Goal: Task Accomplishment & Management: Use online tool/utility

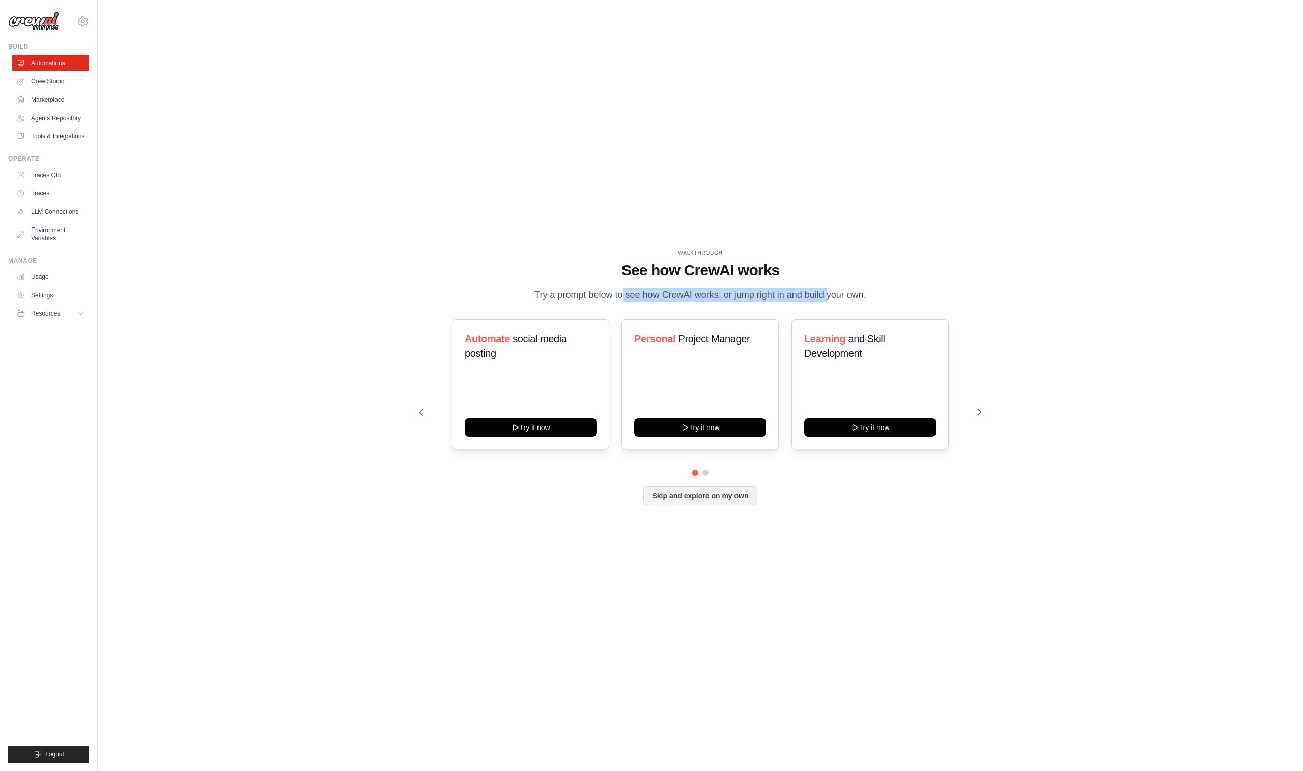
drag, startPoint x: 595, startPoint y: 289, endPoint x: 840, endPoint y: 292, distance: 244.3
click at [840, 292] on p "Try a prompt below to see how CrewAI works, or jump right in and build your own." at bounding box center [700, 295] width 342 height 15
click at [560, 288] on p "Try a prompt below to see how CrewAI works, or jump right in and build your own." at bounding box center [700, 295] width 342 height 15
click at [984, 417] on icon at bounding box center [980, 412] width 10 height 10
click at [420, 417] on icon at bounding box center [420, 412] width 10 height 10
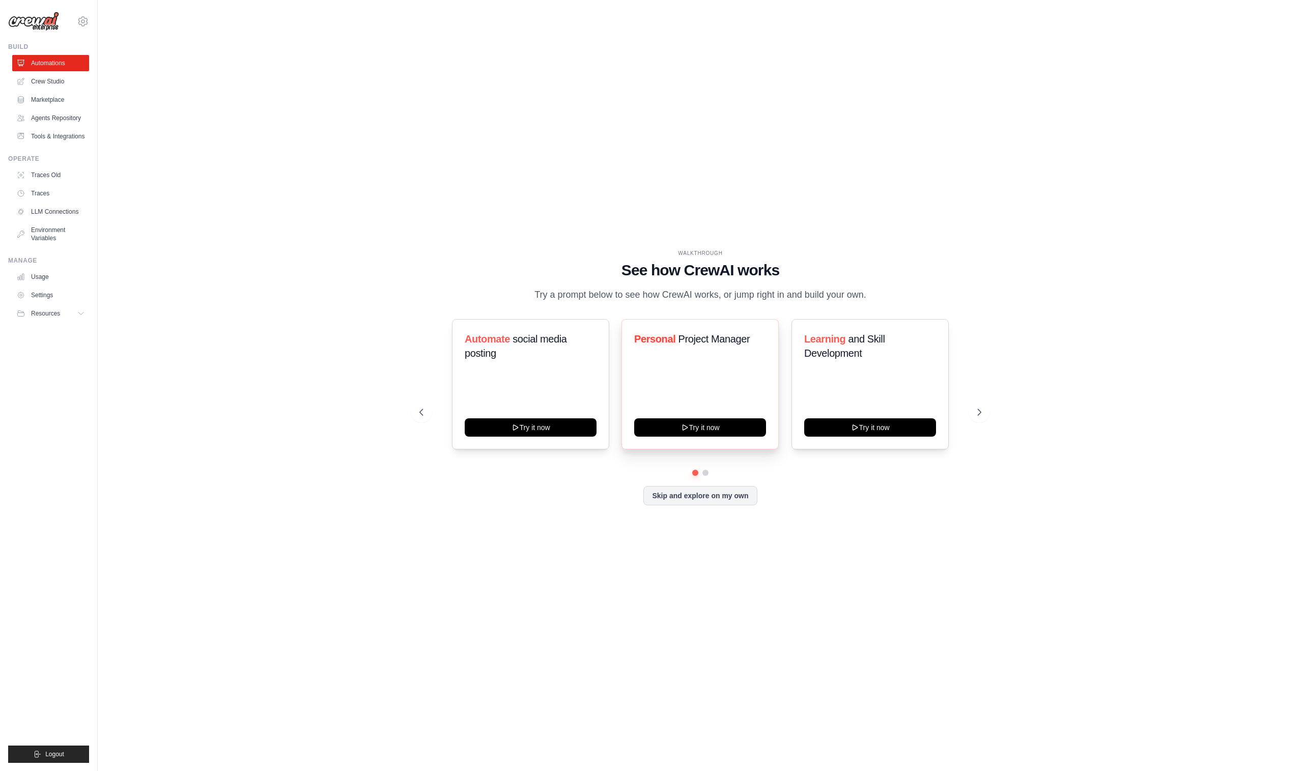
click at [674, 387] on div "Personal Project Manager Try it now" at bounding box center [699, 384] width 157 height 130
click at [690, 434] on button "Try it now" at bounding box center [700, 426] width 132 height 18
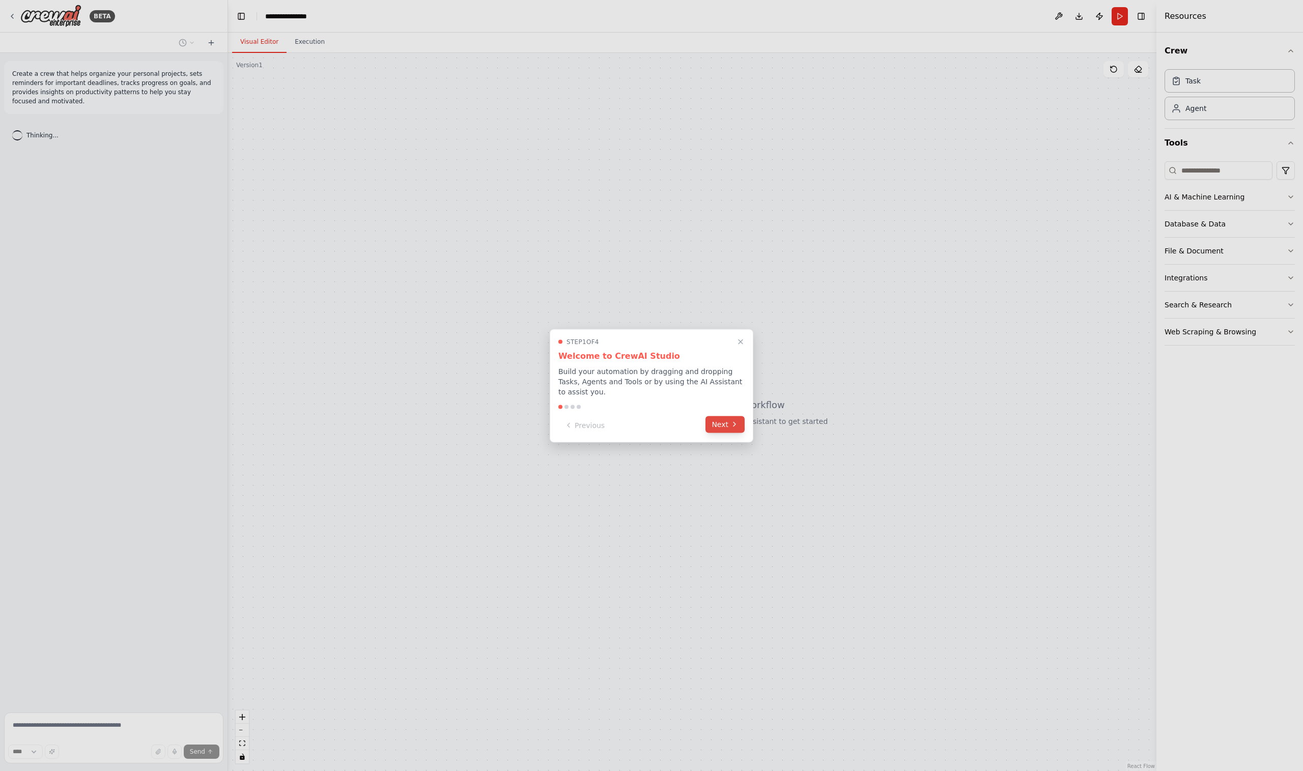
click at [730, 423] on button "Next" at bounding box center [724, 424] width 39 height 17
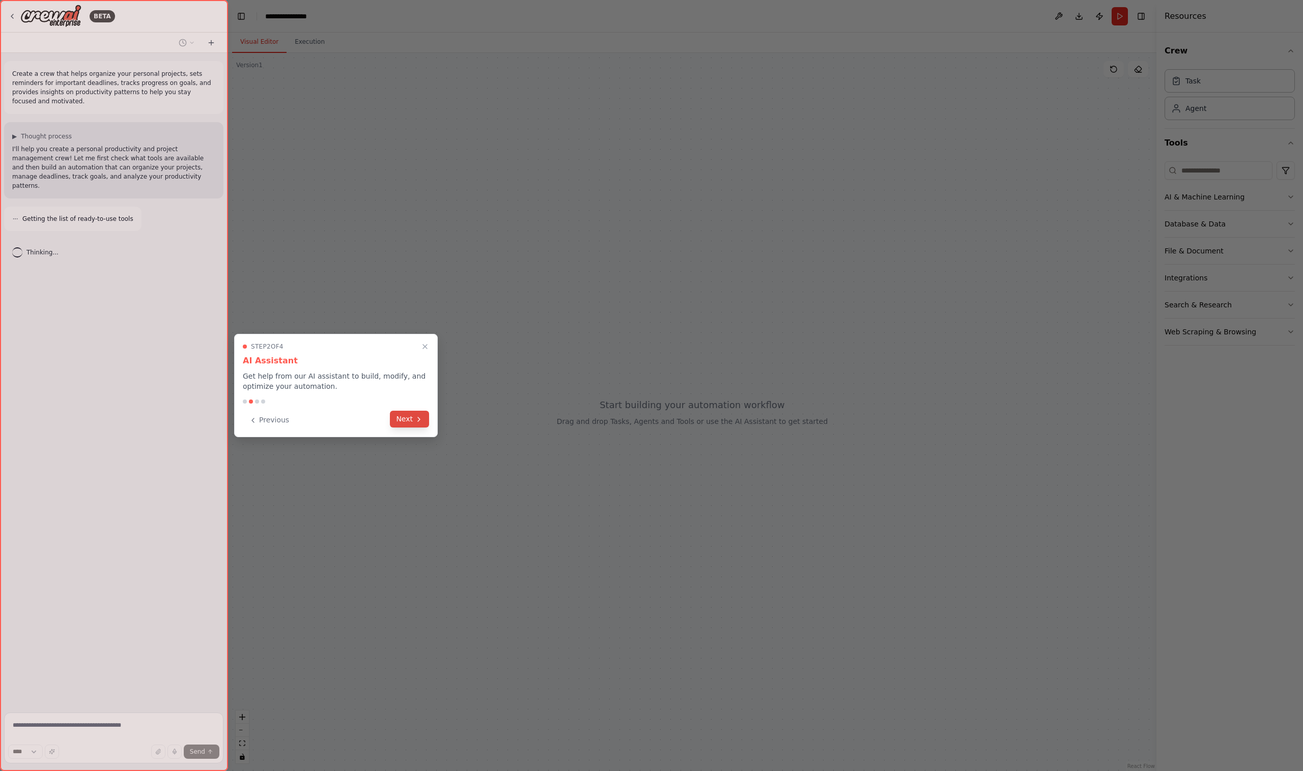
click at [411, 417] on button "Next" at bounding box center [409, 419] width 39 height 17
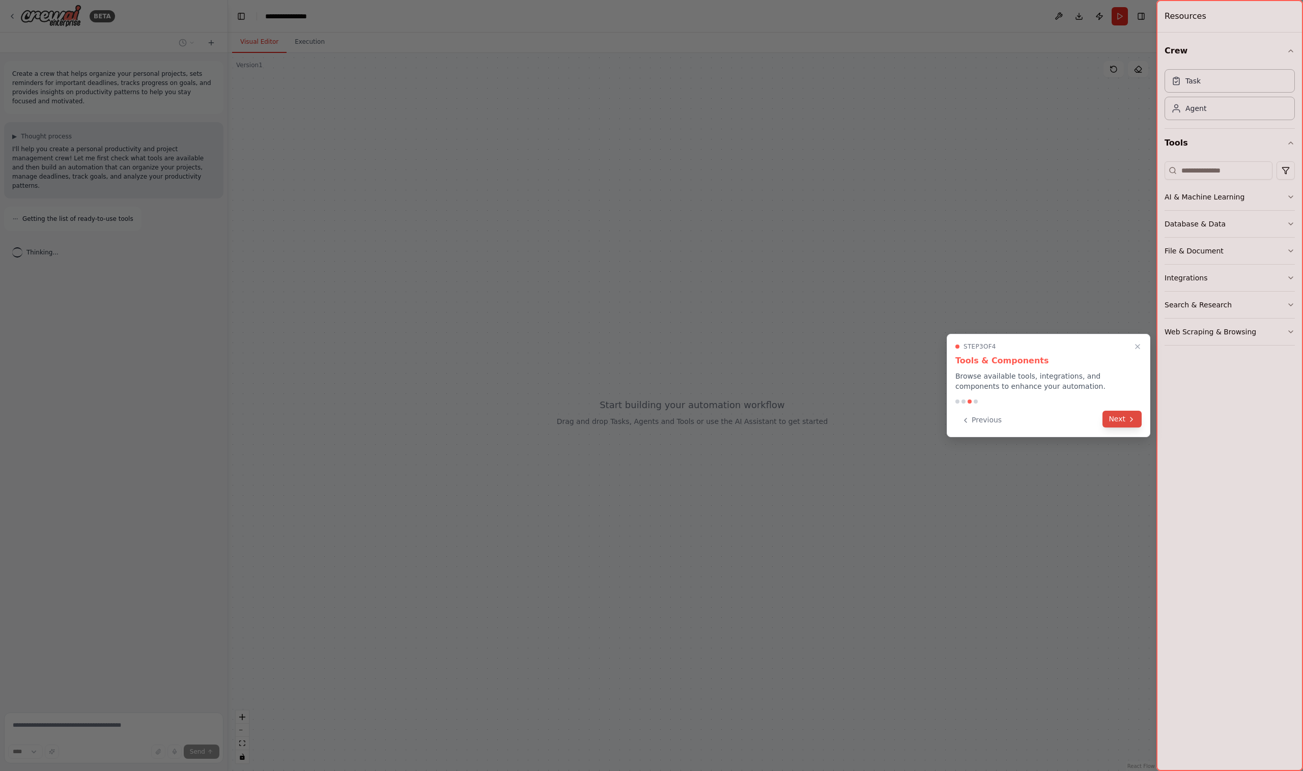
click at [1123, 417] on button "Next" at bounding box center [1121, 419] width 39 height 17
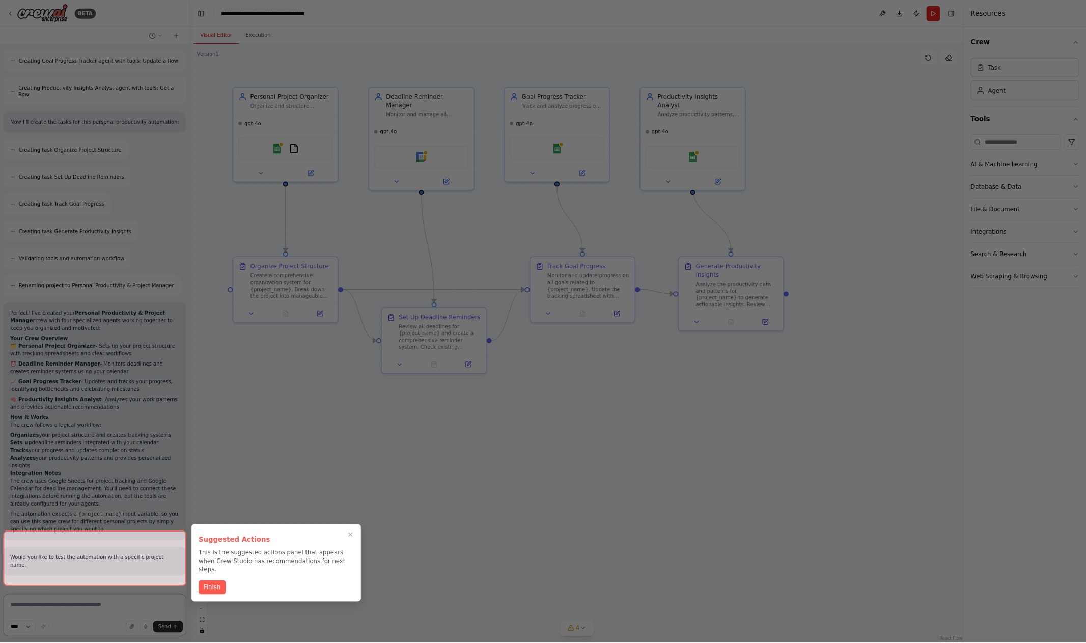
scroll to position [428, 0]
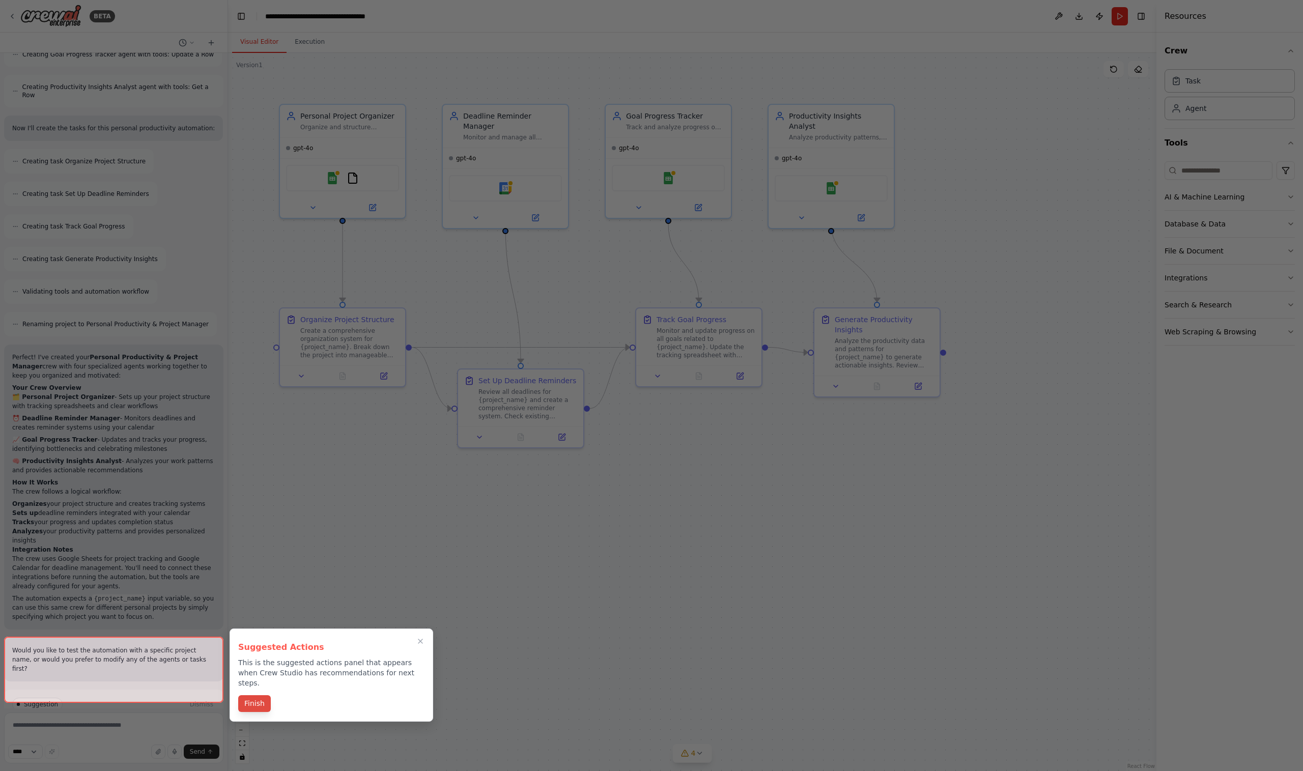
click at [258, 695] on button "Finish" at bounding box center [254, 703] width 33 height 17
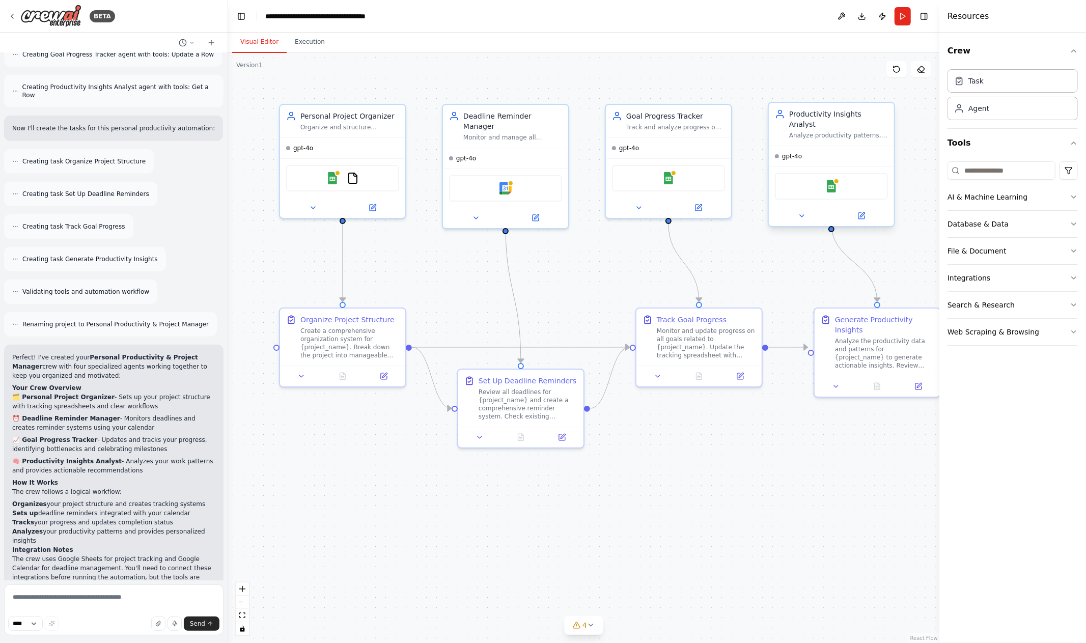
click at [808, 116] on div "Productivity Insights Analyst" at bounding box center [838, 119] width 99 height 20
click at [819, 131] on div "Analyze productivity patterns, identify trends in work habits, and provide acti…" at bounding box center [838, 135] width 99 height 8
click at [832, 180] on img at bounding box center [831, 186] width 12 height 12
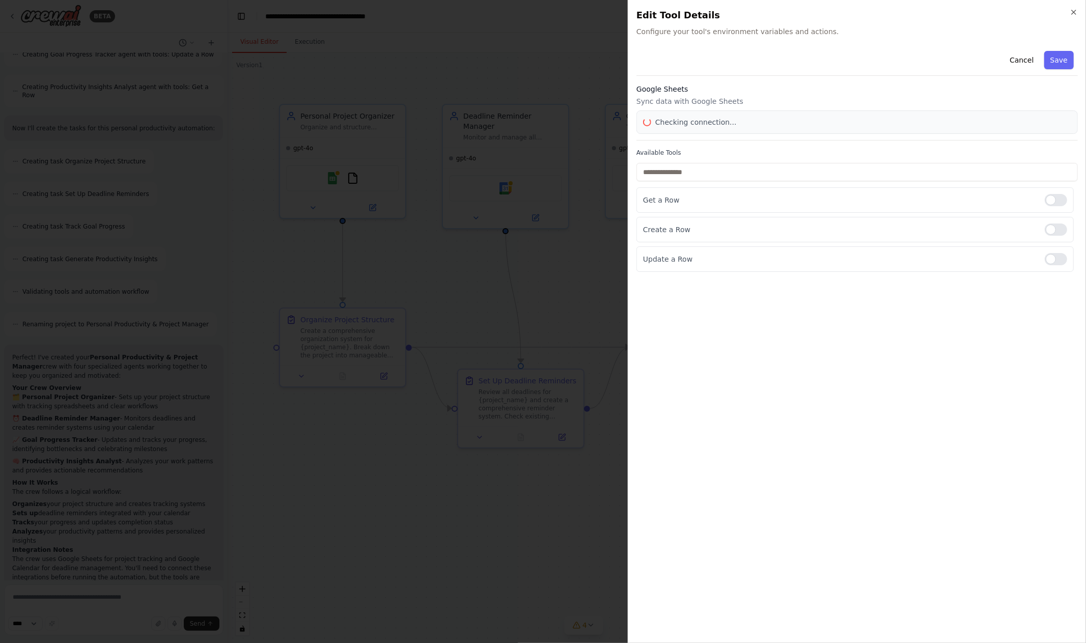
click at [508, 524] on body "BETA Create a crew that helps organize your personal projects, sets reminders f…" at bounding box center [543, 321] width 1086 height 643
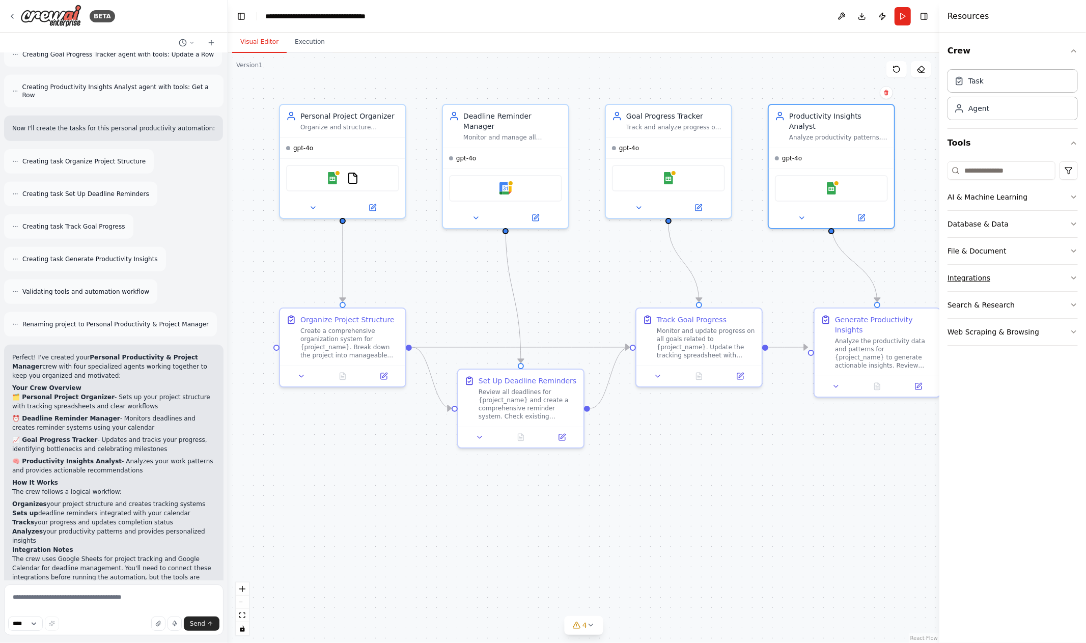
click at [998, 272] on button "Integrations" at bounding box center [1012, 278] width 130 height 26
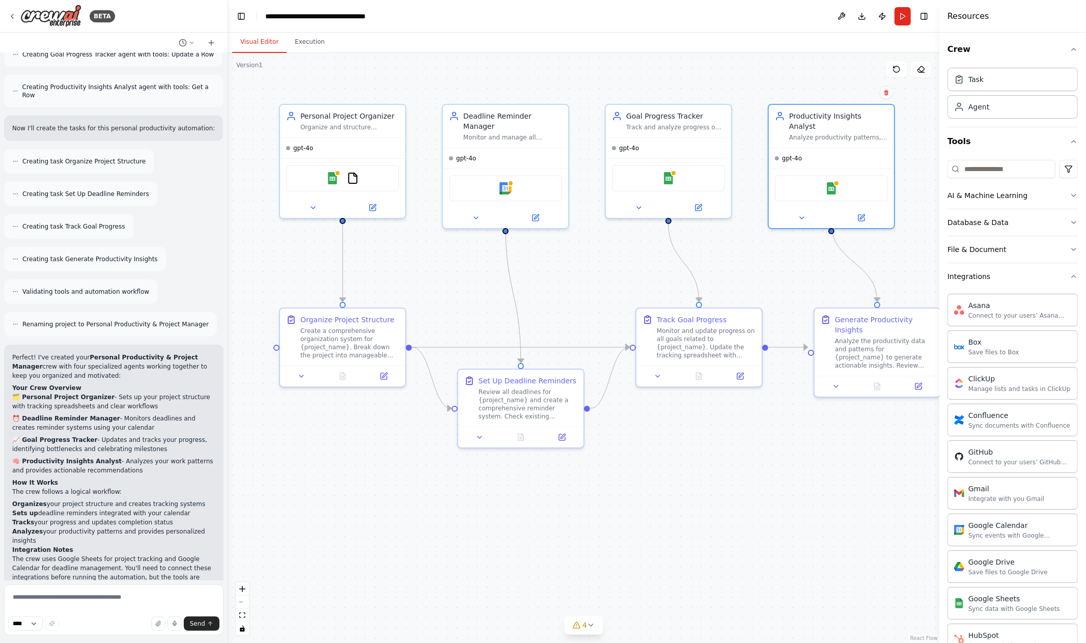
scroll to position [0, 0]
click at [1003, 280] on button "Integrations" at bounding box center [1012, 278] width 130 height 26
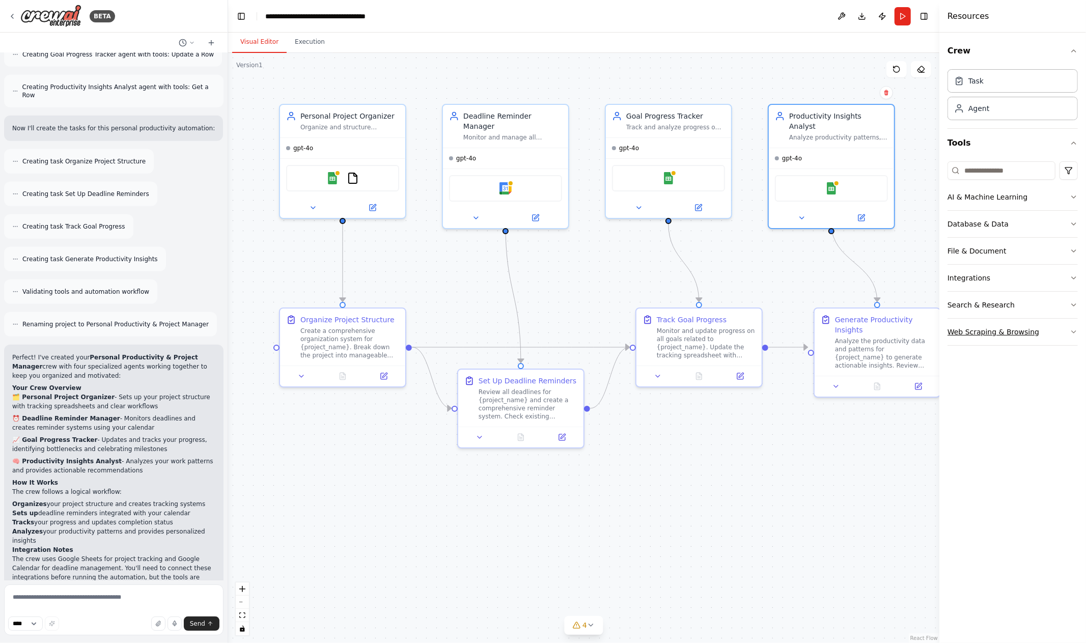
click at [1024, 334] on div "Web Scraping & Browsing" at bounding box center [993, 332] width 92 height 10
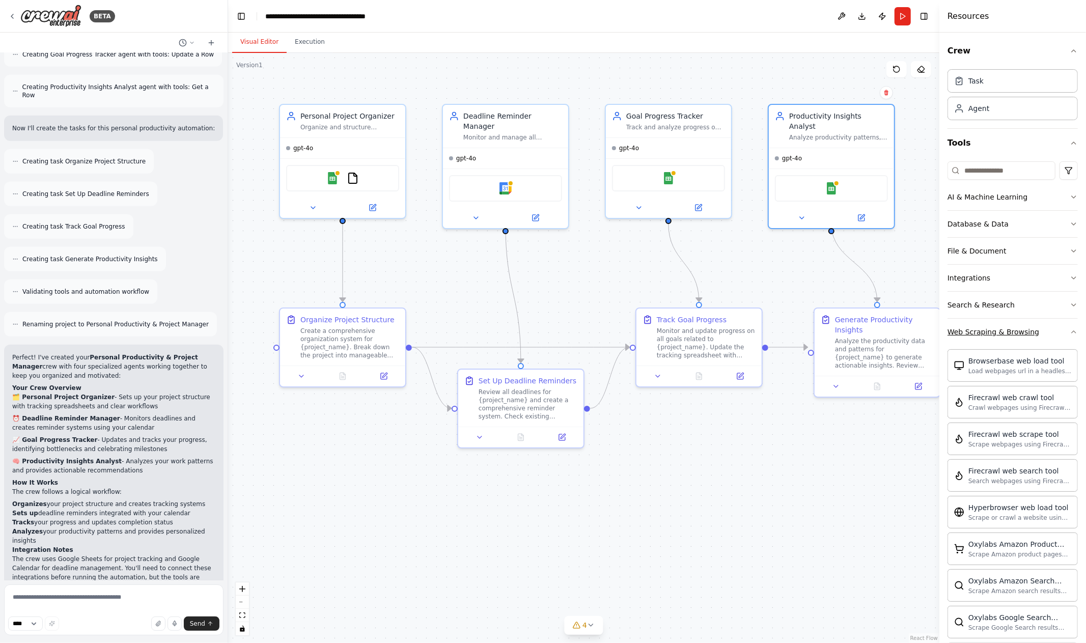
click at [1024, 334] on div "Web Scraping & Browsing" at bounding box center [993, 332] width 92 height 10
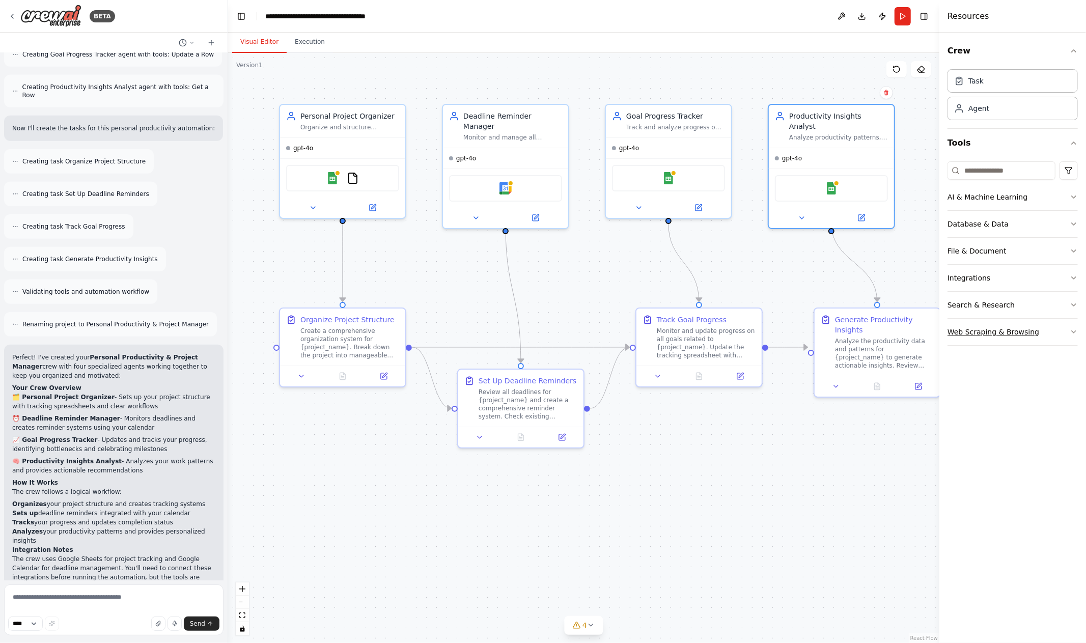
click at [1024, 334] on div "Web Scraping & Browsing" at bounding box center [993, 332] width 92 height 10
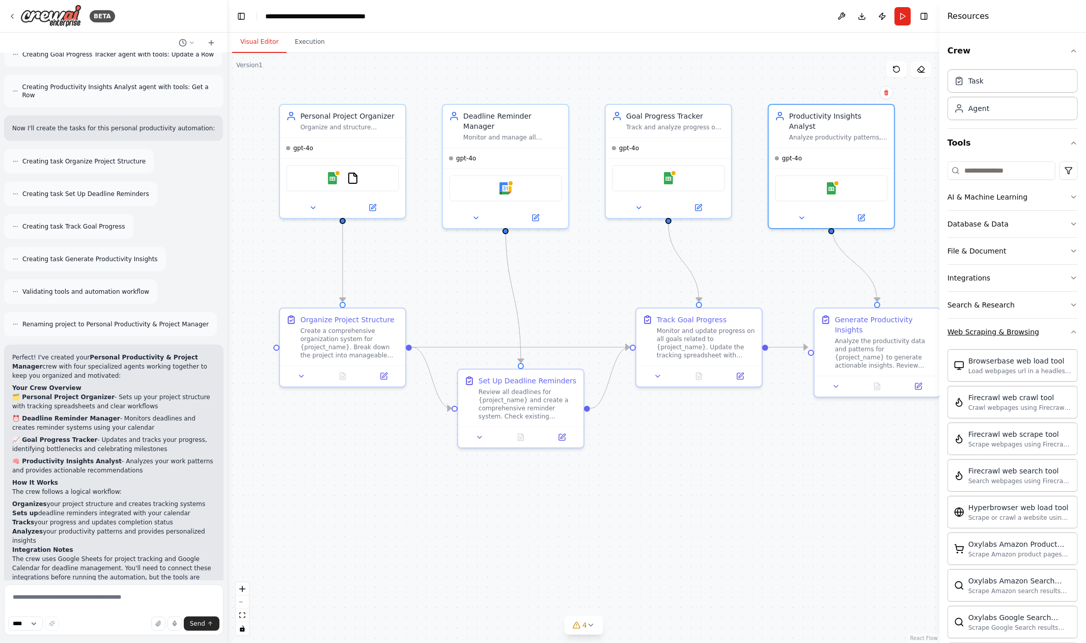
click at [1024, 334] on div "Web Scraping & Browsing" at bounding box center [993, 332] width 92 height 10
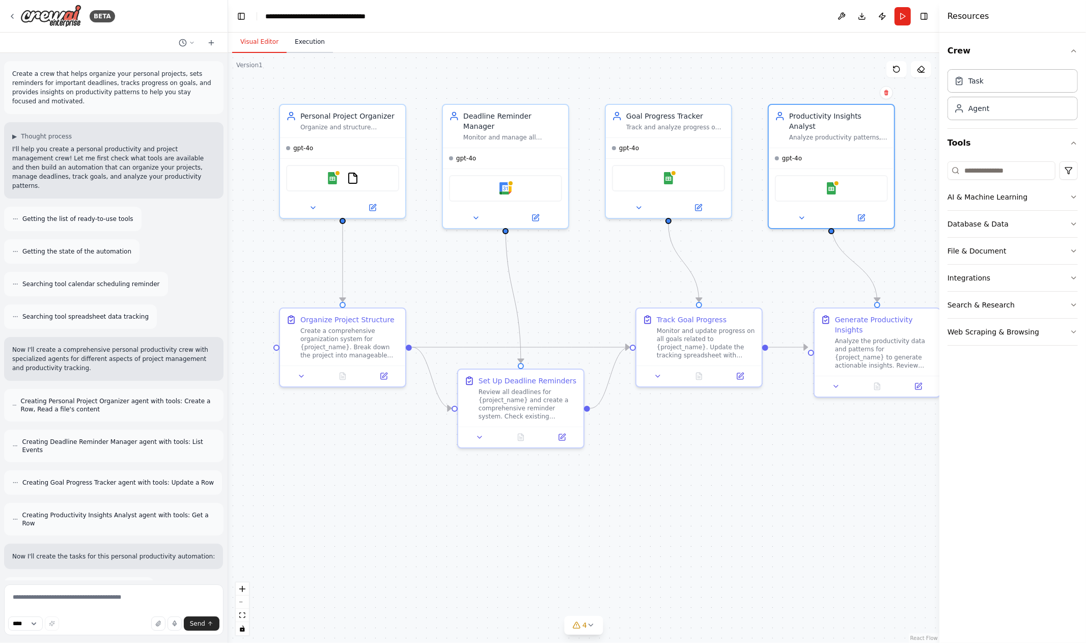
click at [296, 38] on button "Execution" at bounding box center [310, 42] width 46 height 21
click at [261, 43] on button "Visual Editor" at bounding box center [259, 42] width 54 height 21
click at [863, 12] on button "Download" at bounding box center [861, 16] width 16 height 18
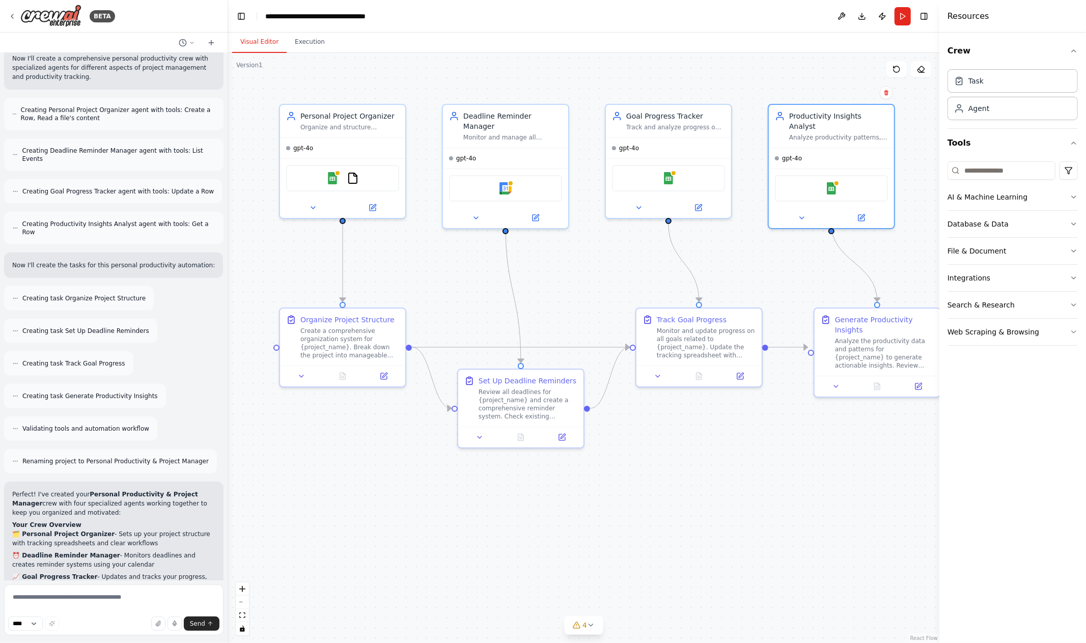
scroll to position [293, 0]
click at [565, 260] on div ".deletable-edge-delete-btn { width: 20px; height: 20px; border: 0px solid #ffff…" at bounding box center [583, 348] width 711 height 590
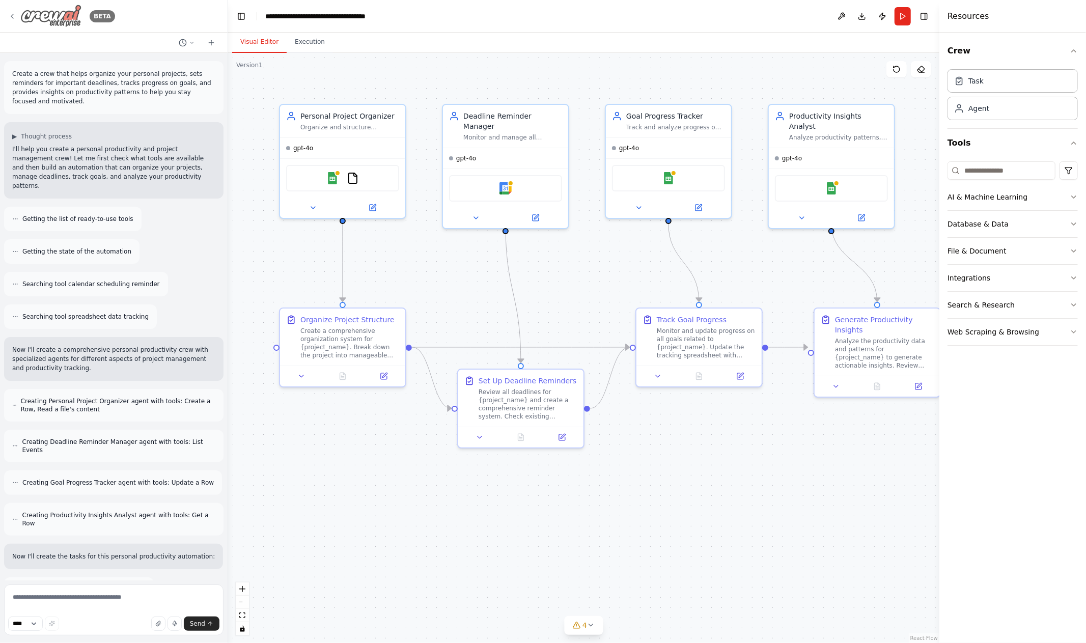
click at [18, 15] on div "BETA" at bounding box center [61, 16] width 107 height 23
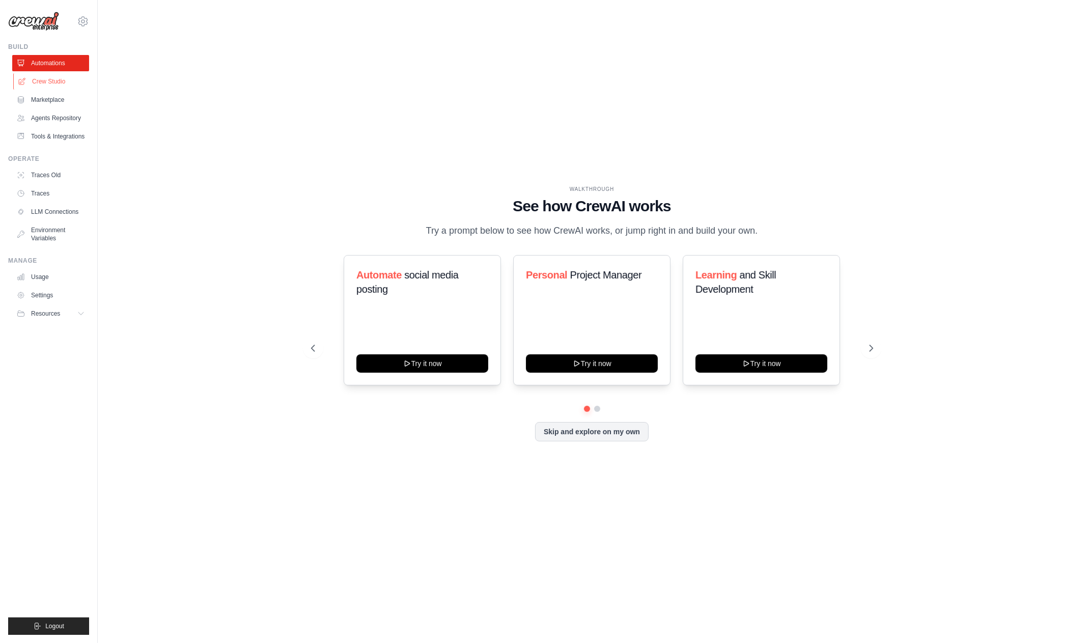
click at [62, 78] on link "Crew Studio" at bounding box center [51, 81] width 77 height 16
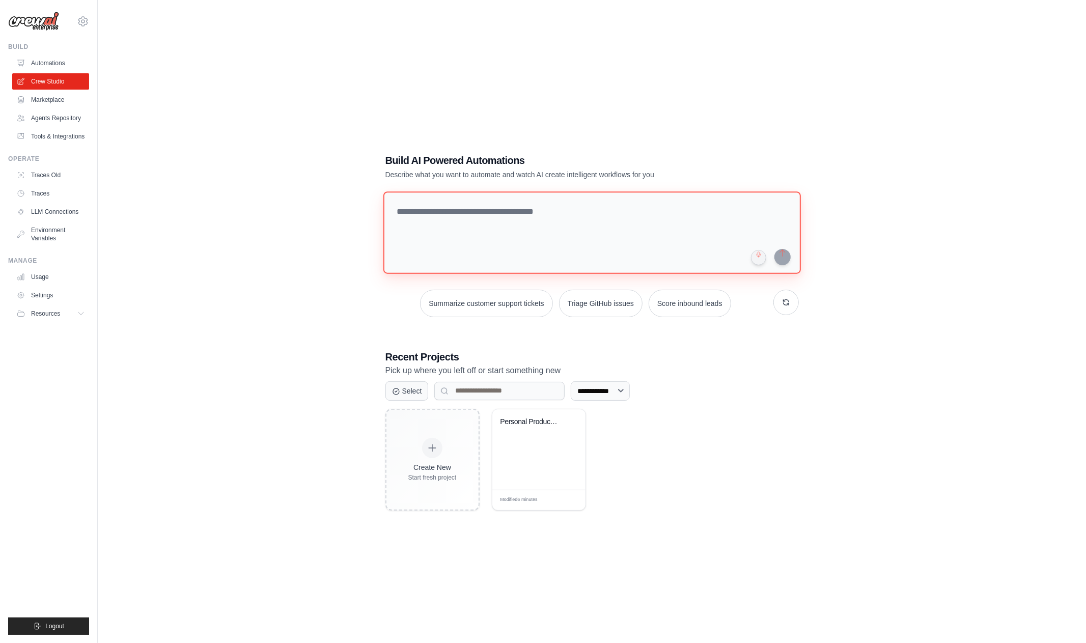
click at [500, 218] on textarea at bounding box center [591, 232] width 417 height 82
click at [461, 219] on textarea at bounding box center [591, 232] width 417 height 82
click at [700, 218] on textarea "**********" at bounding box center [591, 232] width 417 height 82
paste textarea "**********"
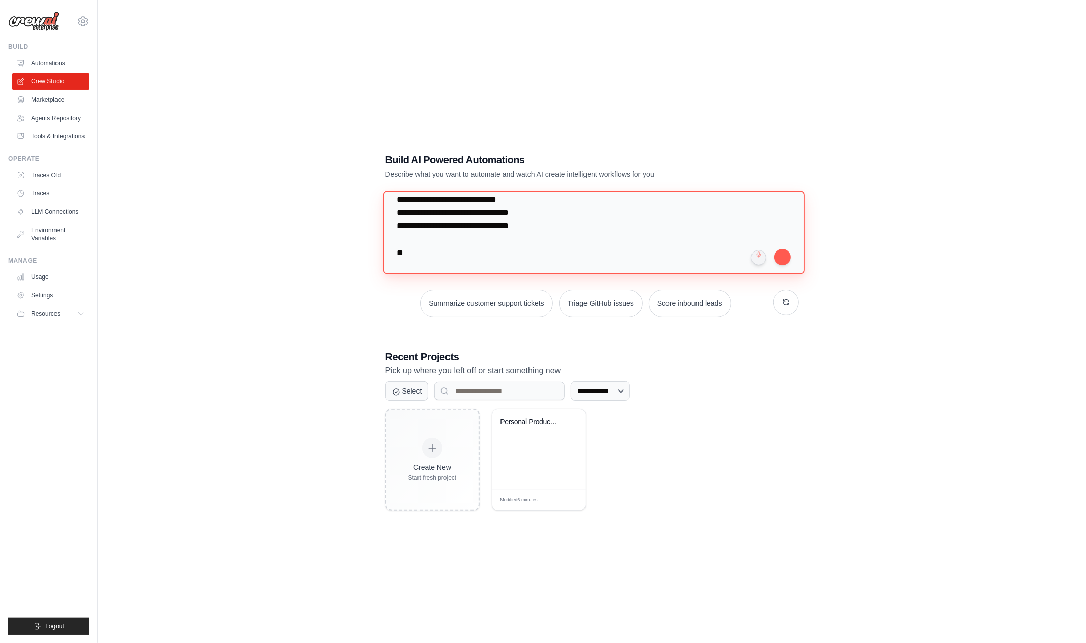
click at [570, 253] on textarea "**********" at bounding box center [593, 232] width 421 height 83
click at [498, 253] on textarea "**********" at bounding box center [593, 232] width 421 height 83
paste textarea "**********"
click at [574, 261] on textarea at bounding box center [593, 232] width 421 height 83
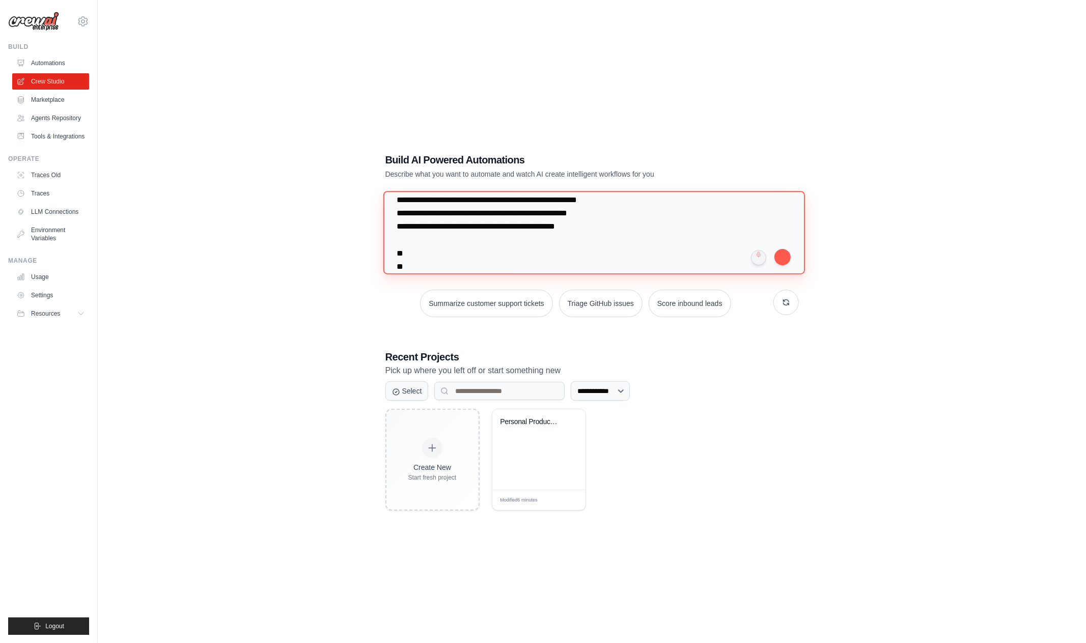
click at [532, 272] on textarea at bounding box center [593, 232] width 421 height 83
paste textarea "**********"
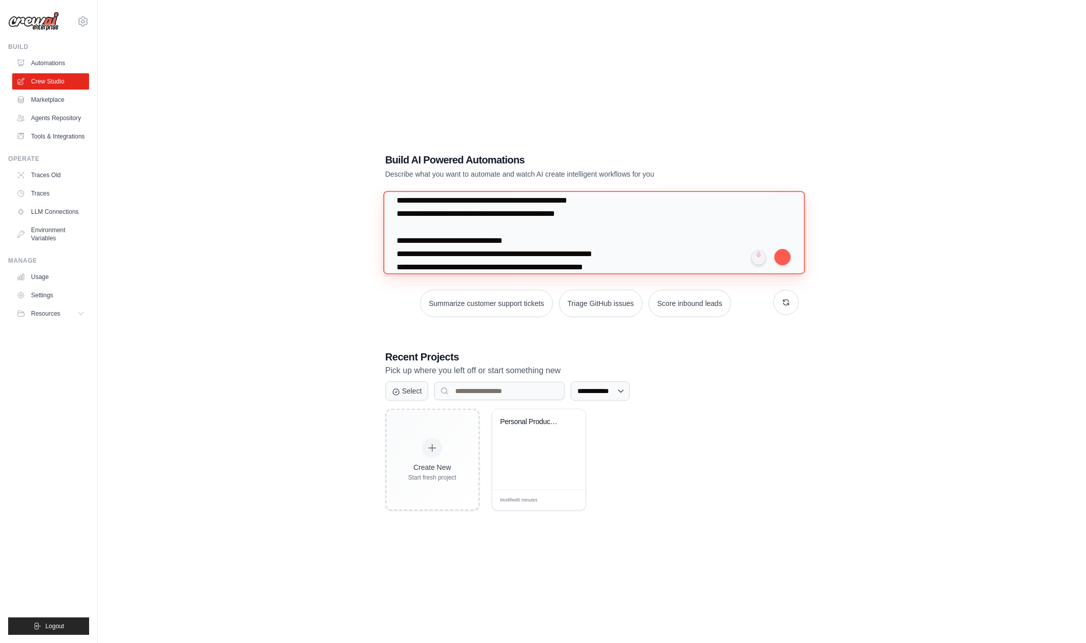
scroll to position [501, 0]
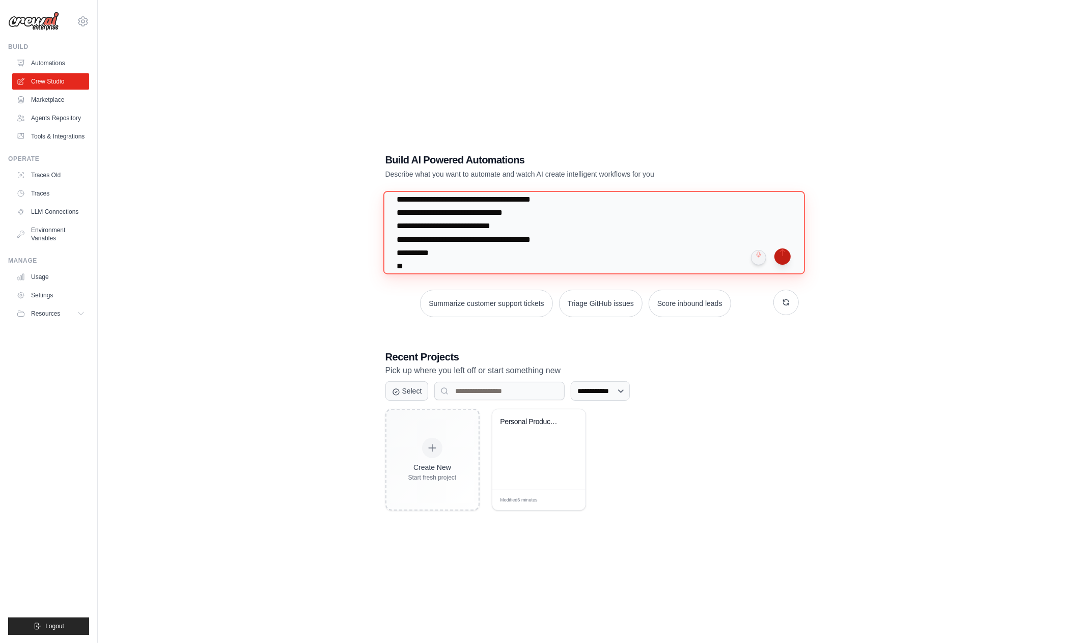
type textarea "**********"
click at [785, 256] on button "submit" at bounding box center [782, 256] width 16 height 16
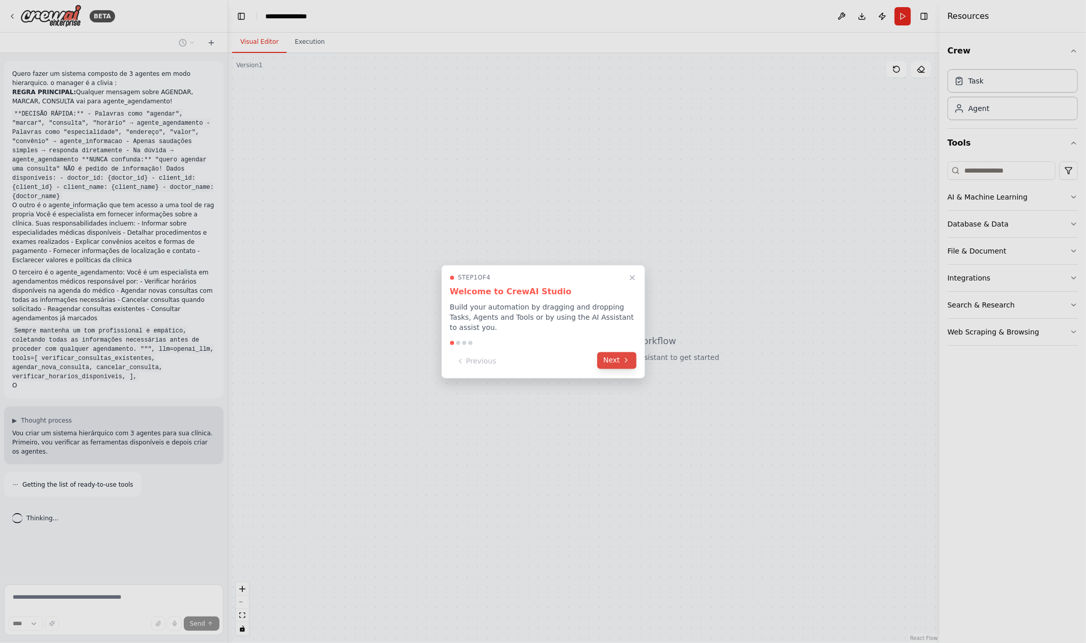
click at [622, 356] on icon at bounding box center [626, 360] width 8 height 8
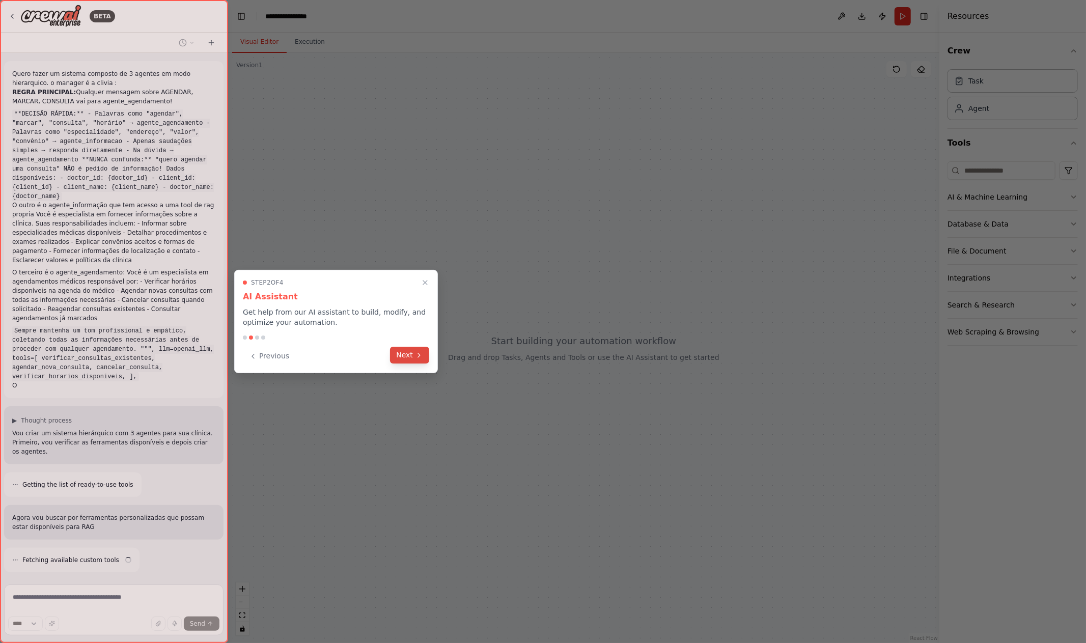
scroll to position [7, 0]
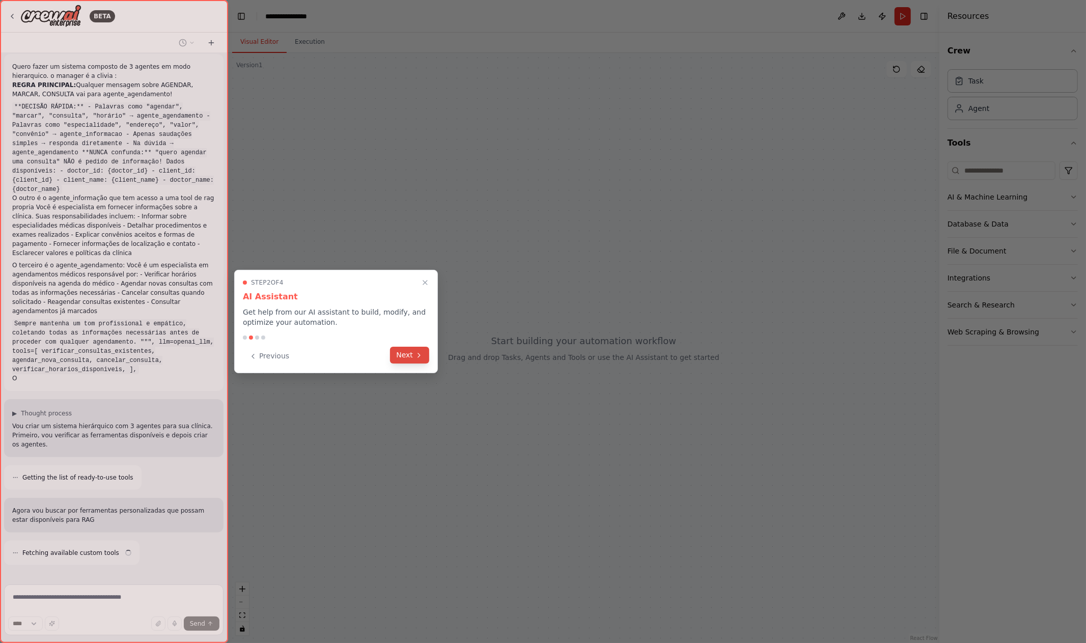
click at [405, 355] on button "Next" at bounding box center [409, 355] width 39 height 17
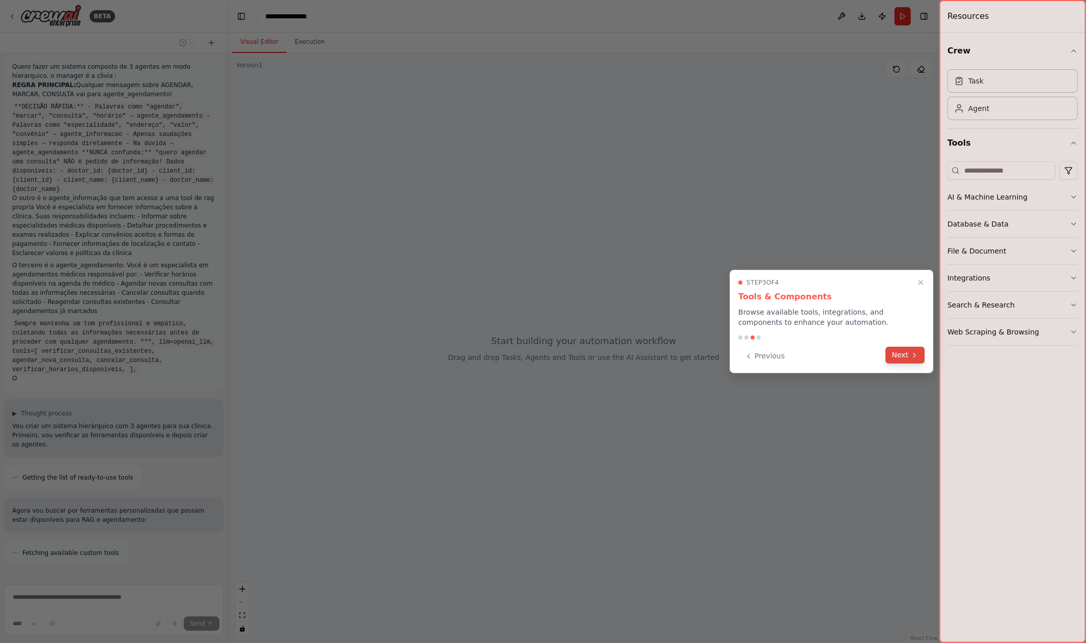
click at [915, 357] on icon at bounding box center [914, 355] width 8 height 8
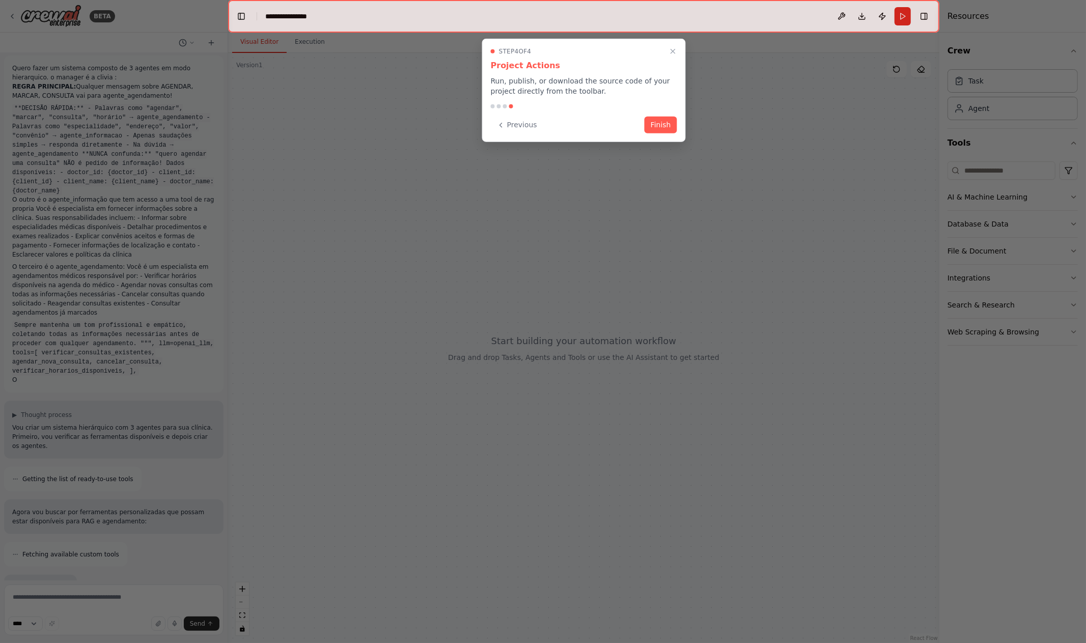
scroll to position [73, 0]
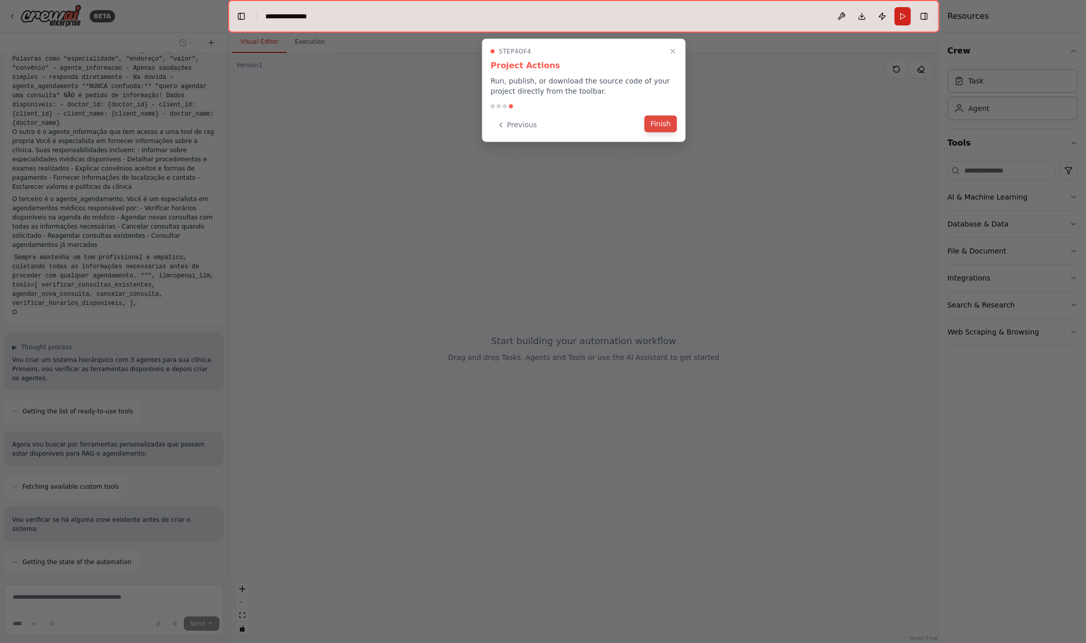
click at [666, 126] on button "Finish" at bounding box center [660, 124] width 33 height 17
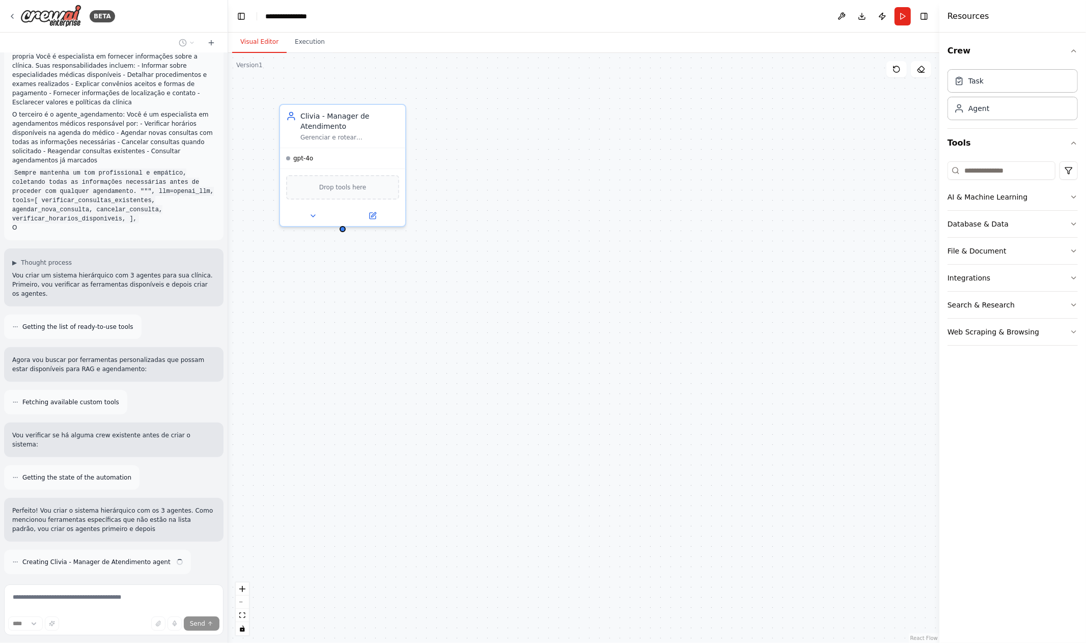
scroll to position [166, 0]
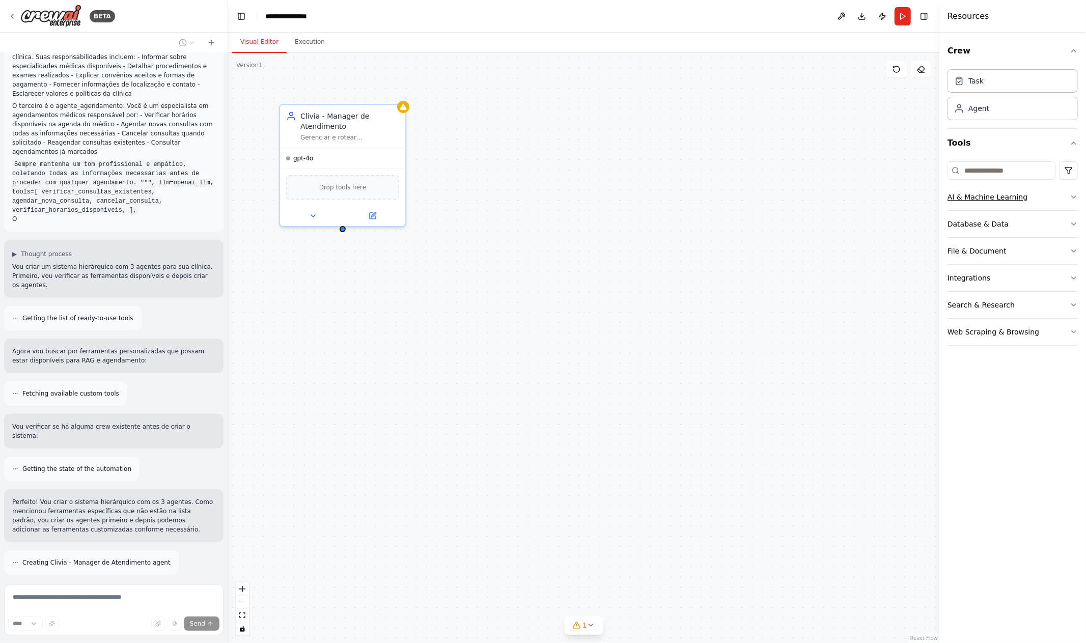
click at [1072, 199] on icon "button" at bounding box center [1073, 197] width 8 height 8
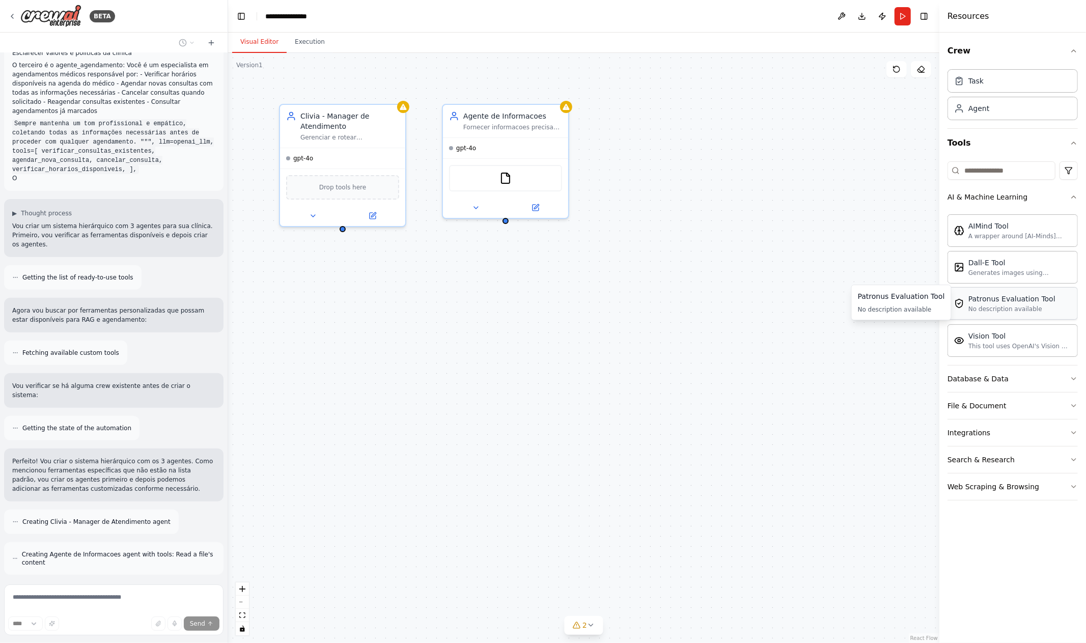
scroll to position [240, 0]
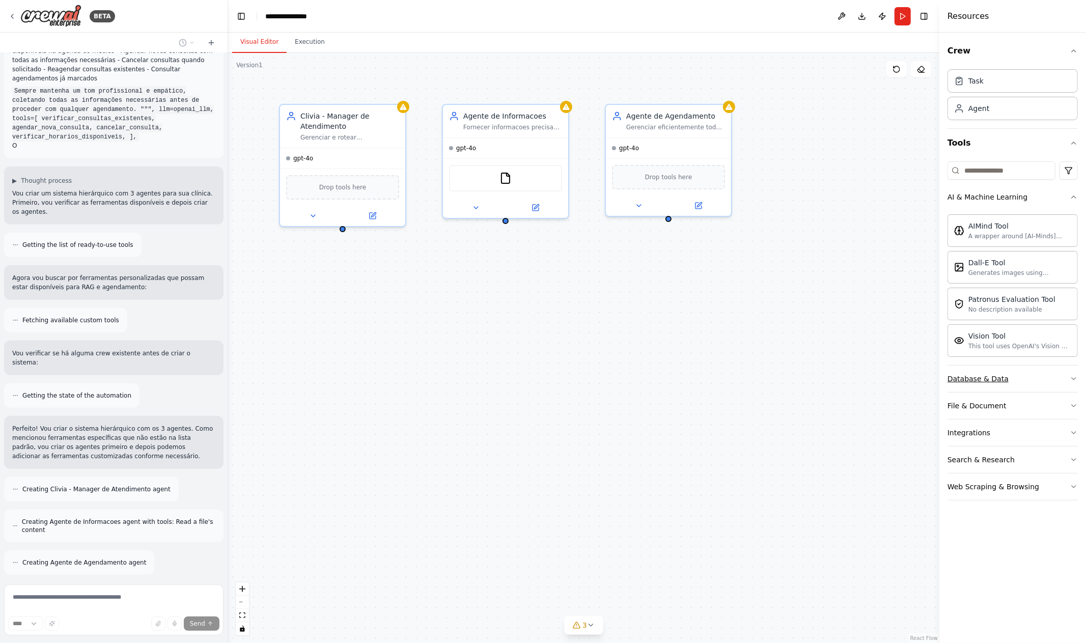
click at [1074, 377] on icon "button" at bounding box center [1073, 379] width 8 height 8
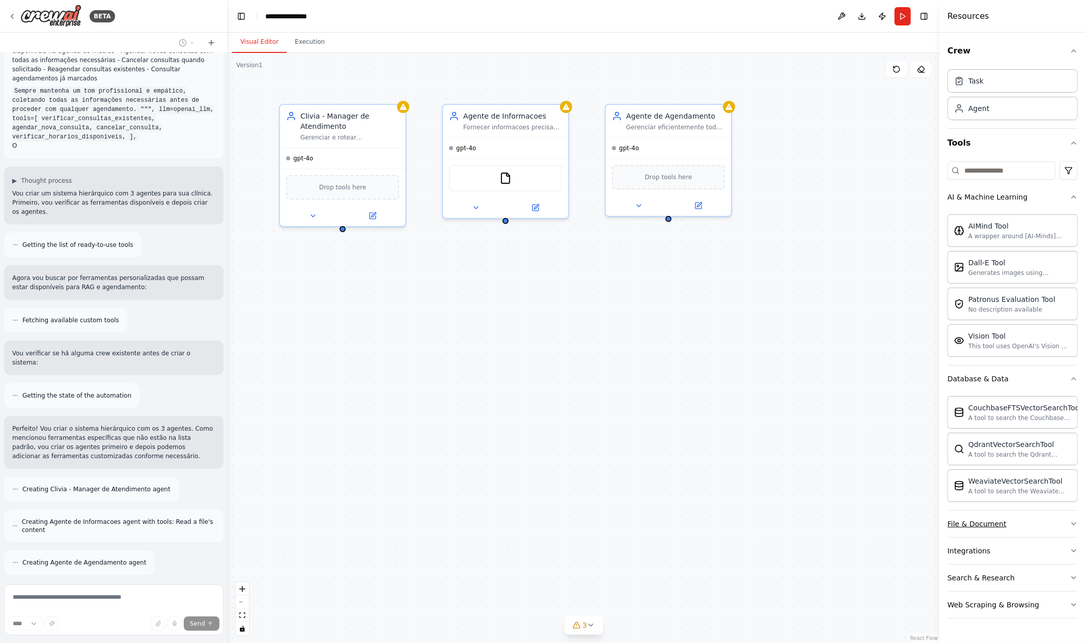
click at [1037, 526] on button "File & Document" at bounding box center [1012, 523] width 130 height 26
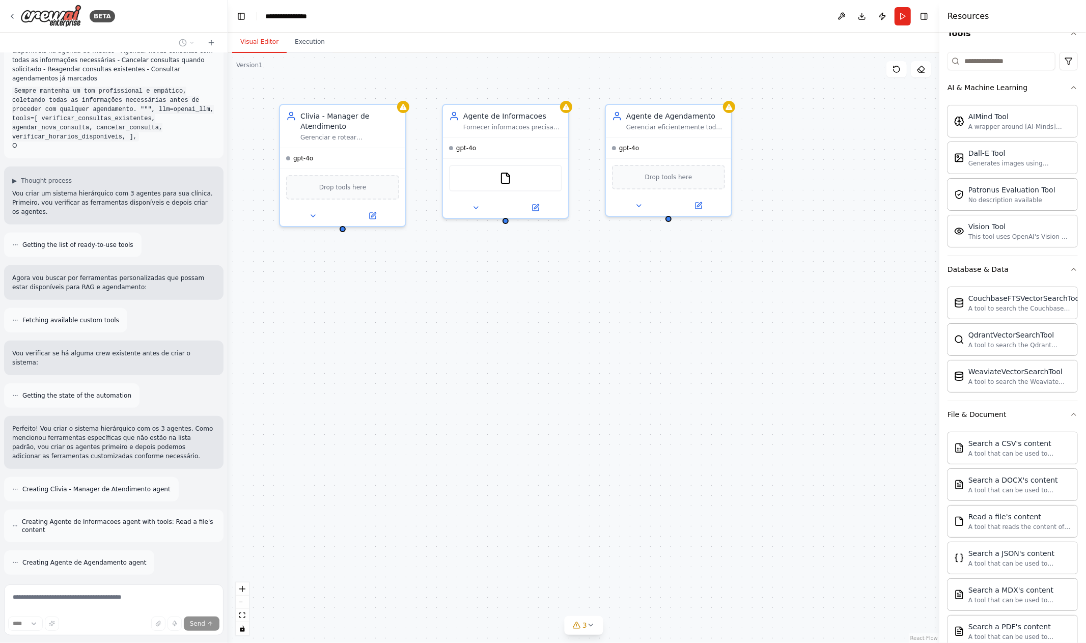
scroll to position [290, 0]
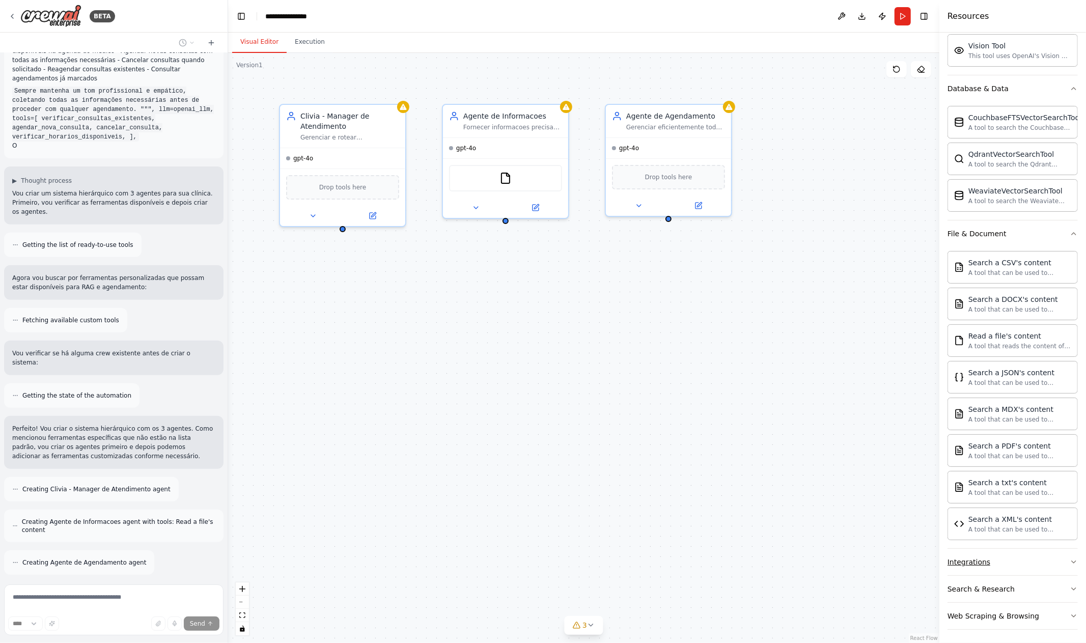
click at [1017, 558] on button "Integrations" at bounding box center [1012, 562] width 130 height 26
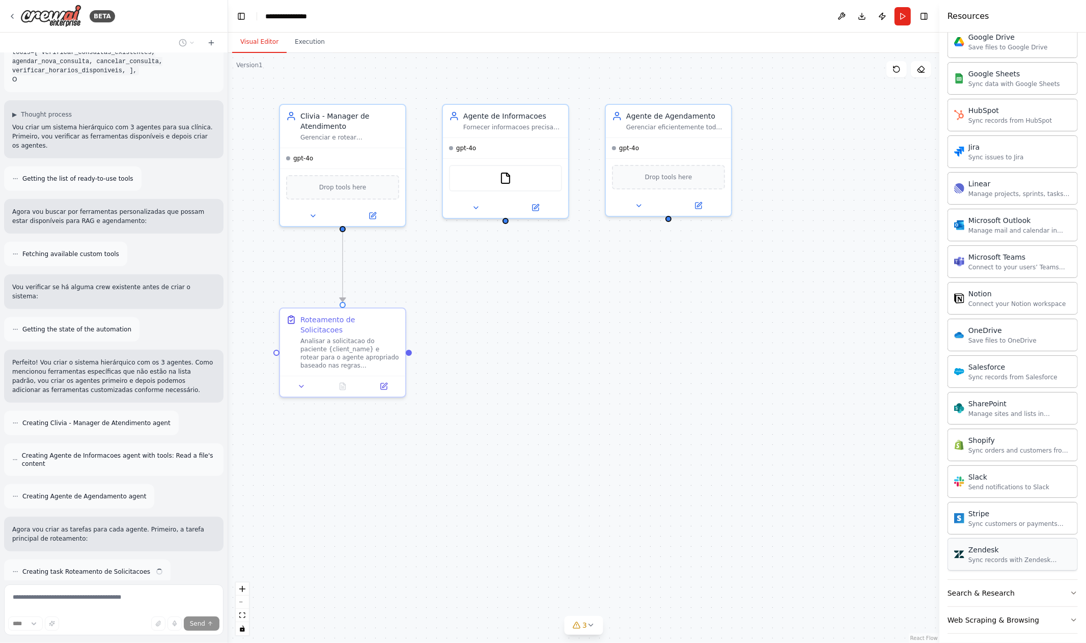
scroll to position [316, 0]
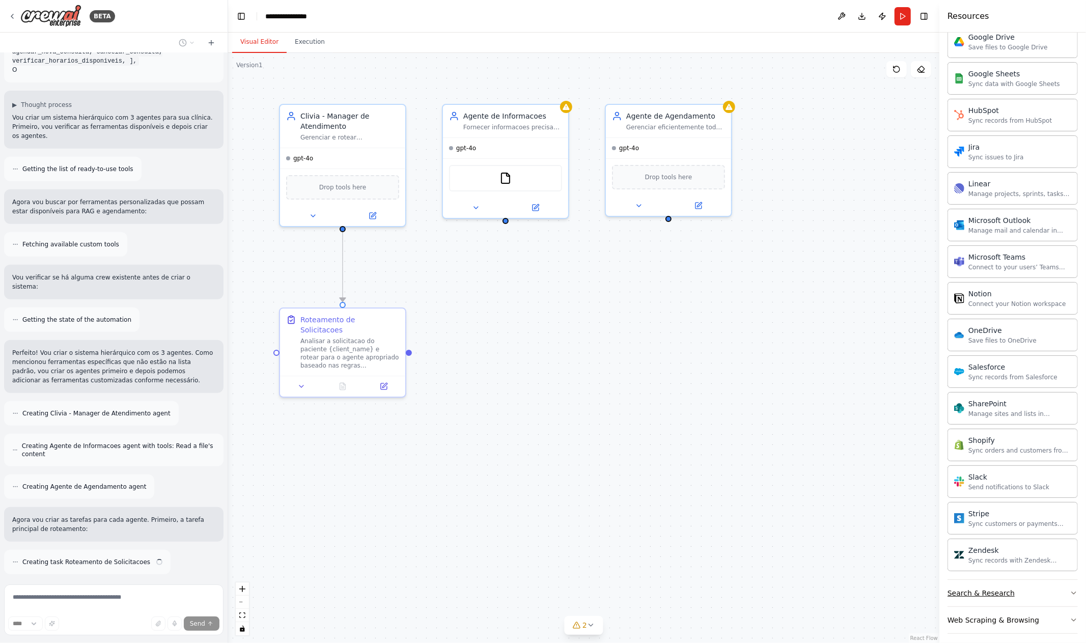
click at [1004, 588] on div "Search & Research" at bounding box center [980, 593] width 67 height 10
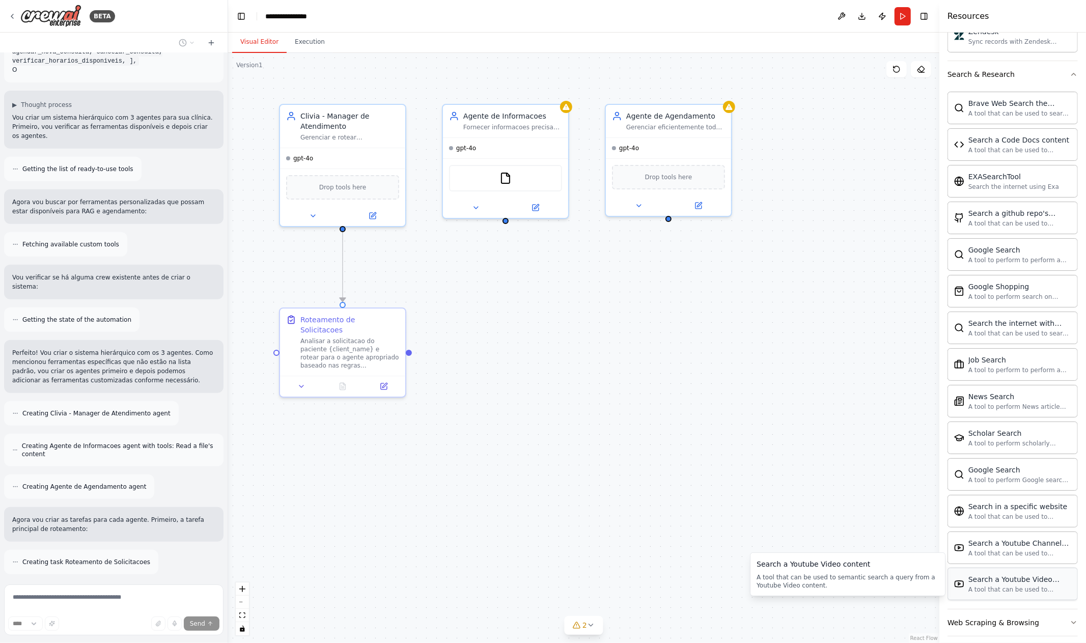
scroll to position [348, 0]
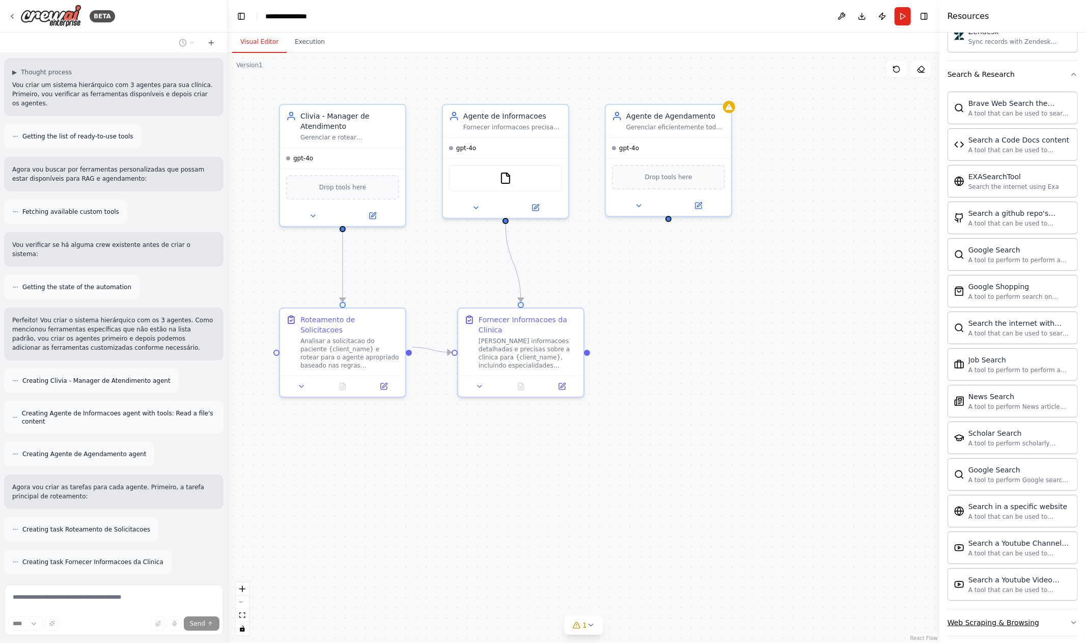
click at [991, 617] on div "Web Scraping & Browsing" at bounding box center [993, 622] width 92 height 10
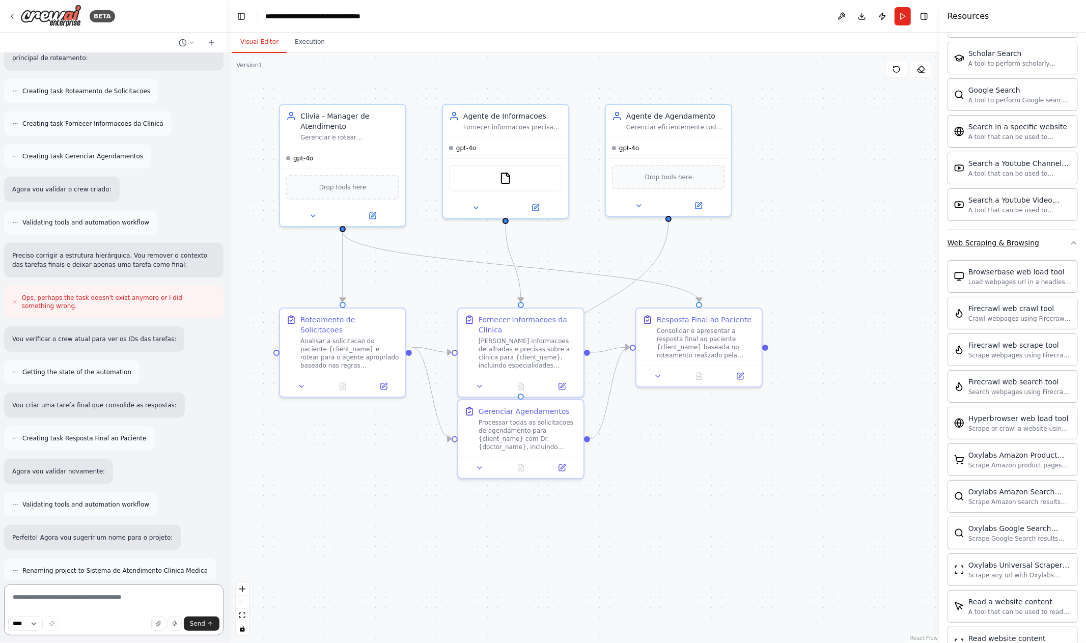
scroll to position [869, 0]
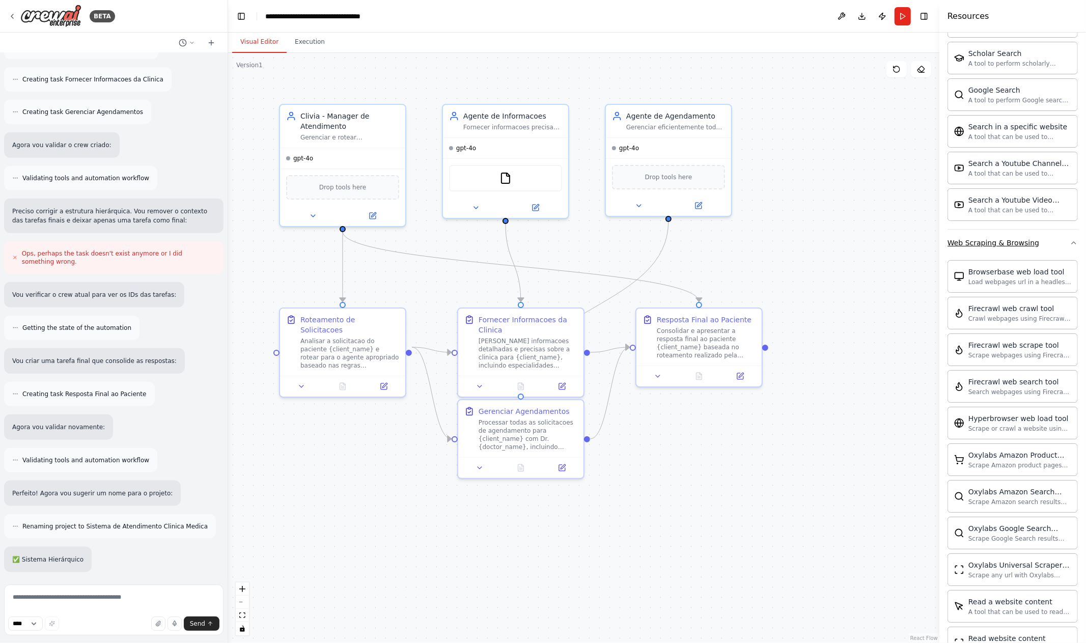
click at [1073, 239] on icon "button" at bounding box center [1073, 243] width 8 height 8
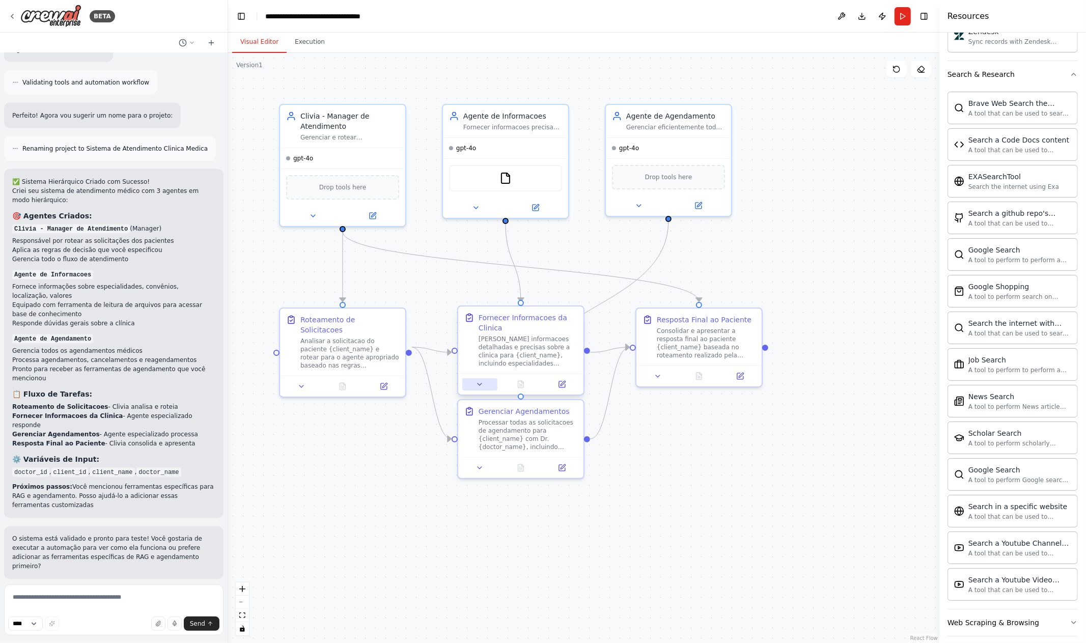
scroll to position [1217, 0]
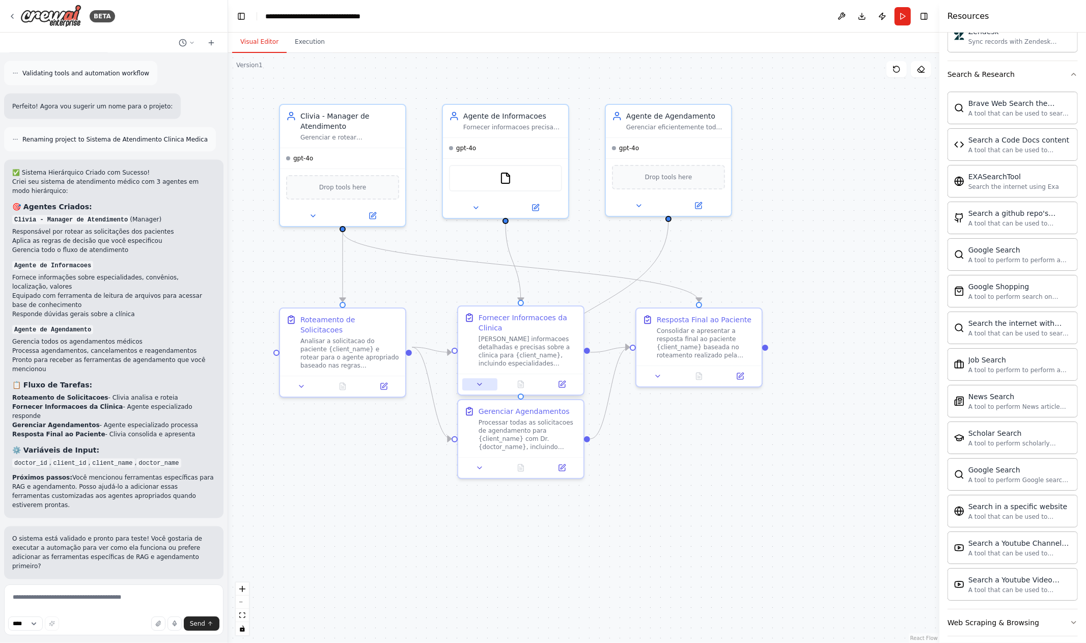
click at [485, 385] on button at bounding box center [479, 384] width 35 height 12
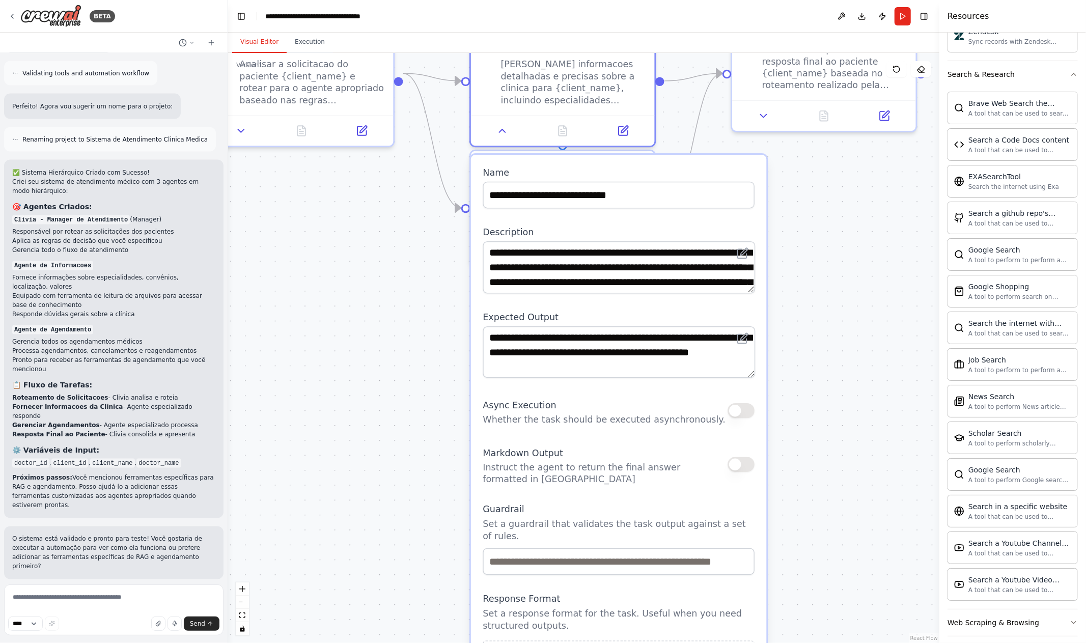
drag, startPoint x: 403, startPoint y: 492, endPoint x: 423, endPoint y: 233, distance: 260.3
click at [423, 233] on div ".deletable-edge-delete-btn { width: 20px; height: 20px; border: 0px solid #ffff…" at bounding box center [583, 348] width 711 height 590
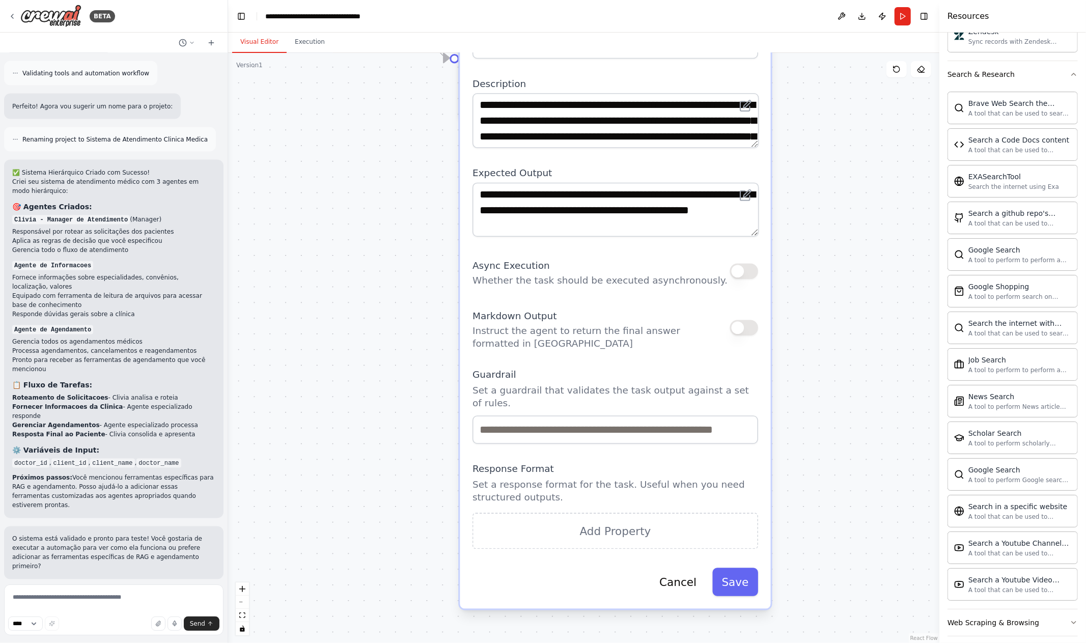
drag, startPoint x: 383, startPoint y: 450, endPoint x: 367, endPoint y: 273, distance: 177.3
click at [367, 273] on div ".deletable-edge-delete-btn { width: 20px; height: 20px; border: 0px solid #ffff…" at bounding box center [583, 348] width 711 height 590
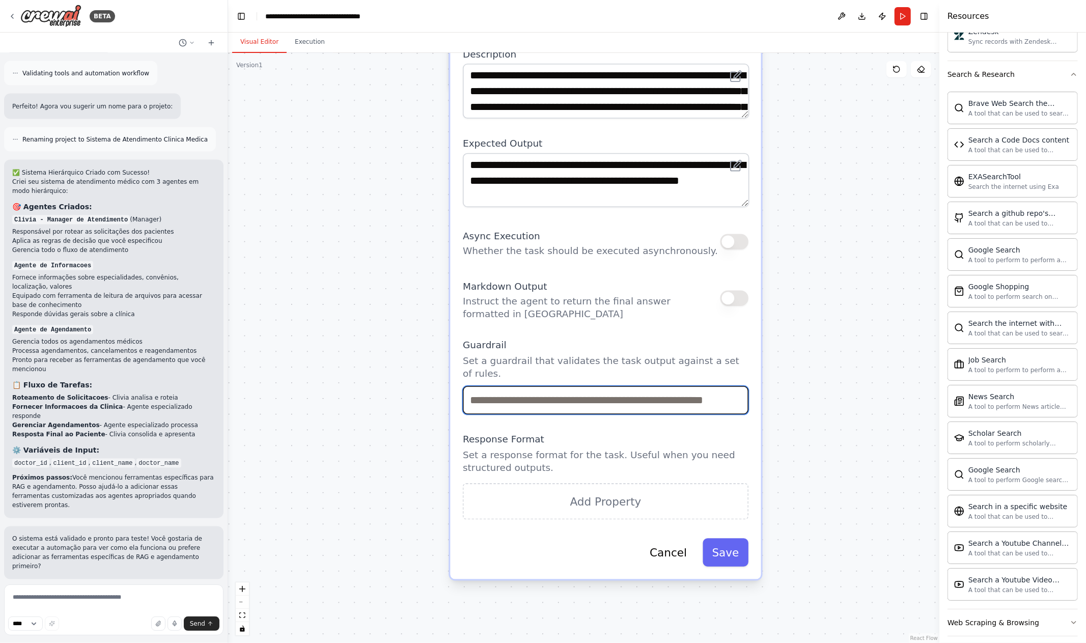
click at [592, 390] on input "text" at bounding box center [606, 400] width 286 height 28
click at [502, 449] on p "Set a response format for the task. Useful when you need structured outputs." at bounding box center [606, 461] width 286 height 25
click at [256, 353] on div ".deletable-edge-delete-btn { width: 20px; height: 20px; border: 0px solid #ffff…" at bounding box center [583, 348] width 711 height 590
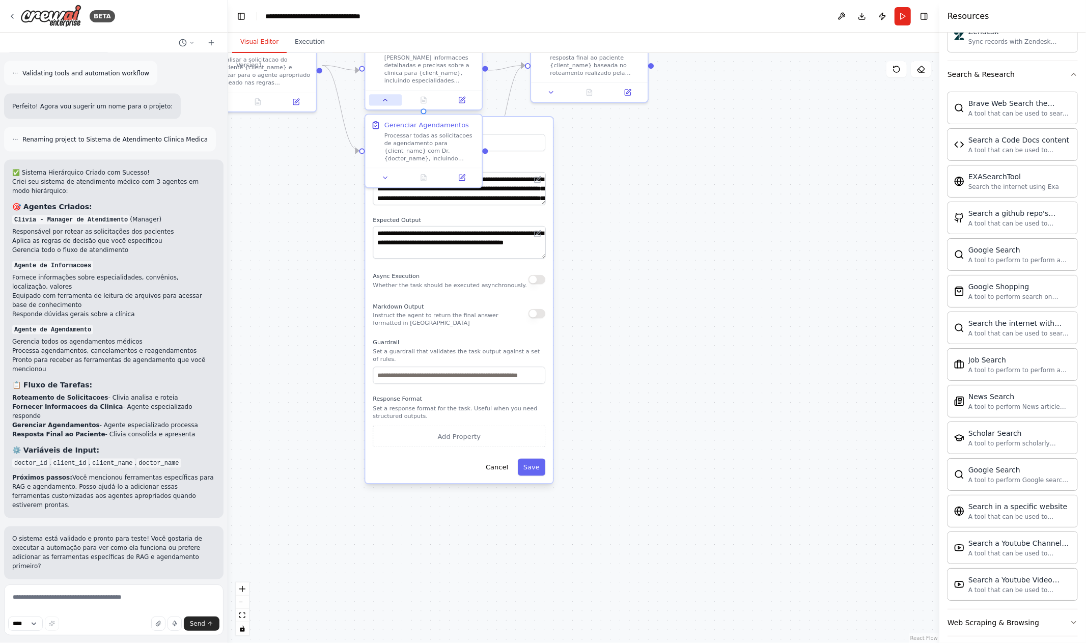
click at [386, 98] on icon at bounding box center [386, 100] width 8 height 8
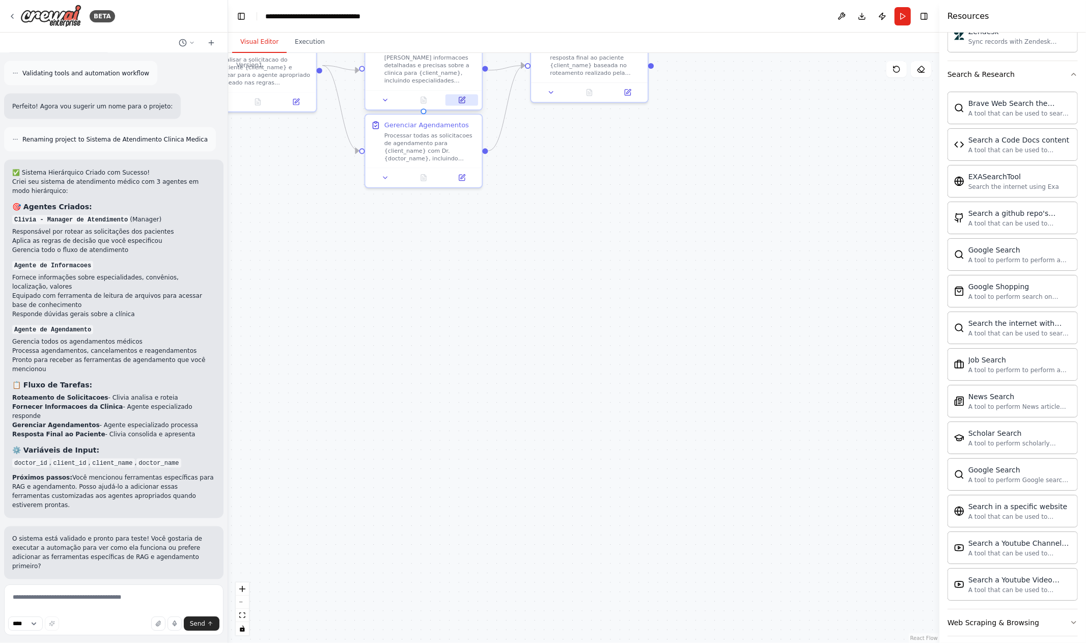
click at [465, 102] on icon at bounding box center [462, 100] width 6 height 6
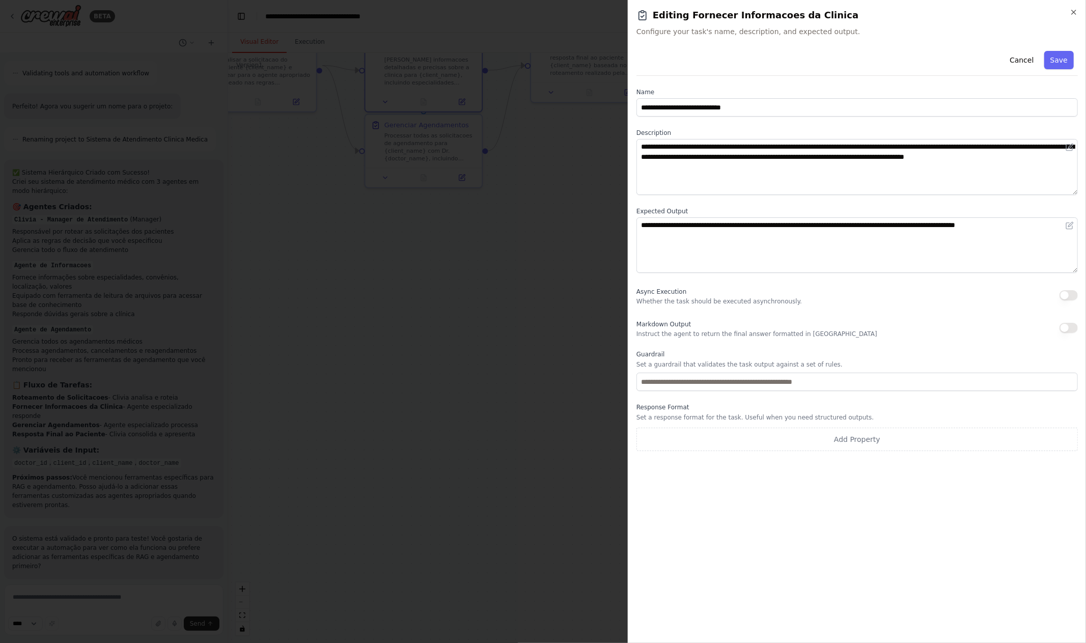
click at [555, 341] on body "BETA Quero fazer um sistema composto de 3 agentes em modo hierarquico. o manage…" at bounding box center [543, 321] width 1086 height 643
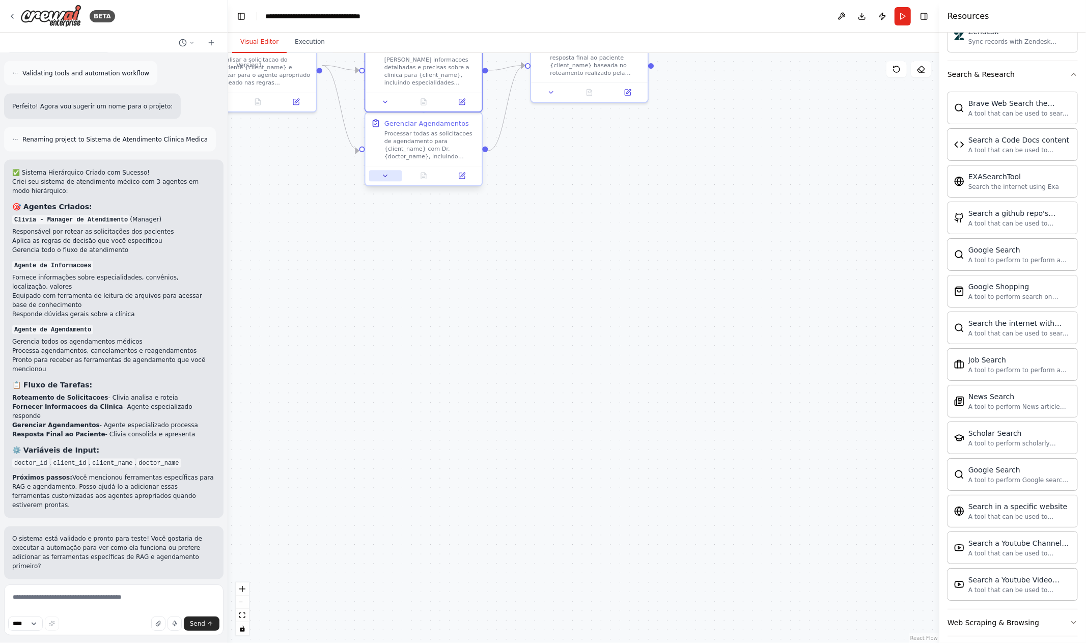
click at [389, 176] on button at bounding box center [385, 175] width 33 height 11
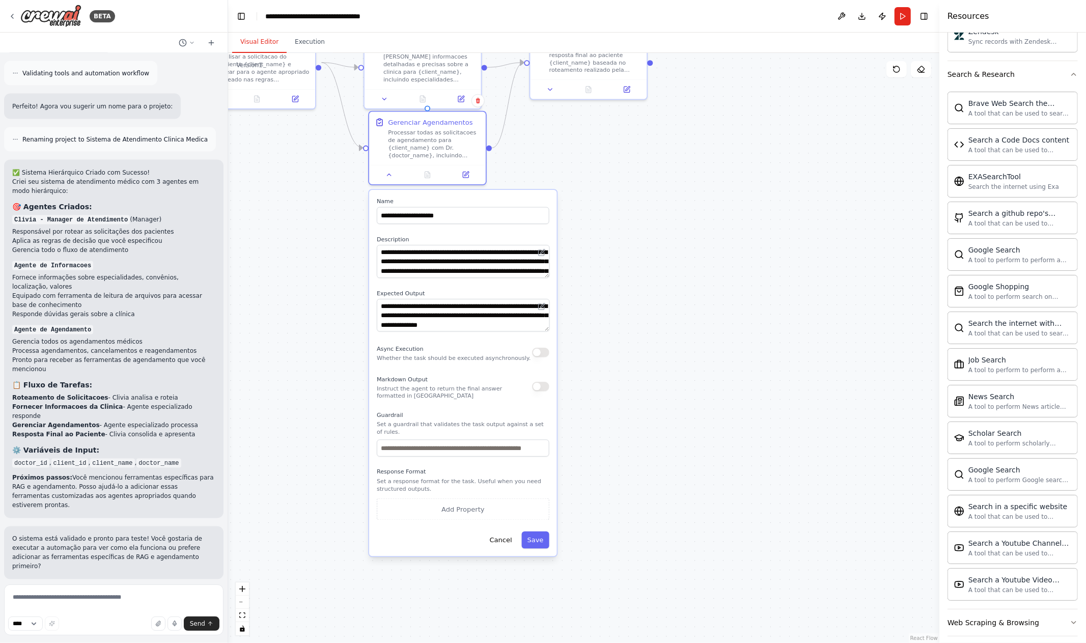
click at [334, 292] on div ".deletable-edge-delete-btn { width: 20px; height: 20px; border: 0px solid #ffff…" at bounding box center [583, 348] width 711 height 590
click at [505, 533] on button "Cancel" at bounding box center [500, 540] width 34 height 17
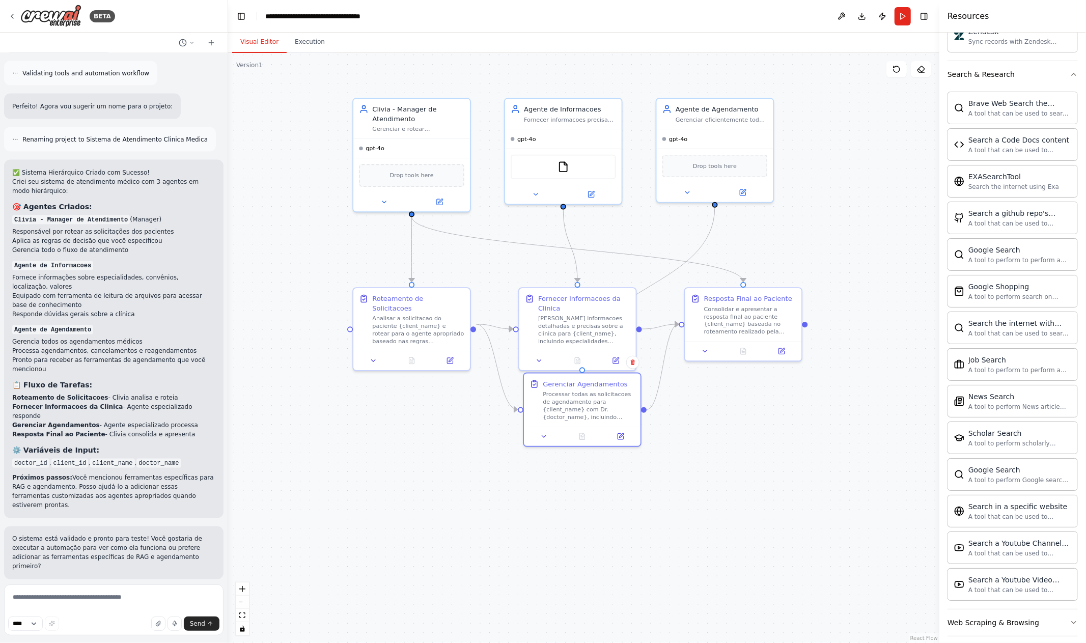
drag, startPoint x: 577, startPoint y: 174, endPoint x: 731, endPoint y: 435, distance: 303.5
click at [731, 435] on div ".deletable-edge-delete-btn { width: 20px; height: 20px; border: 0px solid #ffff…" at bounding box center [583, 348] width 711 height 590
click at [903, 17] on button "Run" at bounding box center [902, 16] width 16 height 18
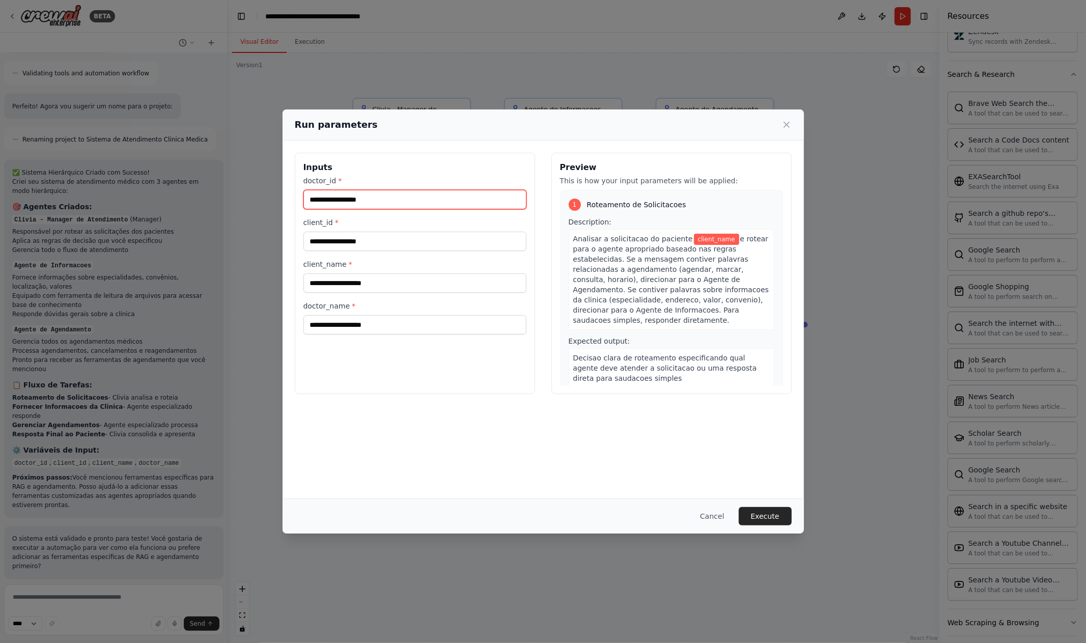
click at [378, 196] on input "doctor_id *" at bounding box center [414, 199] width 223 height 19
type input "*"
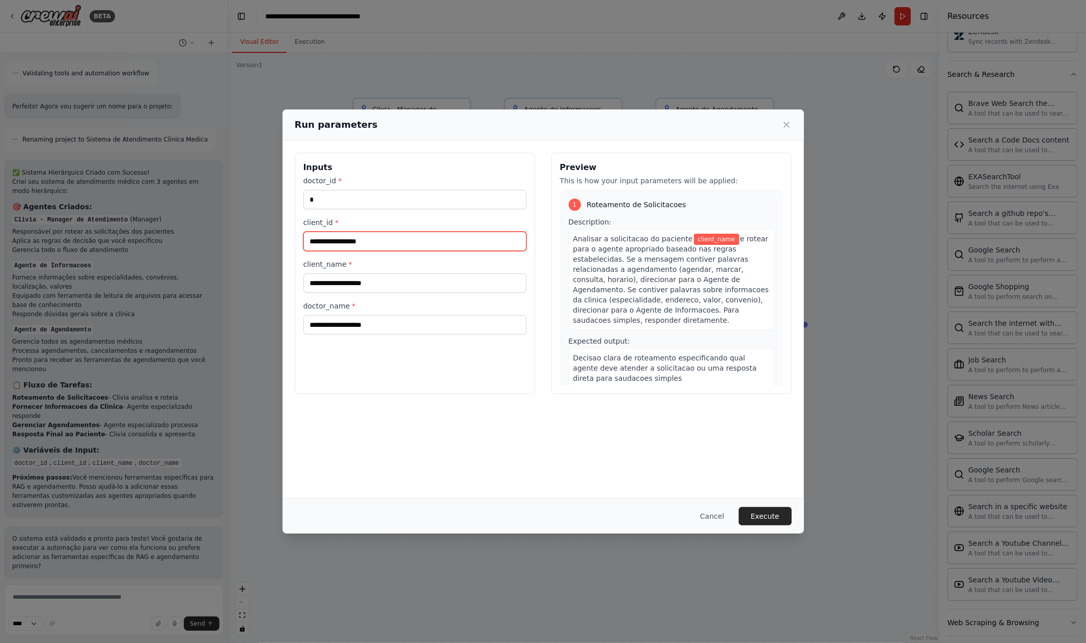
click at [363, 241] on input "client_id *" at bounding box center [414, 241] width 223 height 19
type input "***"
click at [346, 285] on input "client_name *" at bounding box center [414, 282] width 223 height 19
type input "******"
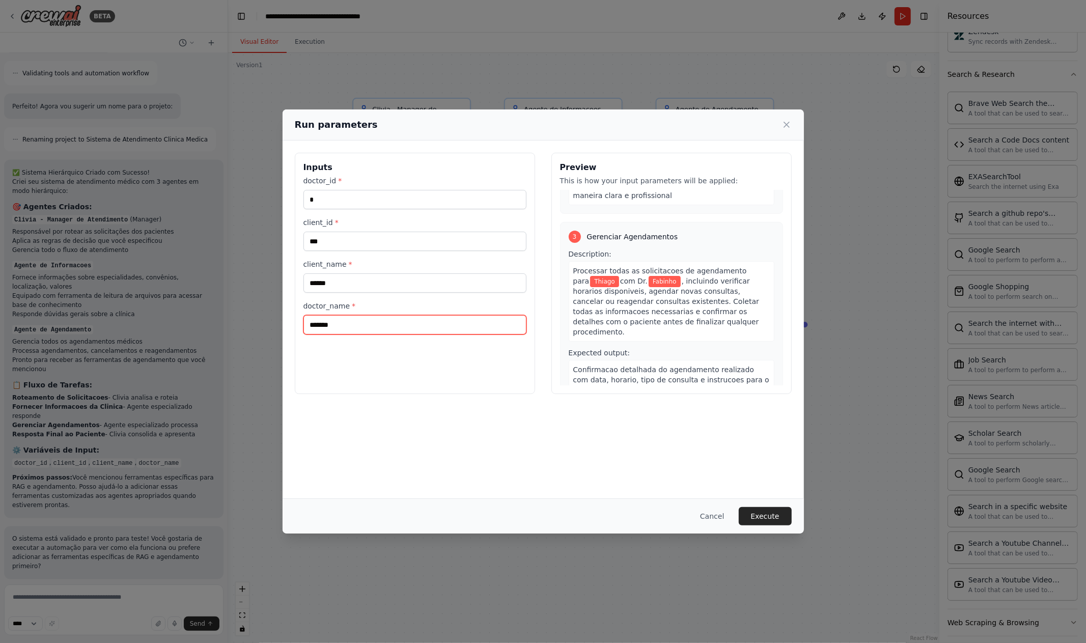
scroll to position [521, 0]
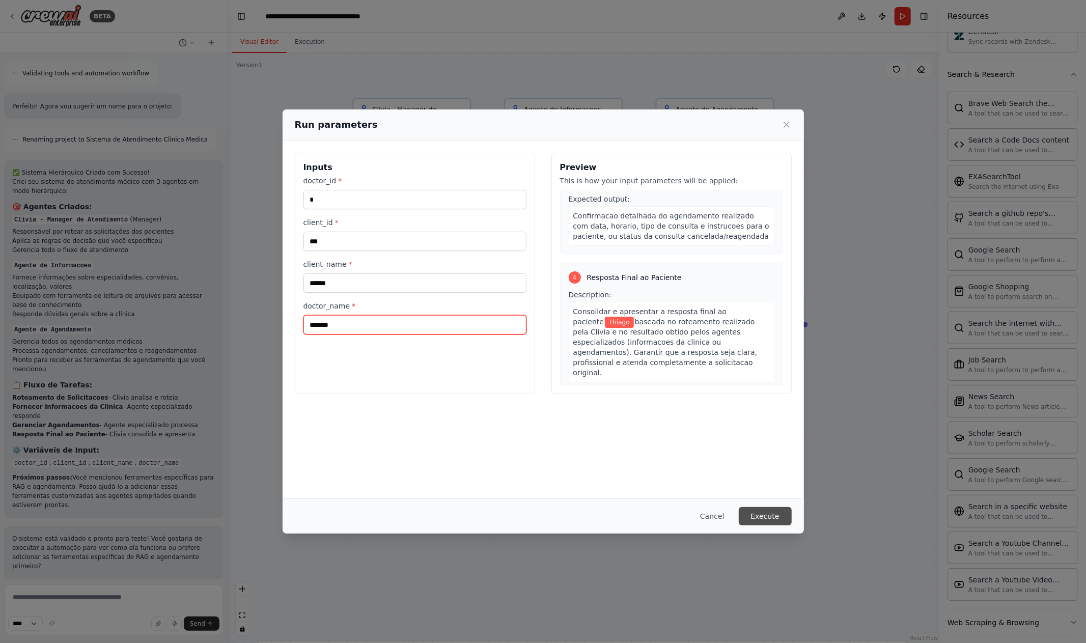
type input "*******"
click at [767, 516] on button "Execute" at bounding box center [764, 516] width 53 height 18
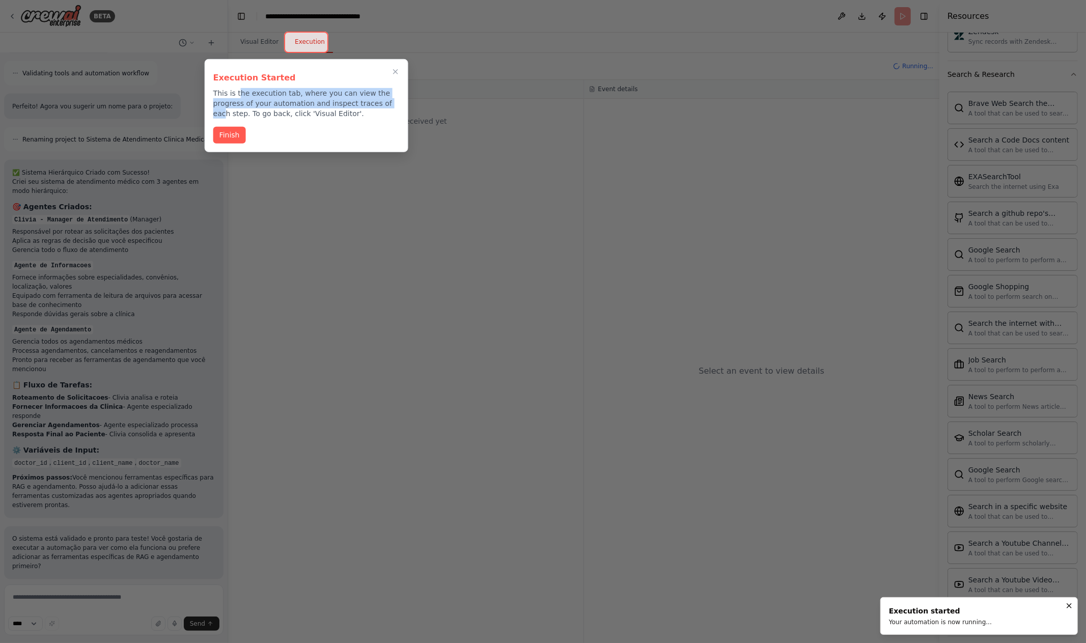
drag, startPoint x: 238, startPoint y: 96, endPoint x: 355, endPoint y: 101, distance: 117.2
click at [355, 101] on p "This is the execution tab, where you can view the progress of your automation a…" at bounding box center [306, 103] width 186 height 31
click at [370, 105] on p "This is the execution tab, where you can view the progress of your automation a…" at bounding box center [306, 103] width 186 height 31
click at [237, 135] on button "Finish" at bounding box center [229, 134] width 33 height 17
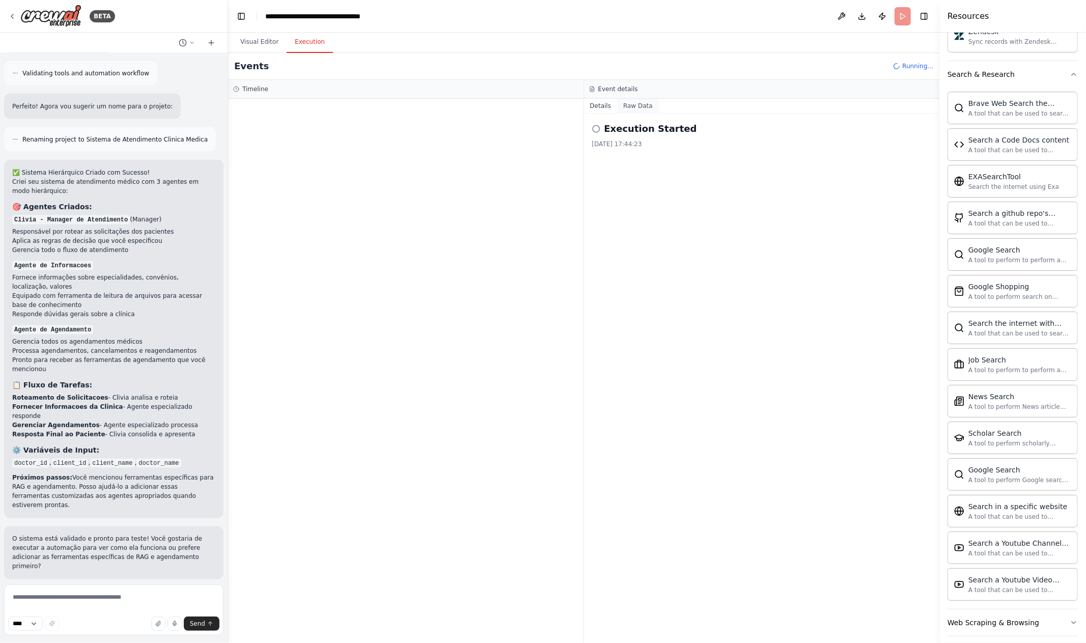
click at [634, 110] on button "Raw Data" at bounding box center [638, 106] width 42 height 14
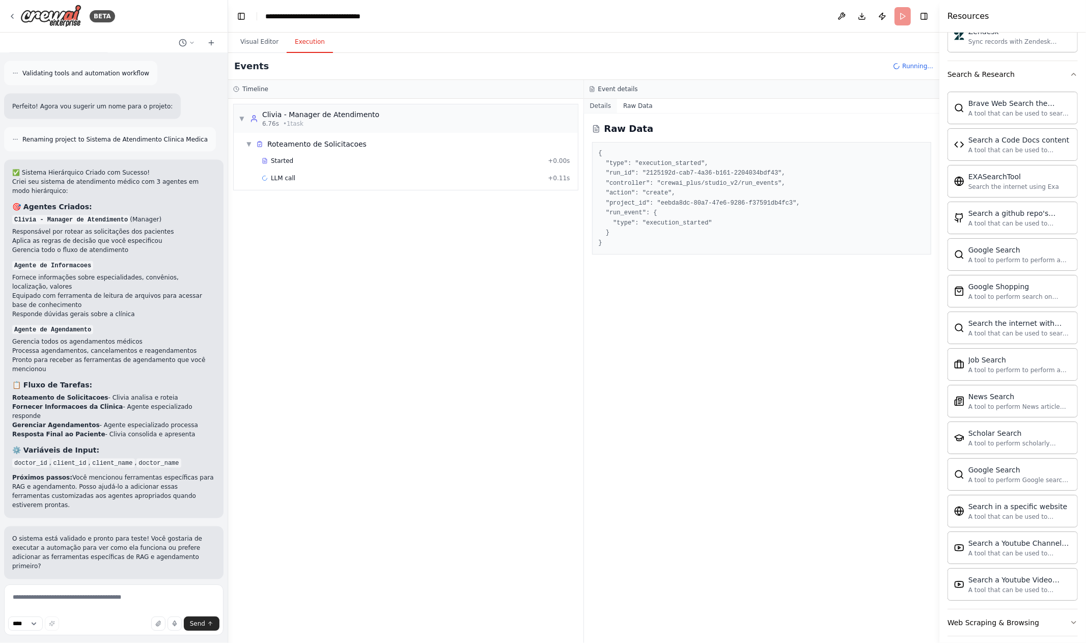
click at [596, 104] on button "Details" at bounding box center [601, 106] width 34 height 14
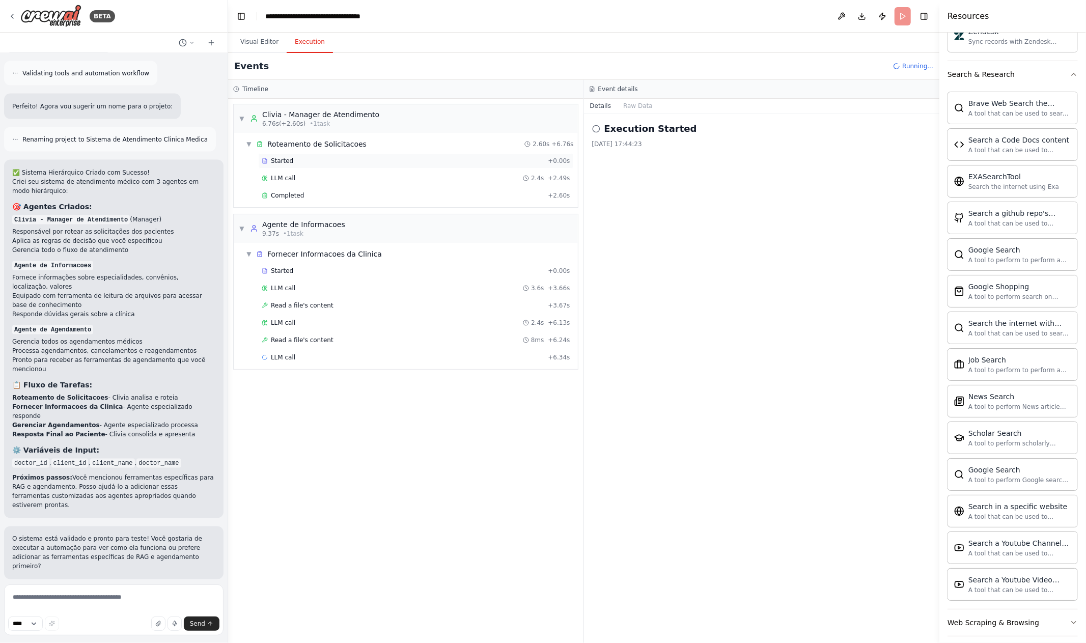
click at [290, 161] on span "Started" at bounding box center [282, 161] width 22 height 8
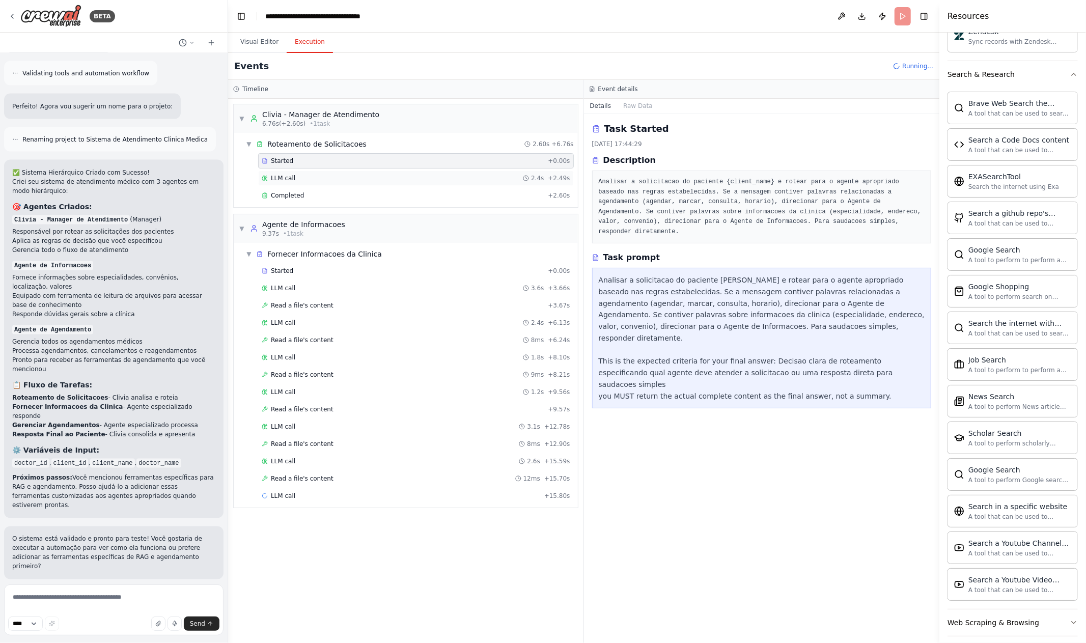
click at [290, 180] on span "LLM call" at bounding box center [283, 178] width 24 height 8
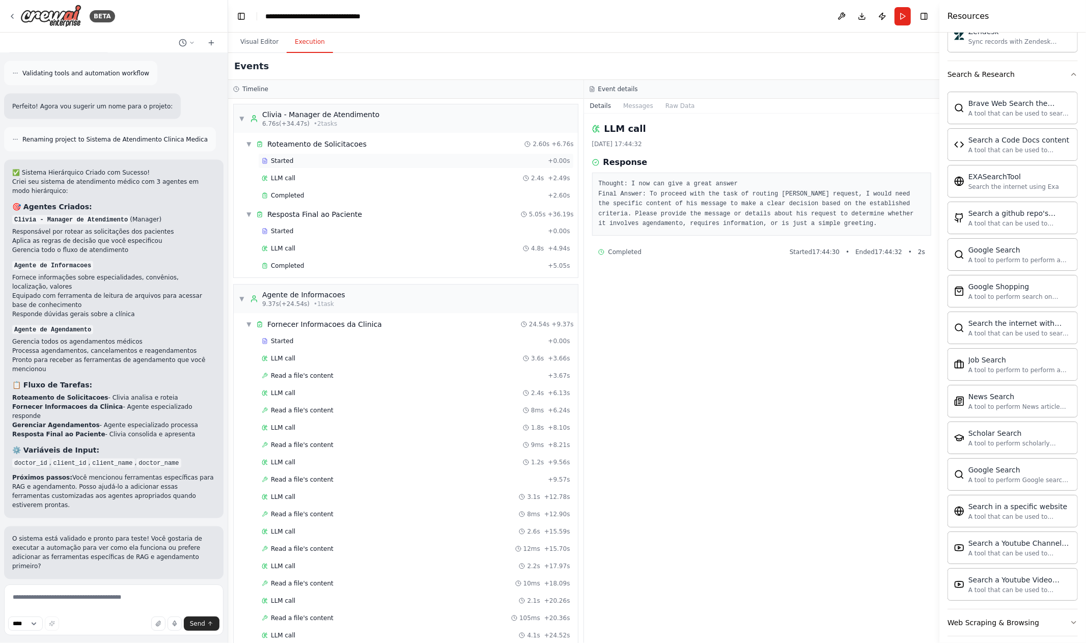
click at [354, 164] on div "Started + 0.00s" at bounding box center [416, 160] width 316 height 15
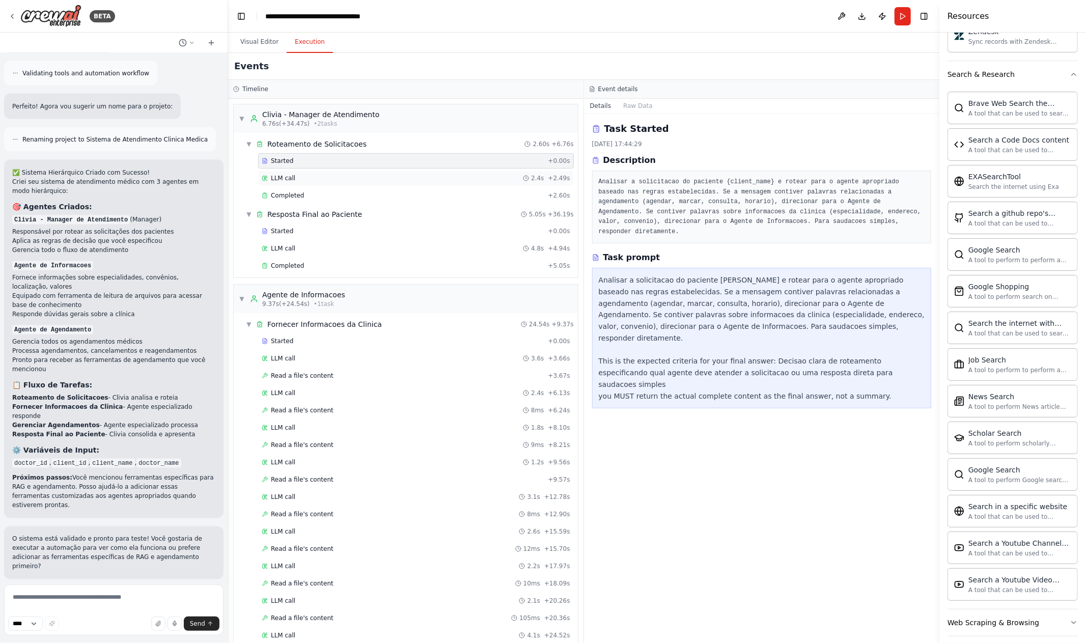
click at [361, 175] on div "LLM call 2.4s + 2.49s" at bounding box center [416, 178] width 308 height 8
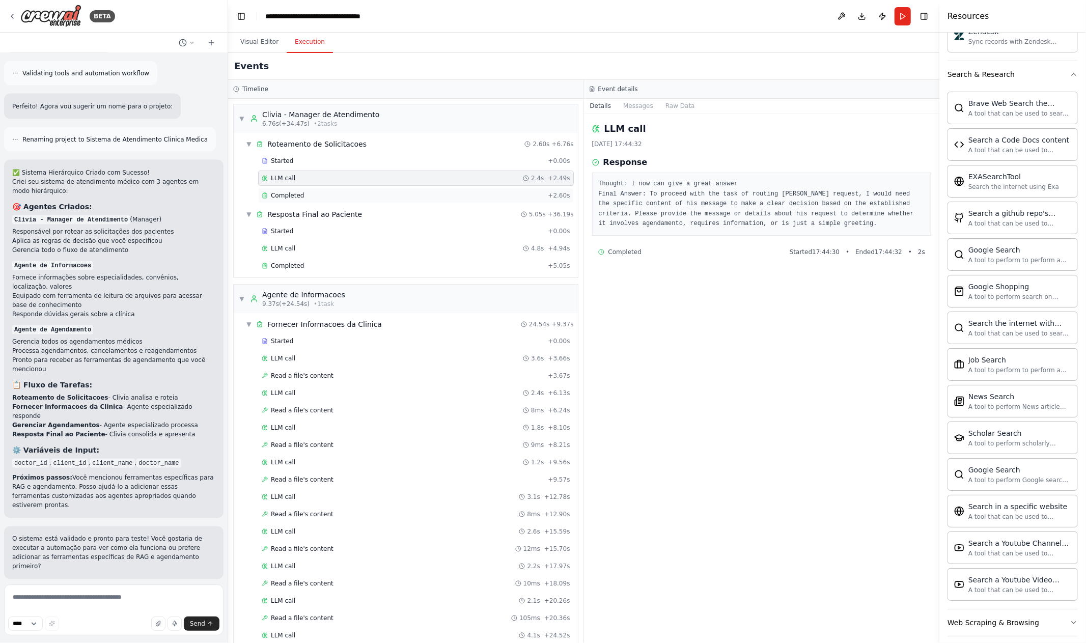
click at [368, 196] on div "Completed" at bounding box center [403, 195] width 282 height 8
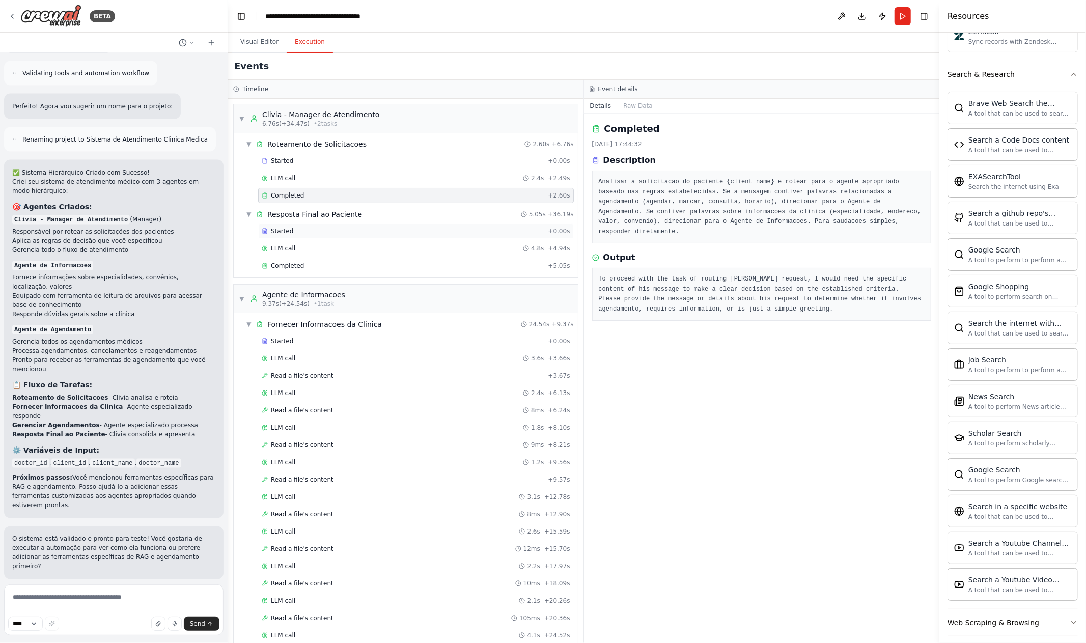
click at [380, 231] on div "Started" at bounding box center [403, 231] width 282 height 8
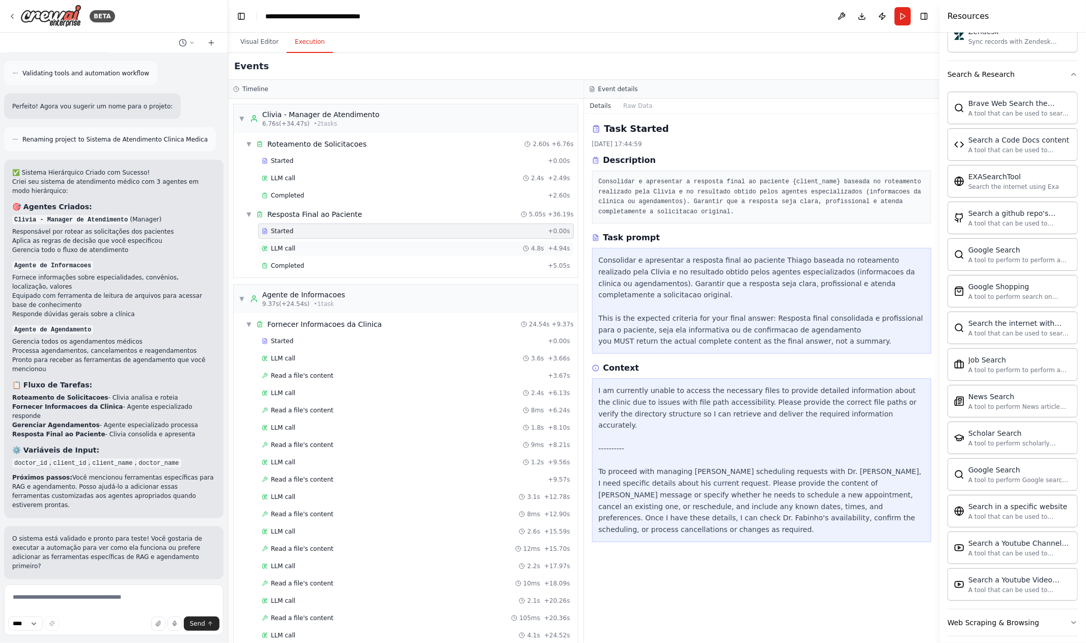
click at [372, 249] on div "LLM call 4.8s + 4.94s" at bounding box center [416, 248] width 308 height 8
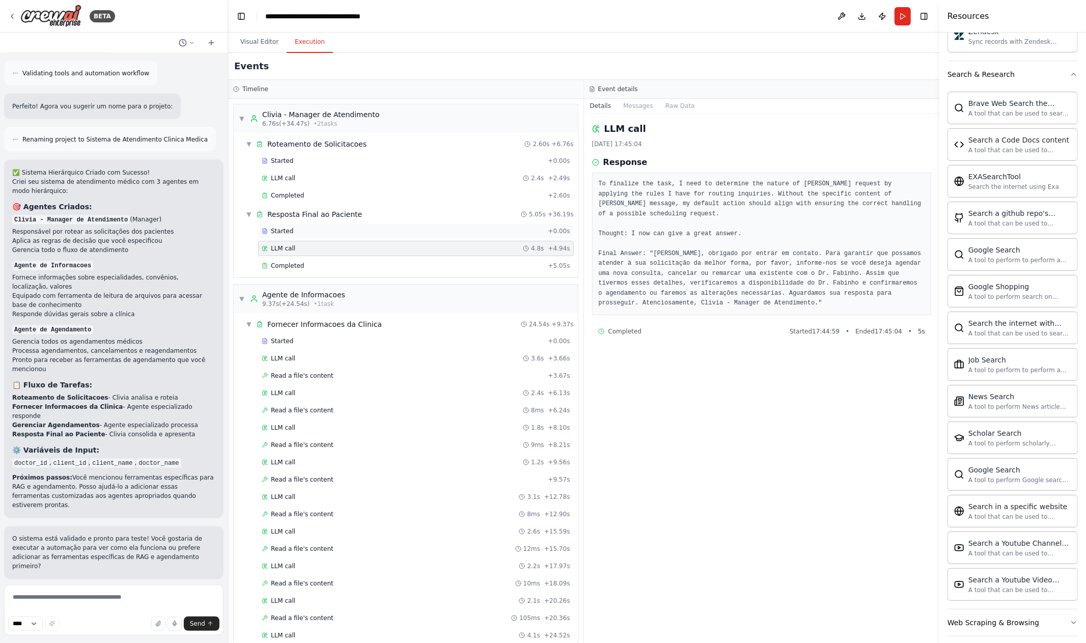
click at [373, 235] on div "Started + 0.00s" at bounding box center [416, 230] width 316 height 15
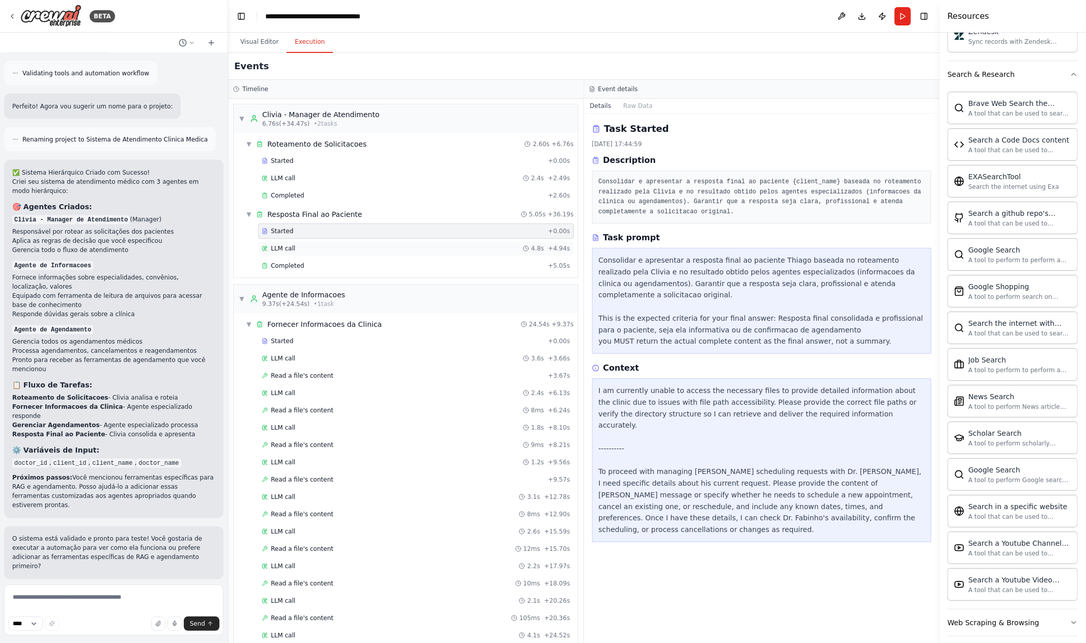
click at [337, 250] on div "LLM call 4.8s + 4.94s" at bounding box center [416, 248] width 308 height 8
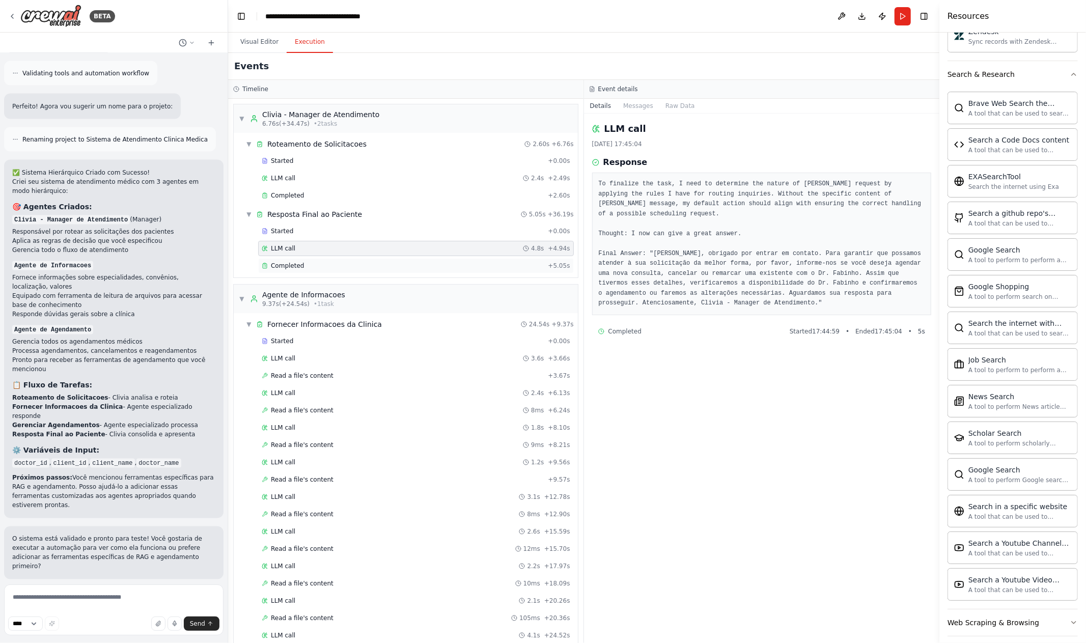
click at [341, 262] on div "Completed" at bounding box center [403, 266] width 282 height 8
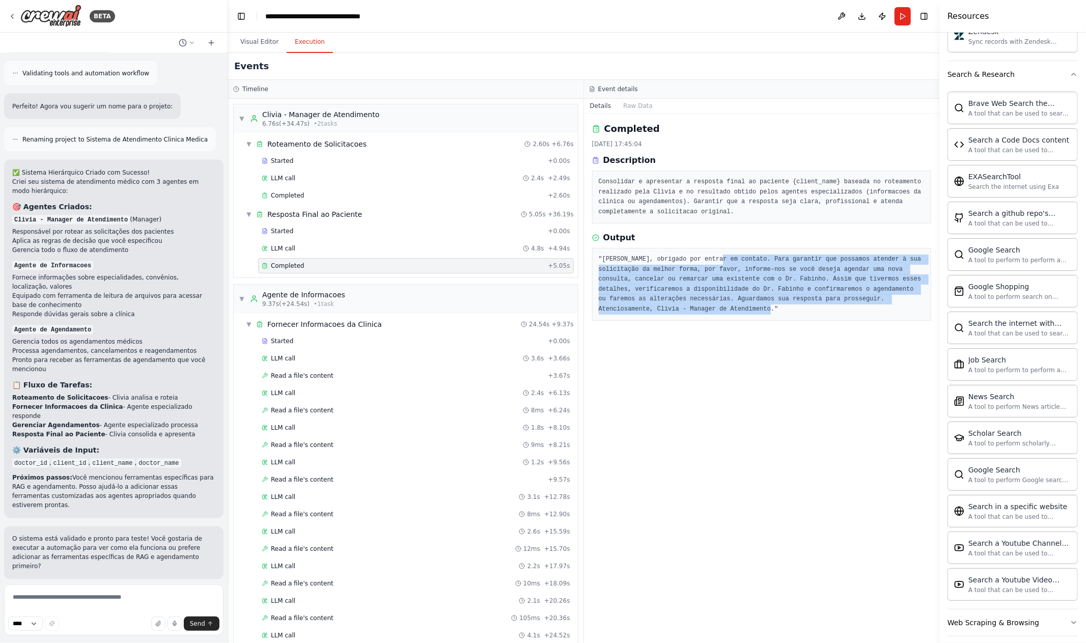
drag, startPoint x: 724, startPoint y: 259, endPoint x: 819, endPoint y: 316, distance: 111.2
click at [819, 316] on div ""Caro Thiago, obrigado por entrar em contato. Para garantir que possamos atende…" at bounding box center [761, 284] width 339 height 73
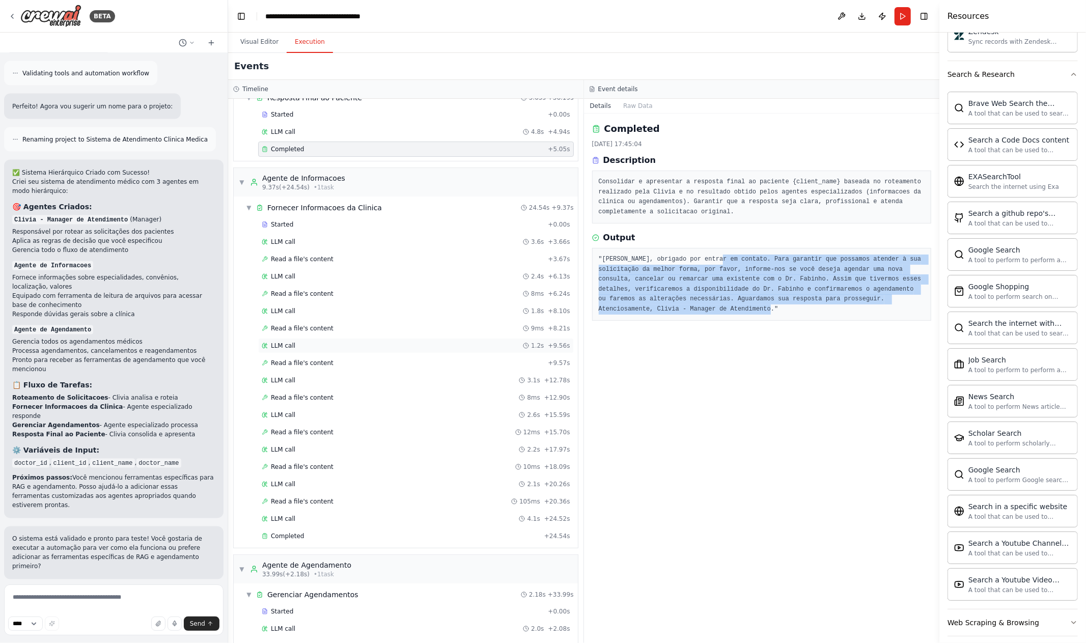
scroll to position [137, 0]
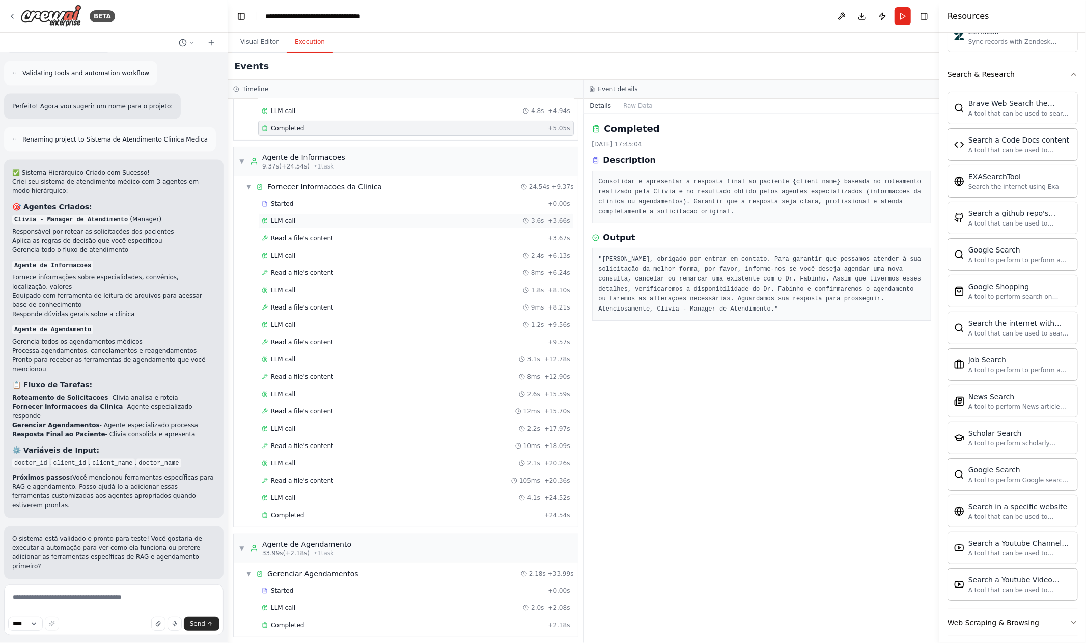
click at [322, 220] on div "LLM call 3.6s + 3.66s" at bounding box center [416, 221] width 308 height 8
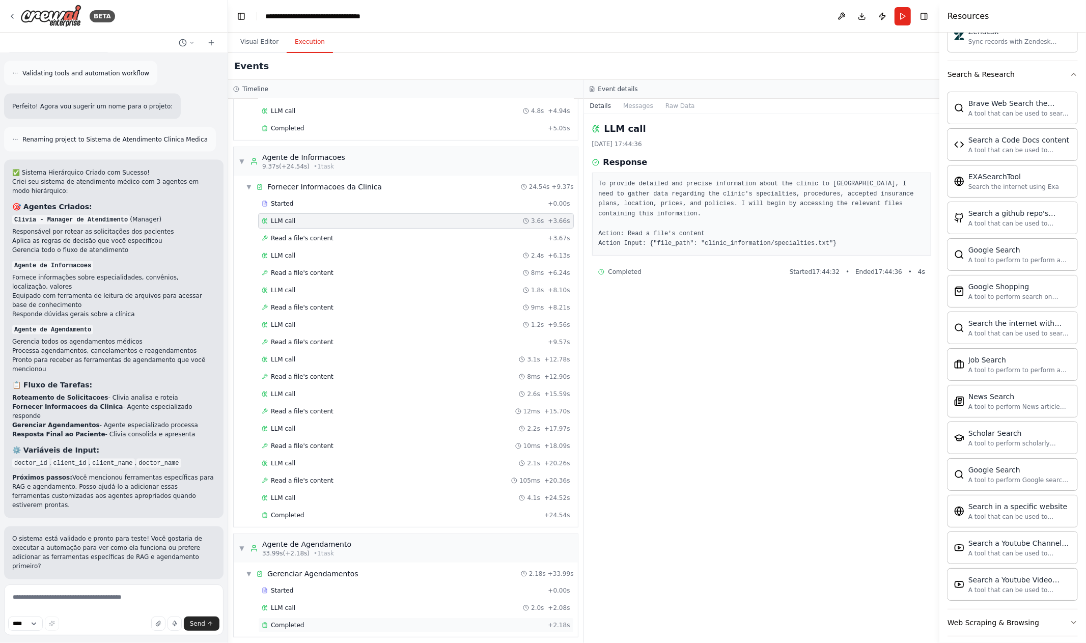
click at [302, 621] on div "Completed" at bounding box center [403, 625] width 282 height 8
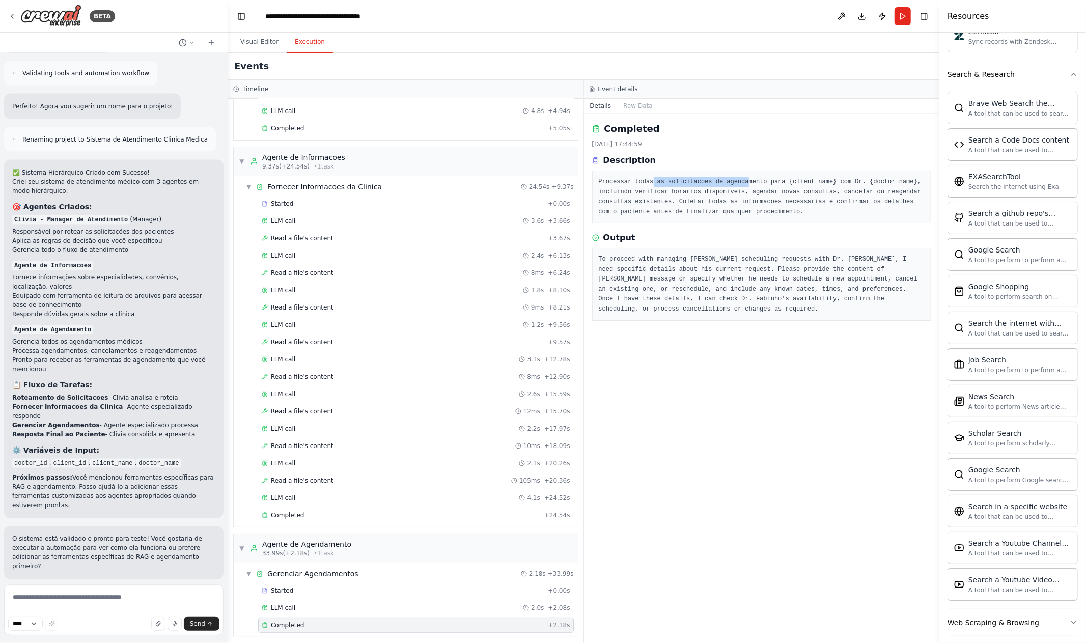
drag, startPoint x: 653, startPoint y: 179, endPoint x: 750, endPoint y: 187, distance: 97.0
click at [750, 187] on pre "Processar todas as solicitacoes de agendamento para {client_name} com Dr. {doct…" at bounding box center [761, 197] width 326 height 40
drag, startPoint x: 780, startPoint y: 187, endPoint x: 758, endPoint y: 189, distance: 22.0
click at [758, 189] on pre "Processar todas as solicitacoes de agendamento para {client_name} com Dr. {doct…" at bounding box center [761, 197] width 326 height 40
click at [297, 604] on div "LLM call 2.0s + 2.08s" at bounding box center [416, 608] width 308 height 8
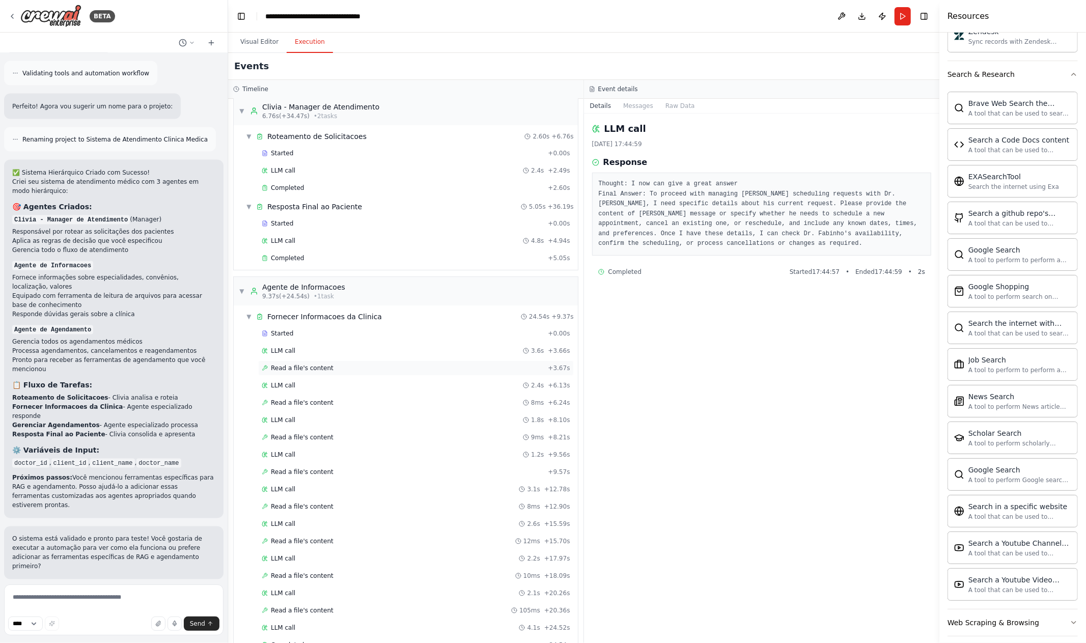
scroll to position [0, 0]
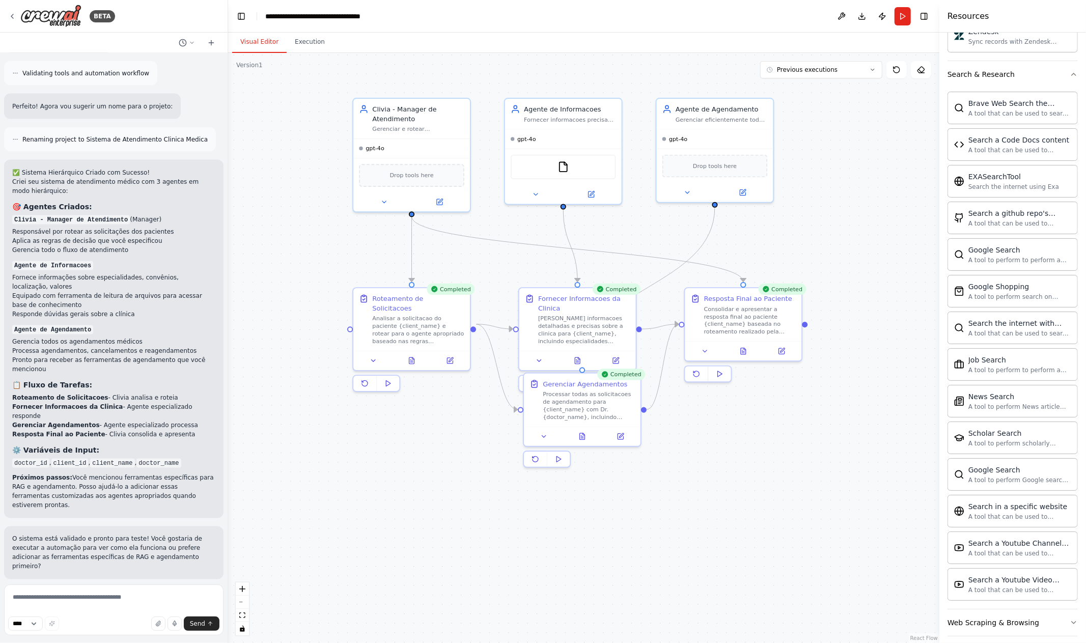
click at [261, 45] on button "Visual Editor" at bounding box center [259, 42] width 54 height 21
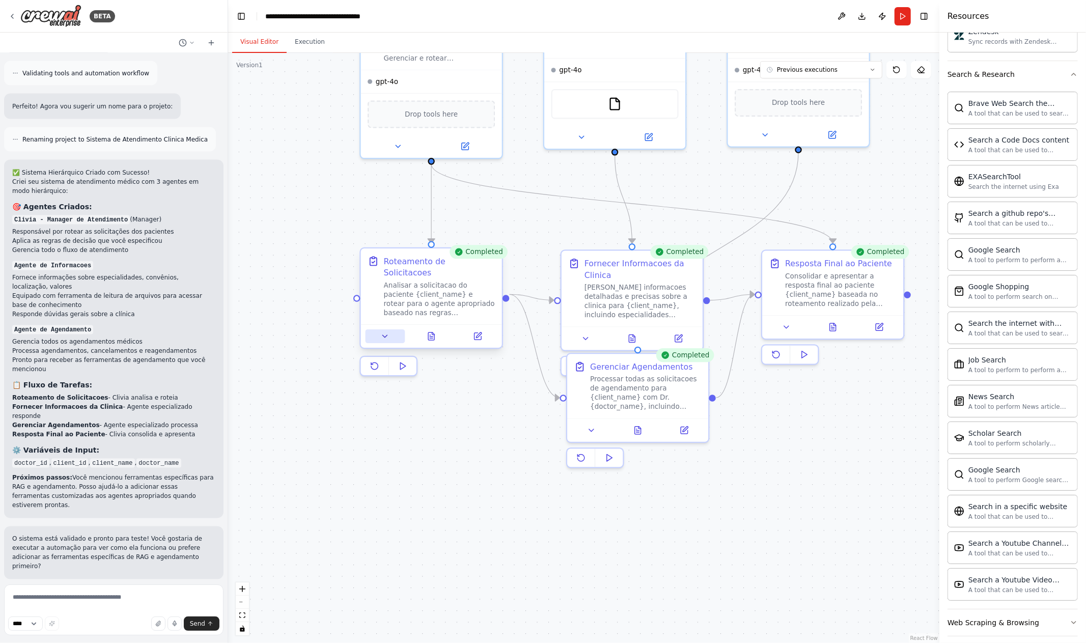
click at [384, 335] on icon at bounding box center [385, 336] width 5 height 3
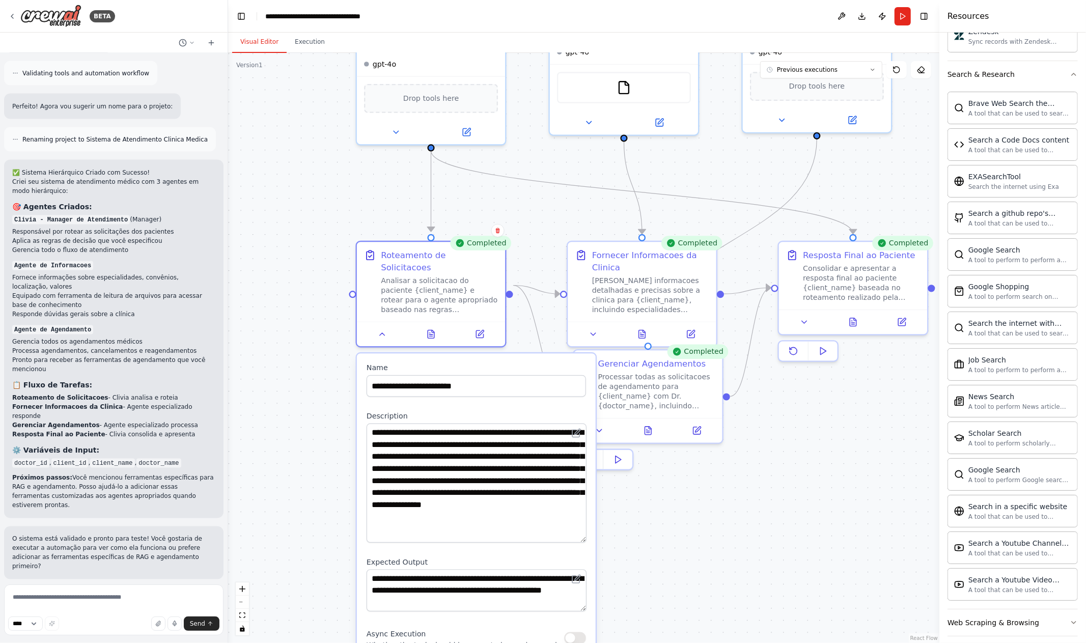
drag, startPoint x: 584, startPoint y: 451, endPoint x: 573, endPoint y: 529, distance: 78.2
click at [572, 529] on textarea "**********" at bounding box center [476, 482] width 220 height 119
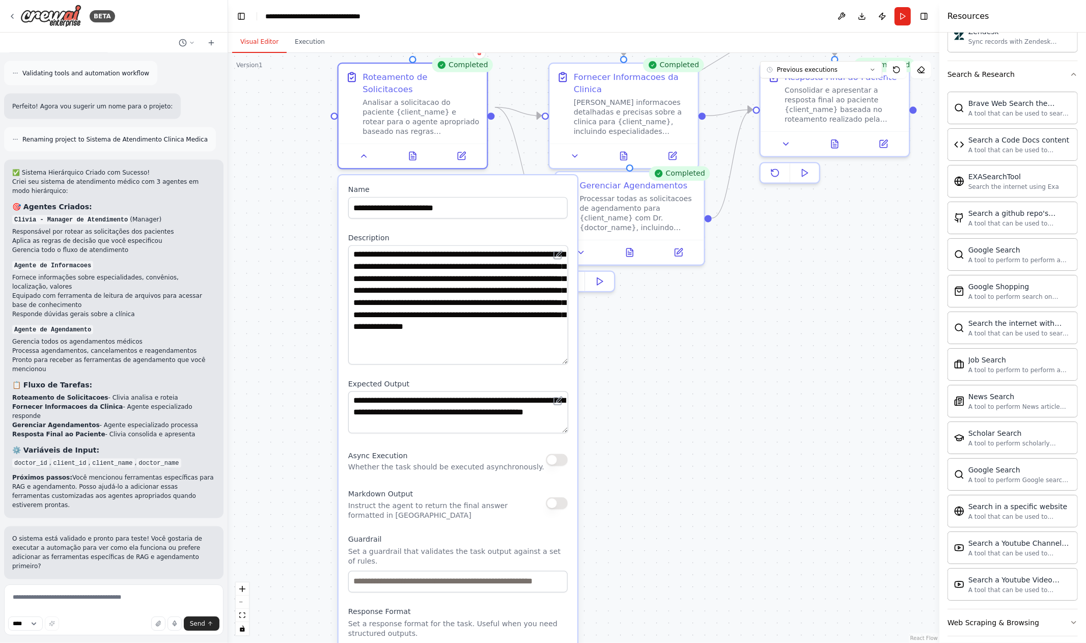
drag, startPoint x: 337, startPoint y: 551, endPoint x: 320, endPoint y: 374, distance: 178.0
click at [691, 442] on div ".deletable-edge-delete-btn { width: 20px; height: 20px; border: 0px solid #ffff…" at bounding box center [583, 348] width 711 height 590
drag, startPoint x: 670, startPoint y: 383, endPoint x: 689, endPoint y: 347, distance: 41.2
drag, startPoint x: 751, startPoint y: 275, endPoint x: 736, endPoint y: 329, distance: 55.8
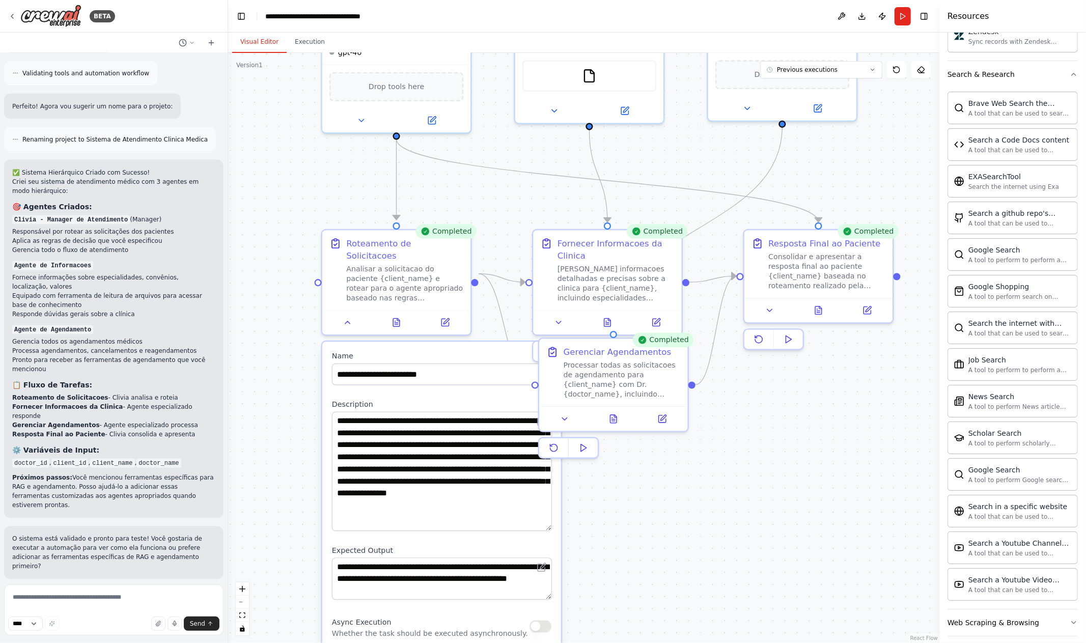
drag, startPoint x: 774, startPoint y: 239, endPoint x: 762, endPoint y: 406, distance: 167.8
click at [762, 406] on div ".deletable-edge-delete-btn { width: 20px; height: 20px; border: 0px solid #ffff…" at bounding box center [583, 348] width 711 height 590
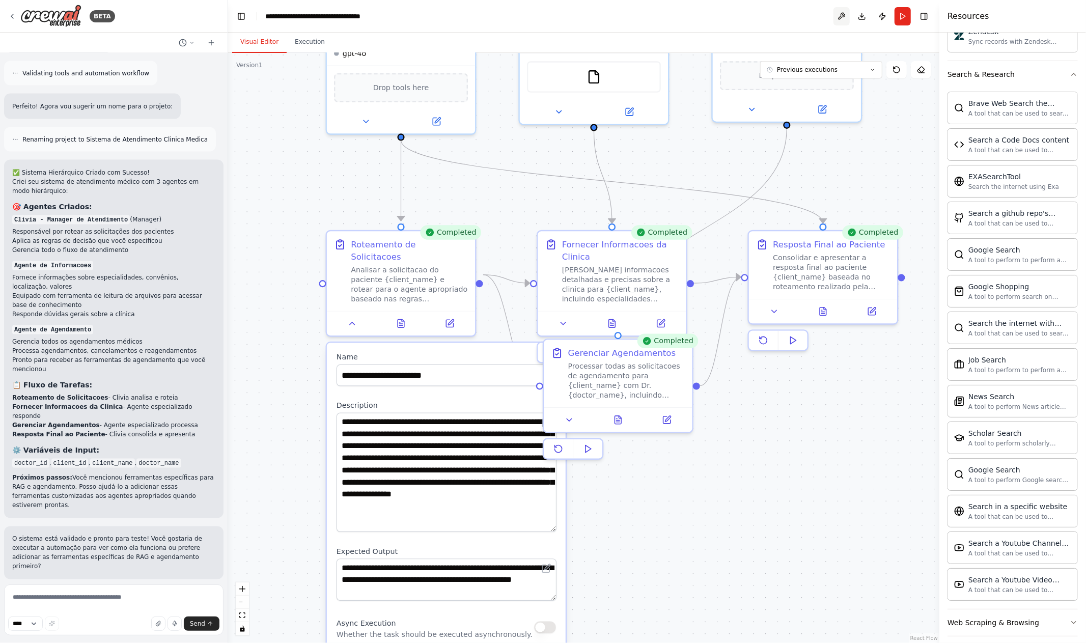
click at [839, 20] on button at bounding box center [841, 16] width 16 height 18
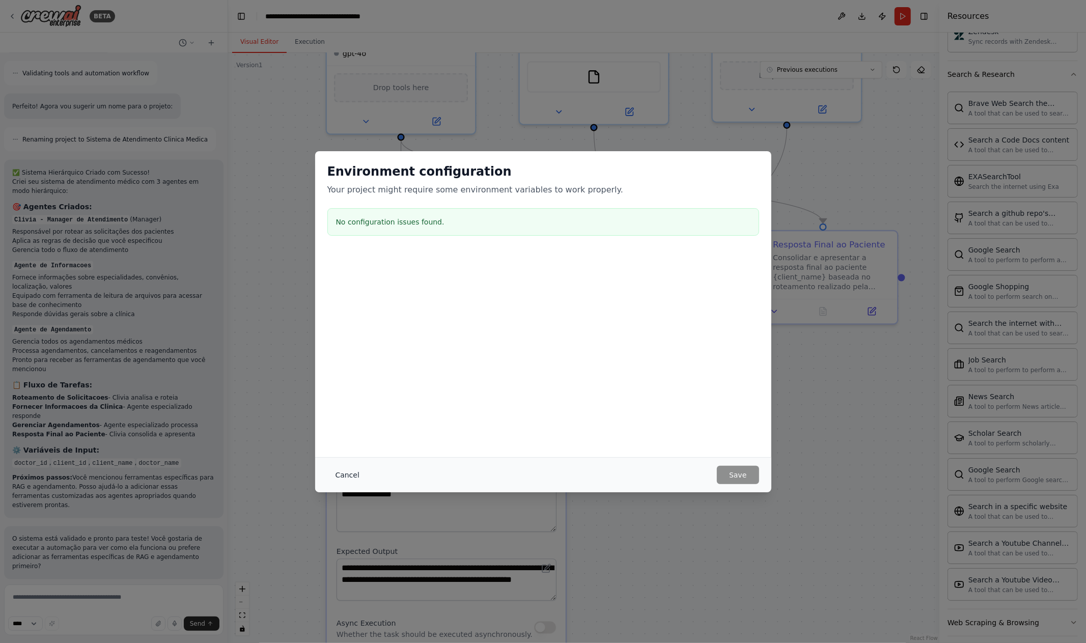
click at [346, 476] on button "Cancel" at bounding box center [347, 475] width 40 height 18
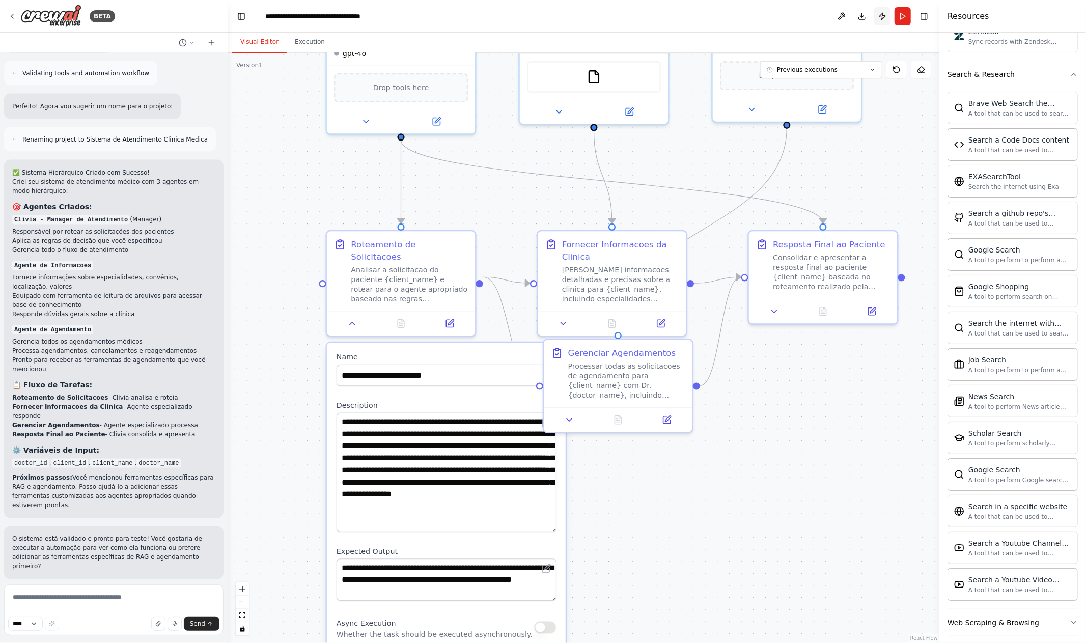
click at [881, 13] on button "Publish" at bounding box center [882, 16] width 16 height 18
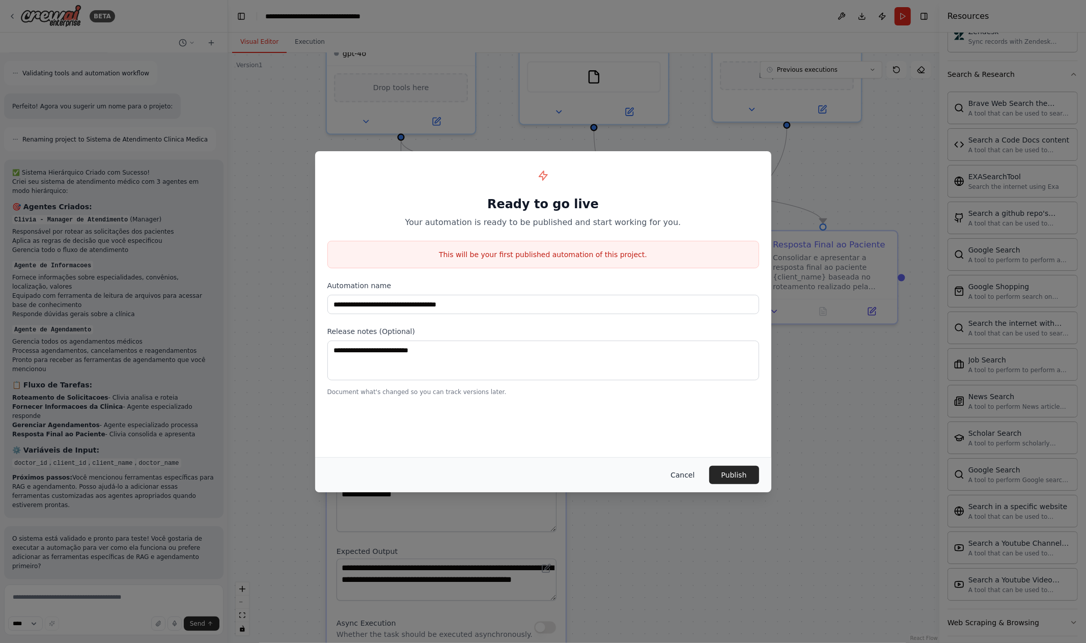
click at [689, 475] on button "Cancel" at bounding box center [682, 475] width 40 height 18
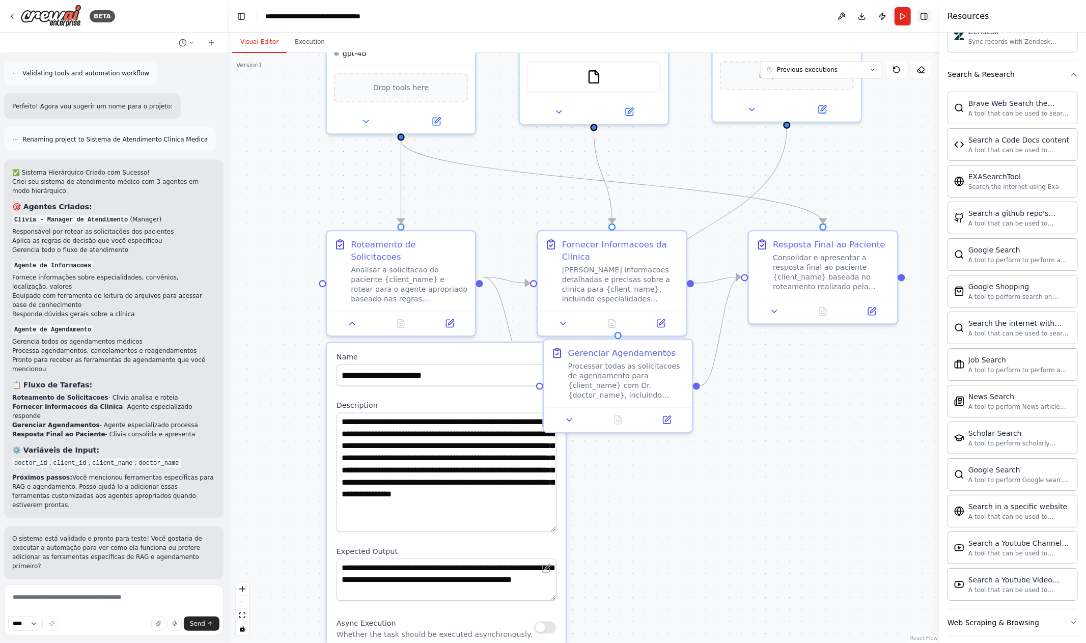
click at [925, 15] on button "Toggle Right Sidebar" at bounding box center [924, 16] width 14 height 14
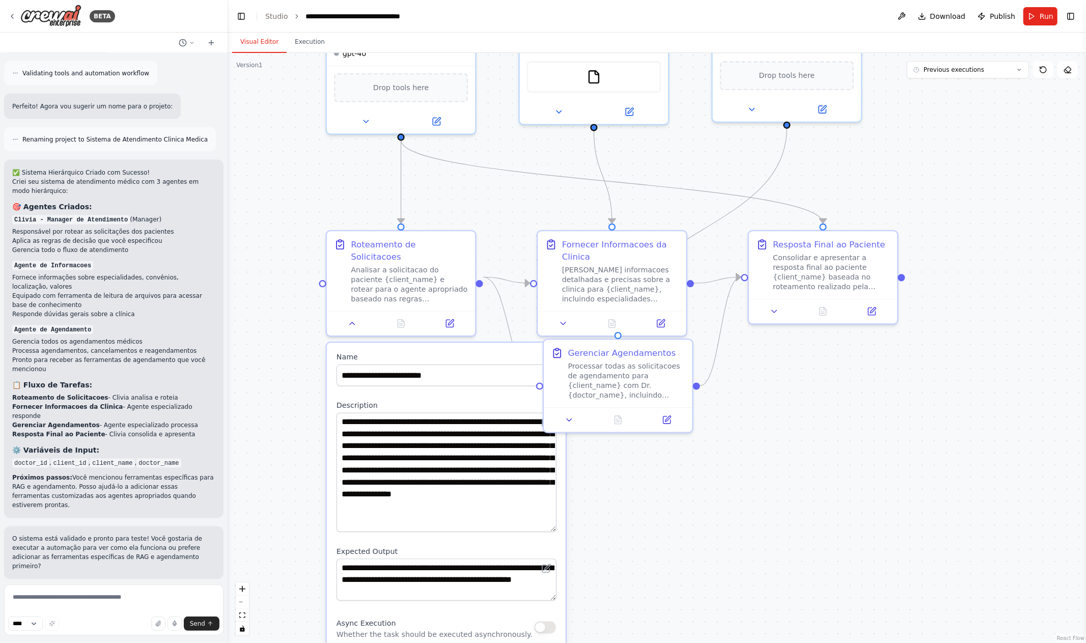
click at [1068, 116] on div ".deletable-edge-delete-btn { width: 20px; height: 20px; border: 0px solid #ffff…" at bounding box center [657, 348] width 858 height 590
click at [1066, 70] on icon at bounding box center [1067, 70] width 8 height 8
click at [1046, 69] on icon at bounding box center [1043, 70] width 6 height 6
click at [1005, 67] on button "Previous executions" at bounding box center [967, 69] width 122 height 17
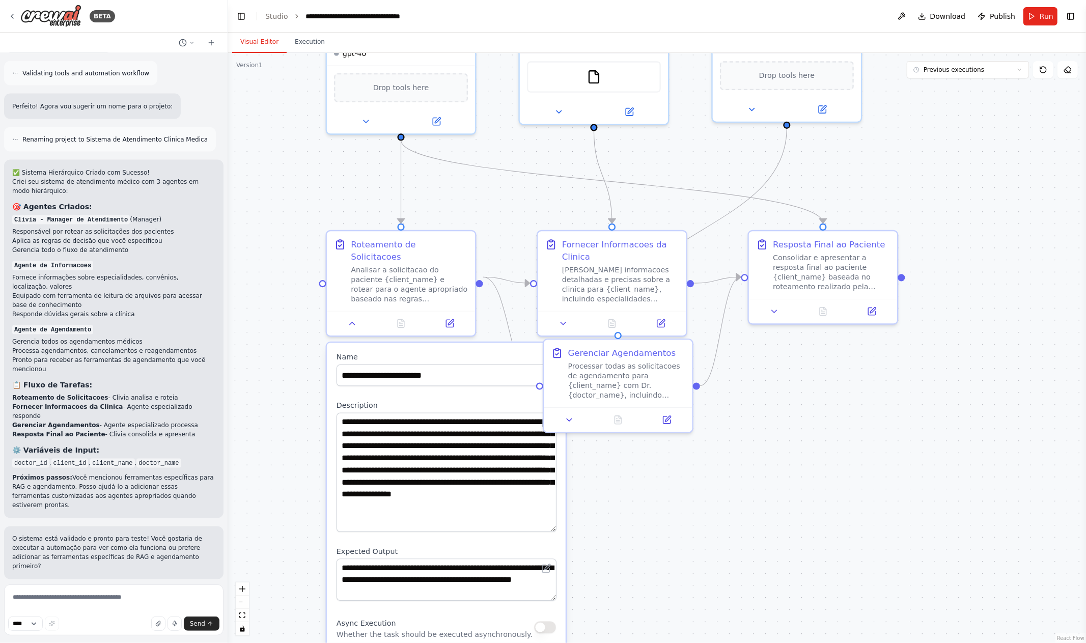
click at [967, 228] on div ".deletable-edge-delete-btn { width: 20px; height: 20px; border: 0px solid #ffff…" at bounding box center [657, 348] width 858 height 590
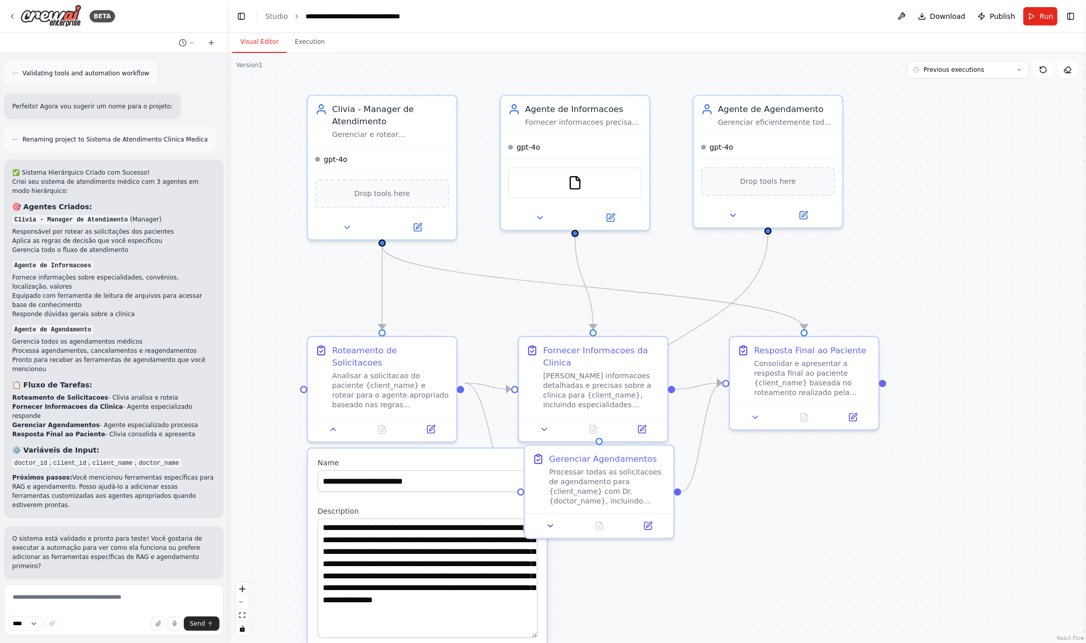
drag, startPoint x: 962, startPoint y: 133, endPoint x: 943, endPoint y: 241, distance: 109.0
click at [943, 239] on div ".deletable-edge-delete-btn { width: 20px; height: 20px; border: 0px solid #ffff…" at bounding box center [657, 348] width 858 height 590
click at [576, 231] on div at bounding box center [574, 230] width 7 height 7
click at [579, 275] on icon "Edge from 4360dc34-4736-471c-9e34-01115a1762b0 to b1dea53d-6a77-4e72-af54-cce63…" at bounding box center [584, 282] width 18 height 93
click at [549, 214] on button at bounding box center [539, 215] width 68 height 14
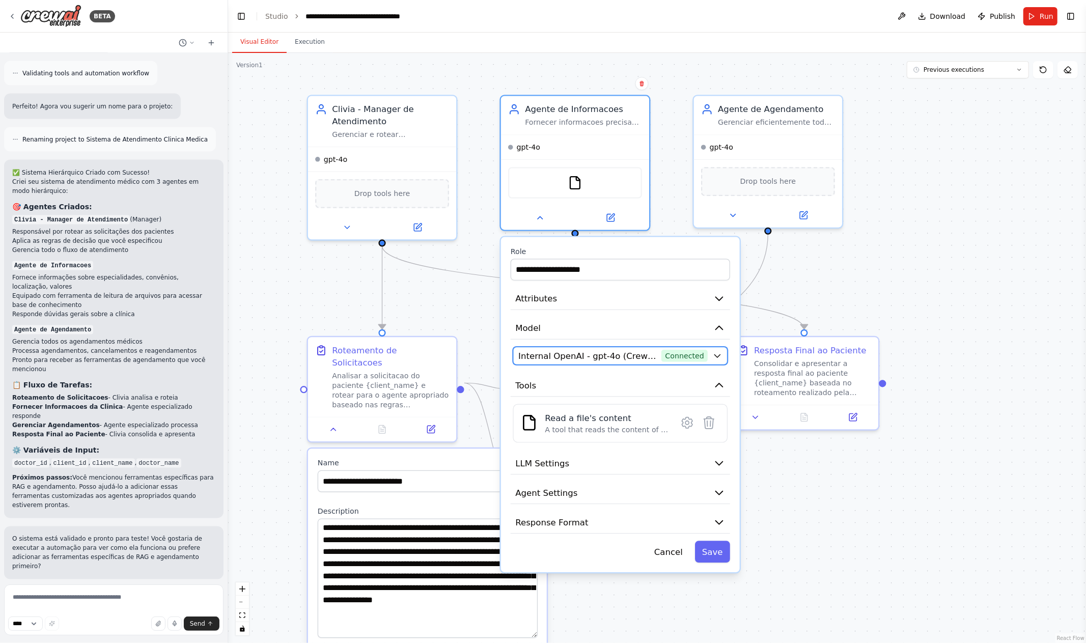
click at [617, 355] on span "Internal OpenAI - gpt-4o (CrewAI Sponsored OpenAI Connection)" at bounding box center [587, 356] width 138 height 12
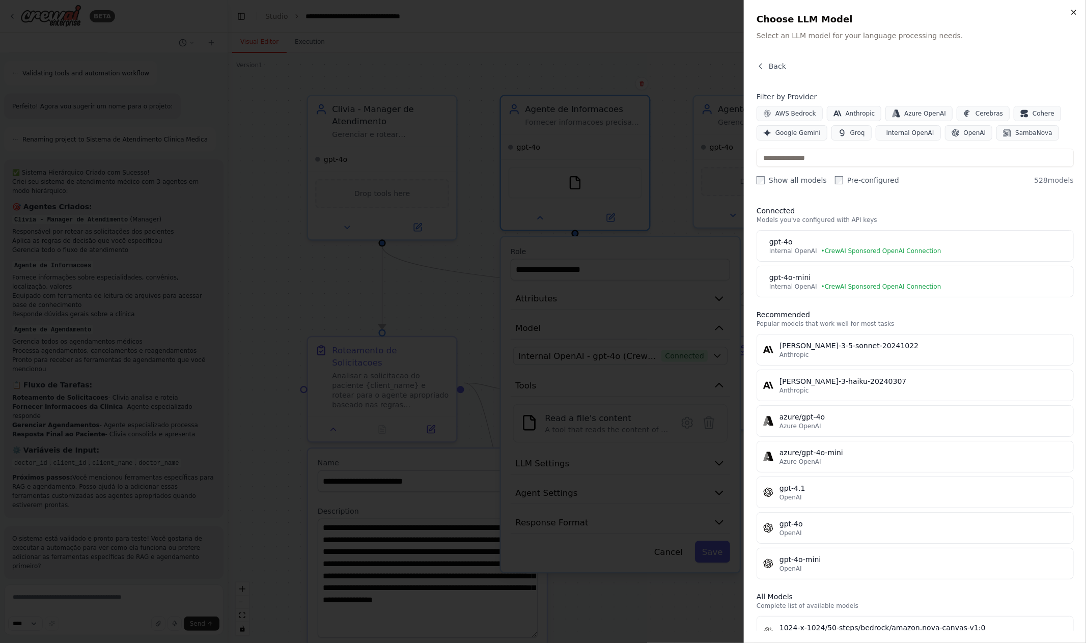
click at [1072, 12] on icon "button" at bounding box center [1073, 12] width 8 height 8
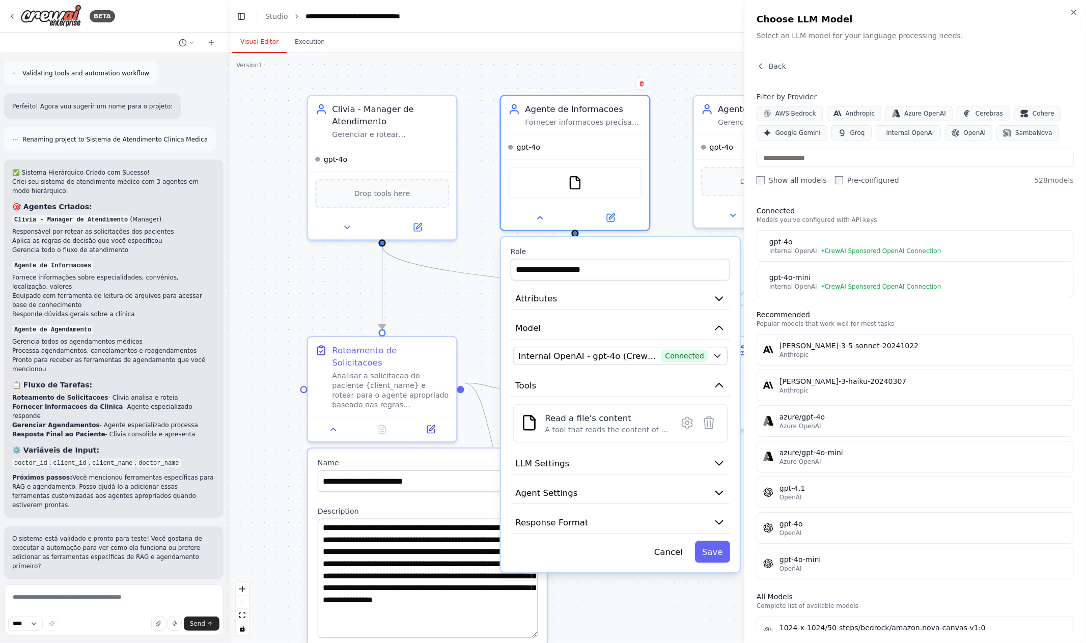
scroll to position [1619, 0]
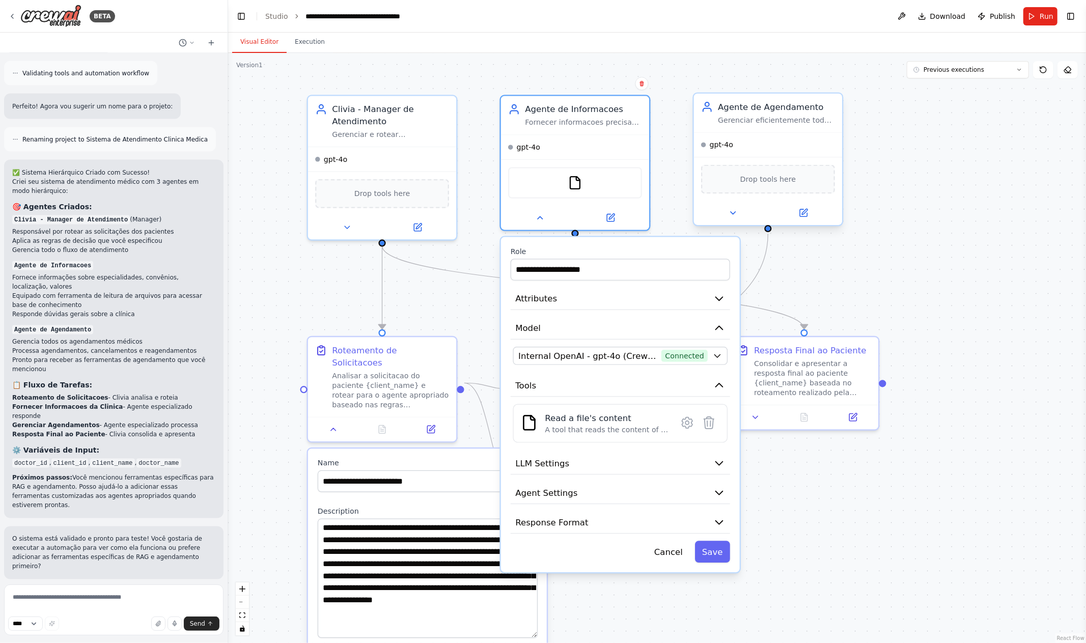
click at [742, 185] on div "Drop tools here" at bounding box center [768, 179] width 134 height 29
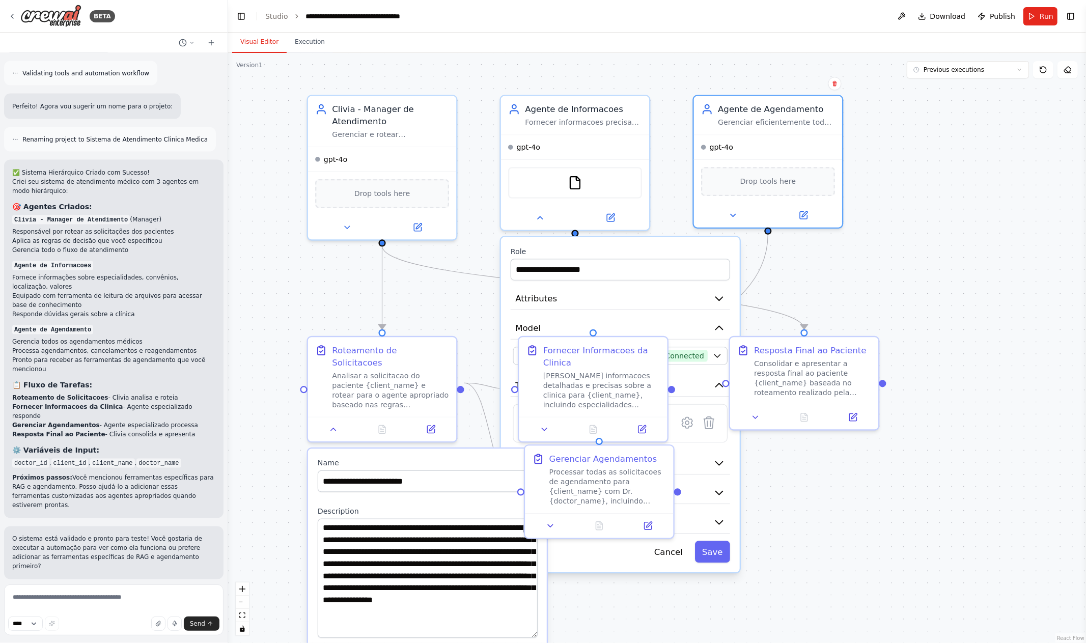
click at [557, 247] on label "Role" at bounding box center [619, 252] width 219 height 10
click at [1042, 71] on icon at bounding box center [1043, 70] width 8 height 8
click at [906, 282] on div ".deletable-edge-delete-btn { width: 20px; height: 20px; border: 0px solid #ffff…" at bounding box center [657, 348] width 858 height 590
click at [1073, 72] on button at bounding box center [1067, 69] width 20 height 17
click at [1070, 71] on icon at bounding box center [1067, 70] width 8 height 8
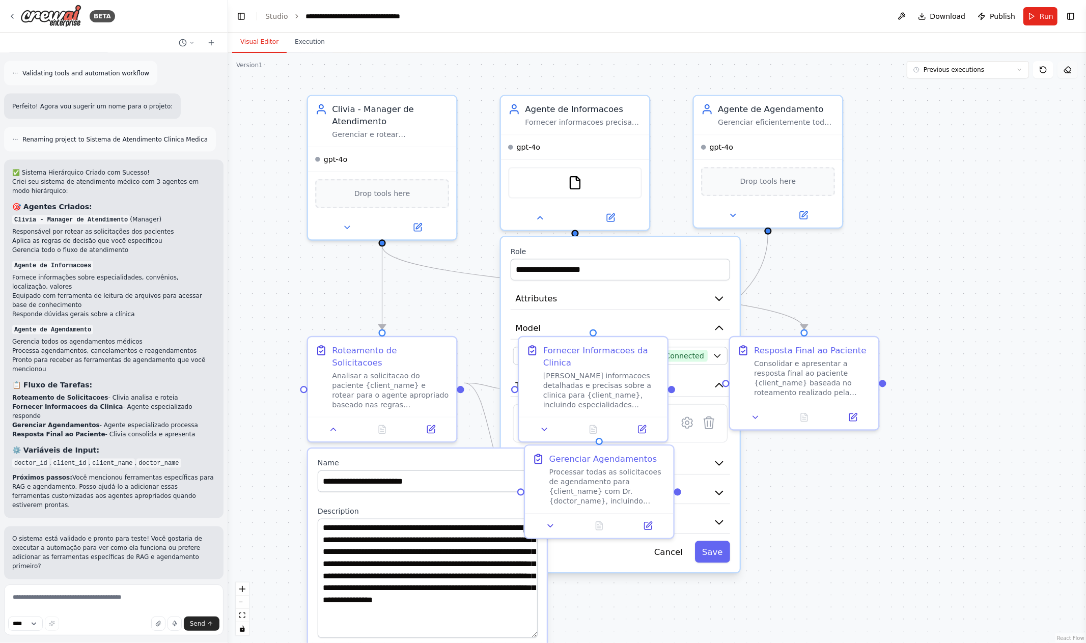
click at [1070, 71] on icon at bounding box center [1067, 70] width 8 height 8
click at [695, 257] on div "**********" at bounding box center [619, 264] width 219 height 34
click at [671, 247] on label "Role" at bounding box center [619, 252] width 219 height 10
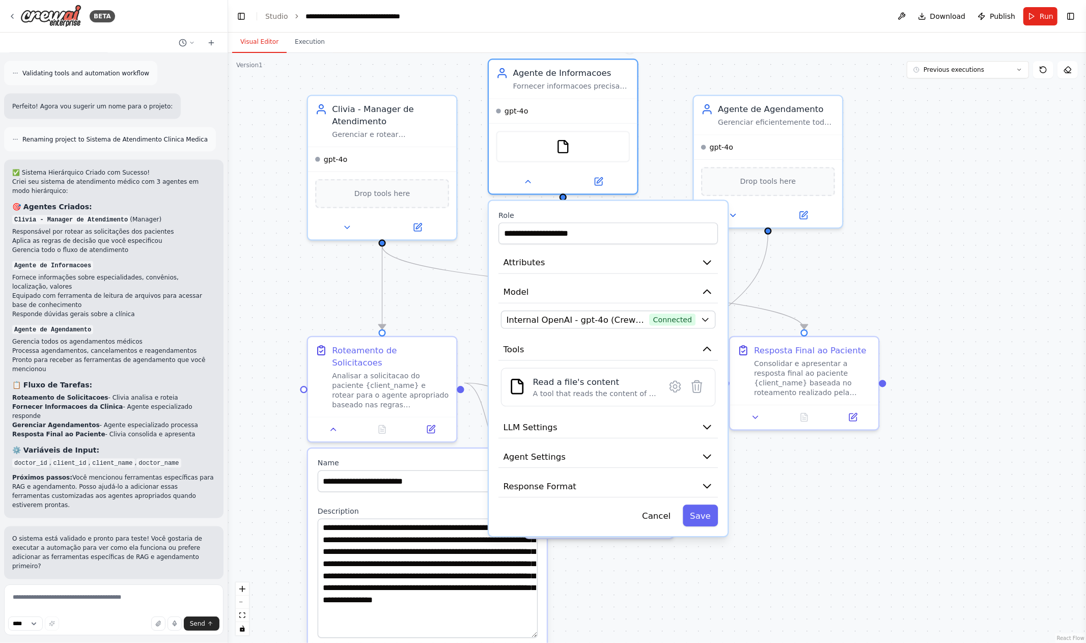
drag, startPoint x: 671, startPoint y: 246, endPoint x: 660, endPoint y: 217, distance: 30.9
click at [661, 215] on label "Role" at bounding box center [607, 216] width 219 height 10
click at [529, 180] on icon at bounding box center [527, 179] width 5 height 3
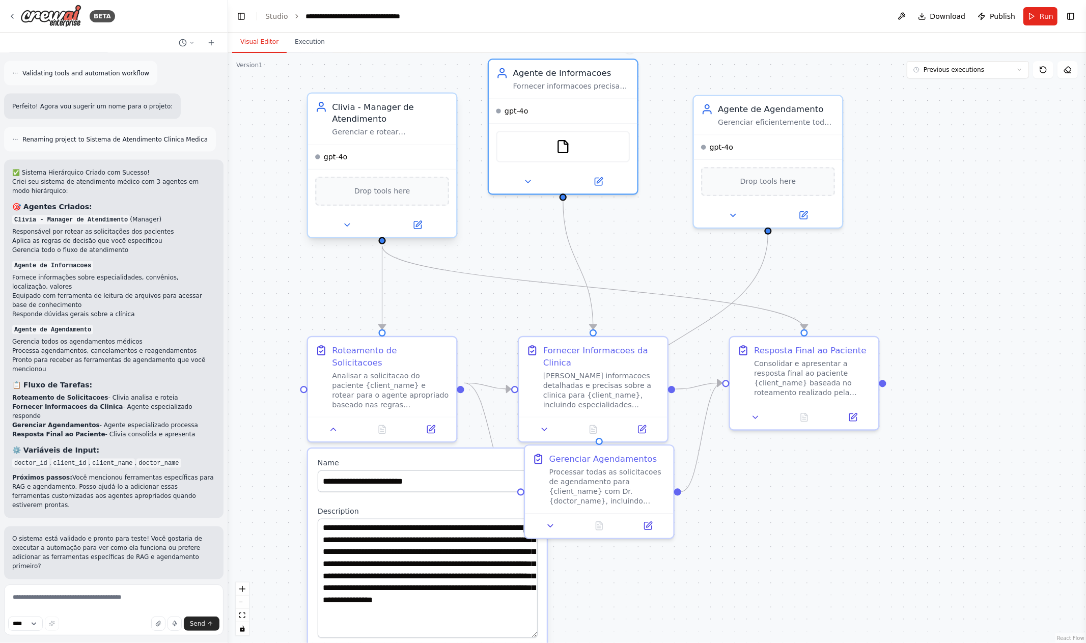
click at [380, 190] on span "Drop tools here" at bounding box center [382, 191] width 56 height 12
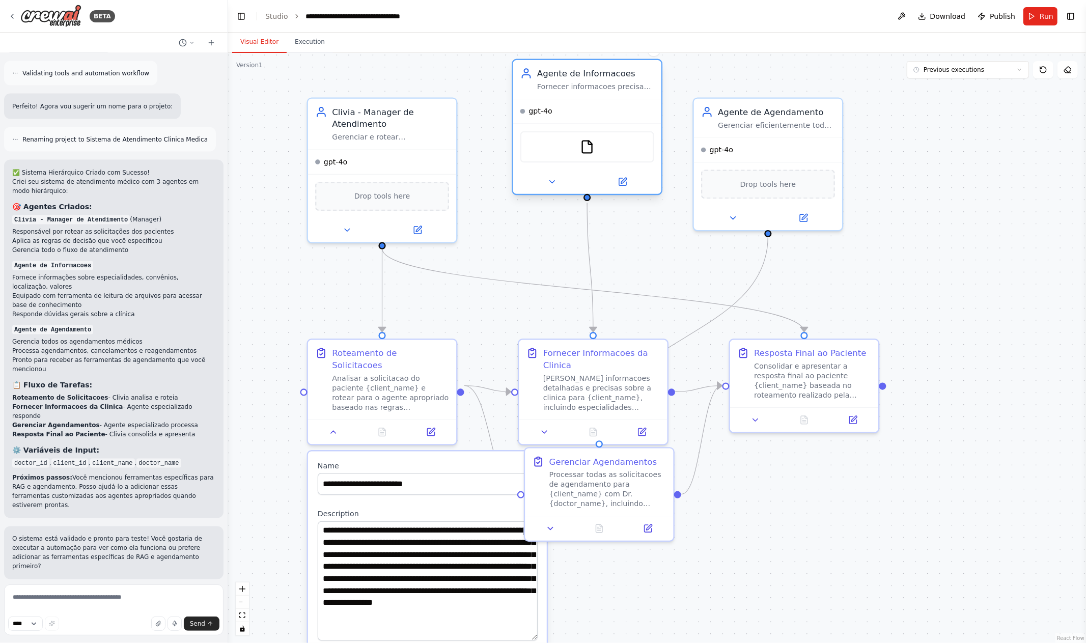
drag, startPoint x: 562, startPoint y: 70, endPoint x: 582, endPoint y: 78, distance: 21.5
click at [582, 78] on div "Agente de Informacoes" at bounding box center [595, 73] width 117 height 12
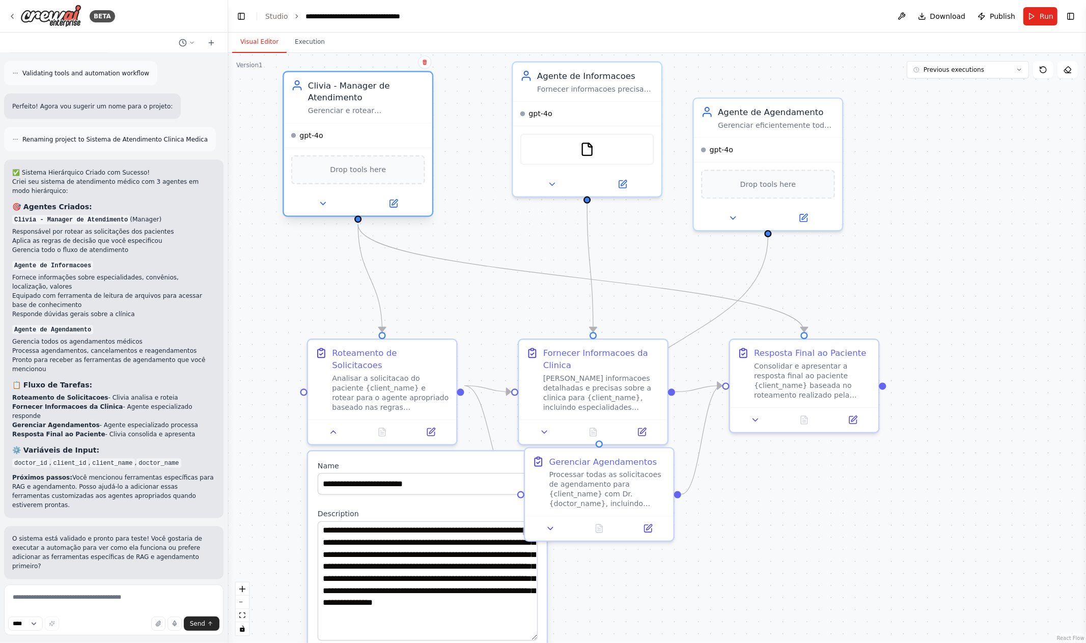
drag, startPoint x: 395, startPoint y: 116, endPoint x: 365, endPoint y: 85, distance: 42.5
click at [365, 85] on div "Clivia - Manager de Atendimento" at bounding box center [366, 91] width 117 height 24
click at [83, 598] on textarea at bounding box center [113, 609] width 219 height 51
type textarea "**********"
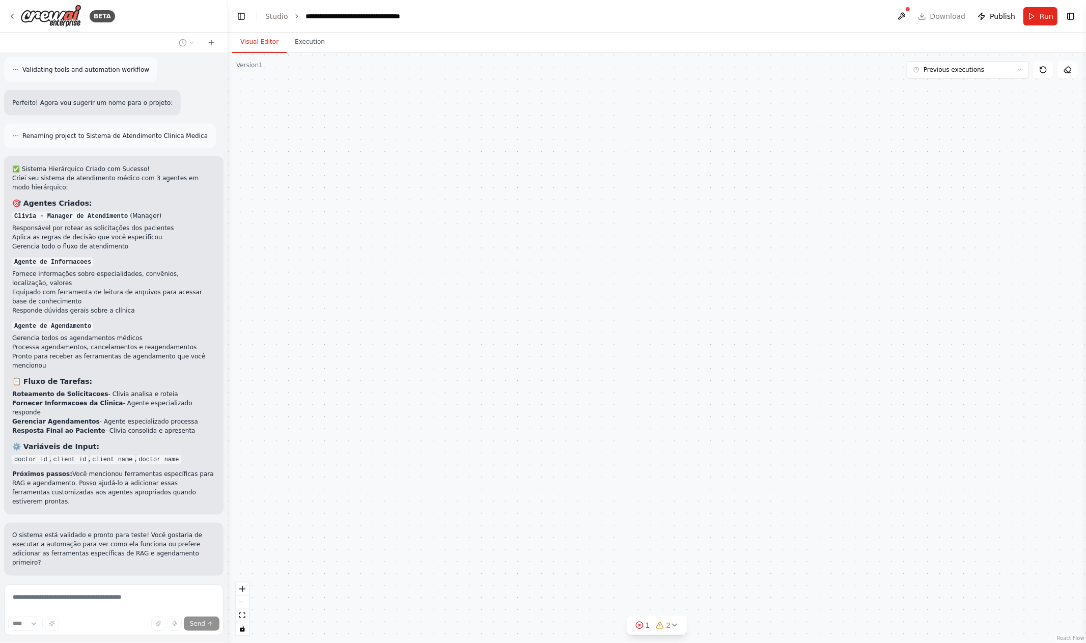
scroll to position [1333, 0]
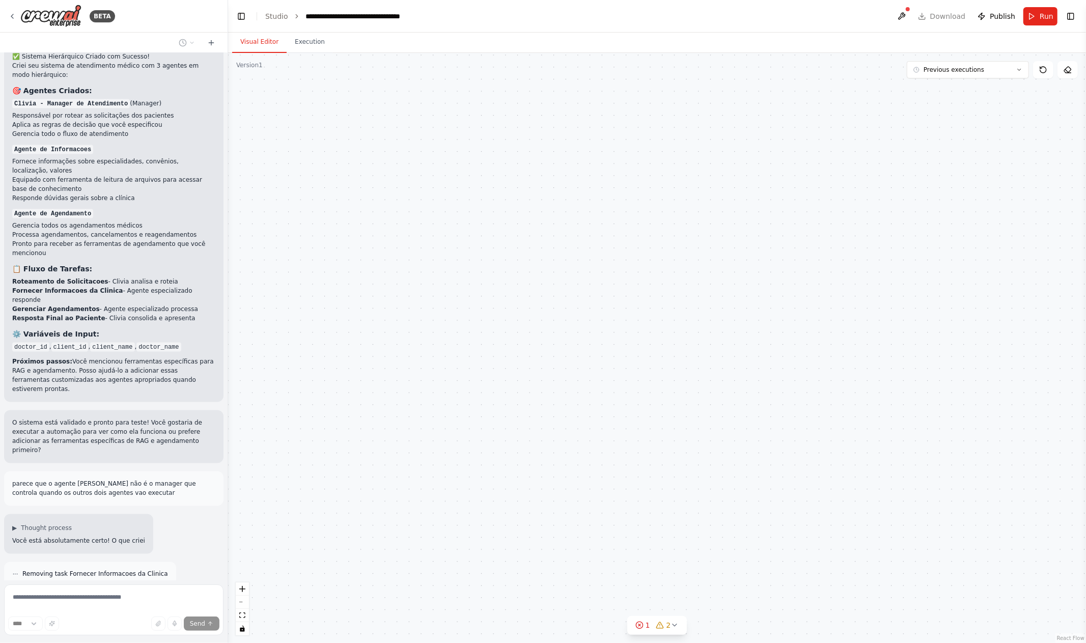
type input "**********"
type textarea "**********"
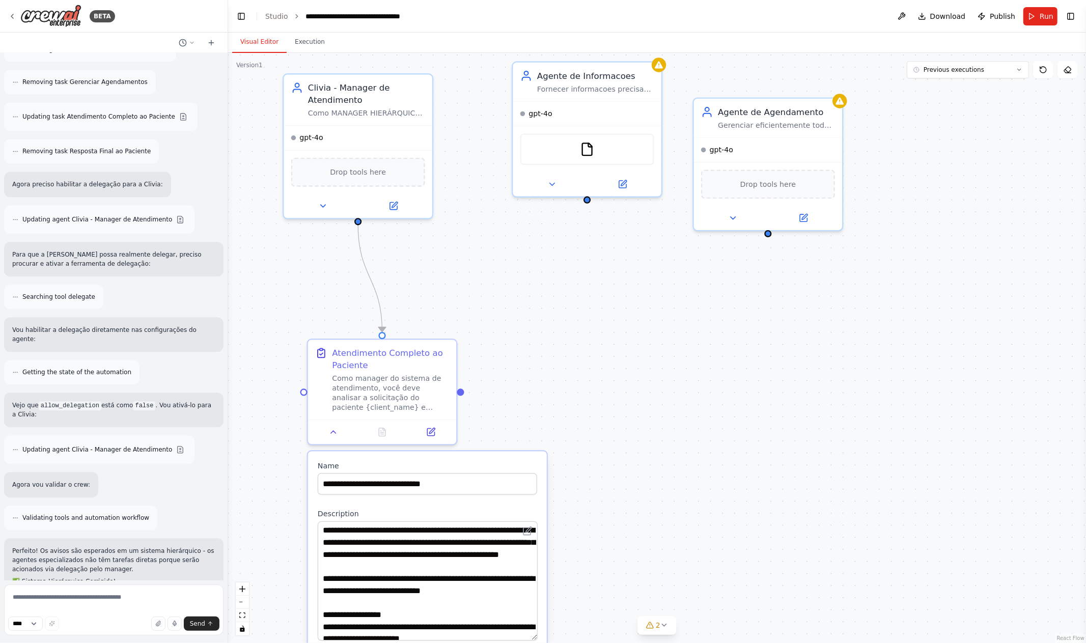
scroll to position [2133, 0]
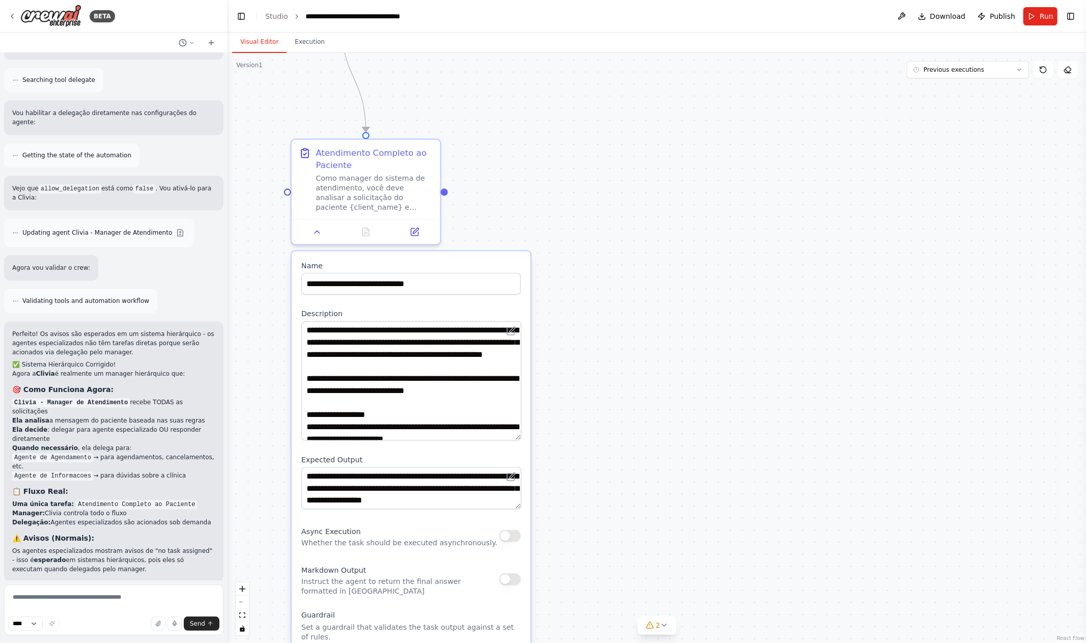
drag, startPoint x: 612, startPoint y: 551, endPoint x: 629, endPoint y: 286, distance: 265.6
click at [596, 352] on div ".deletable-edge-delete-btn { width: 20px; height: 20px; border: 0px solid #ffff…" at bounding box center [657, 348] width 858 height 590
click at [948, 15] on span "Download" at bounding box center [948, 16] width 36 height 10
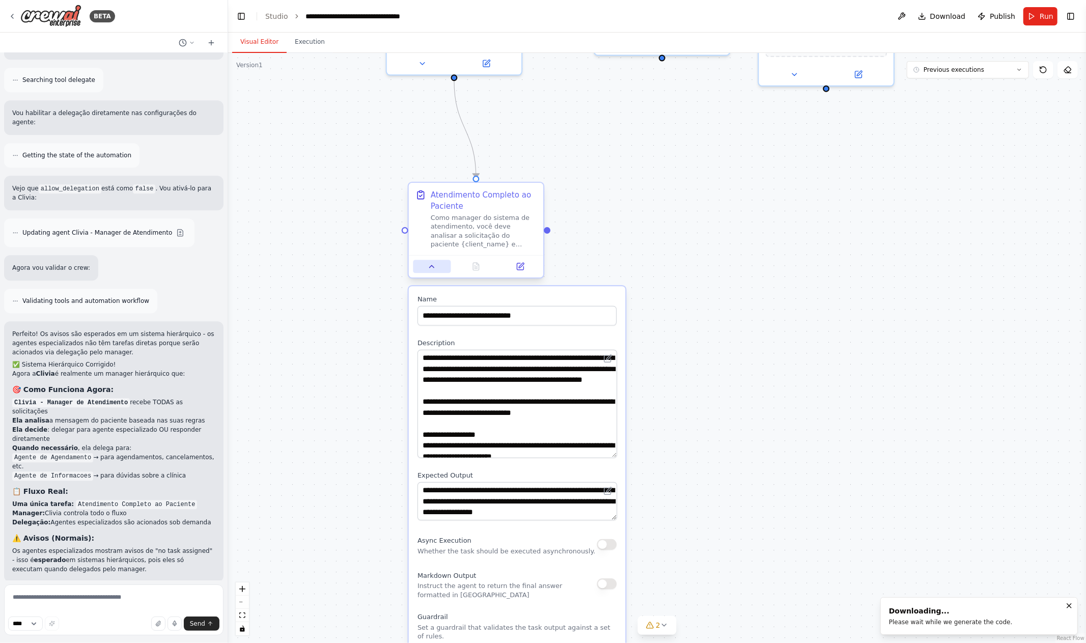
click at [431, 268] on icon at bounding box center [431, 266] width 9 height 9
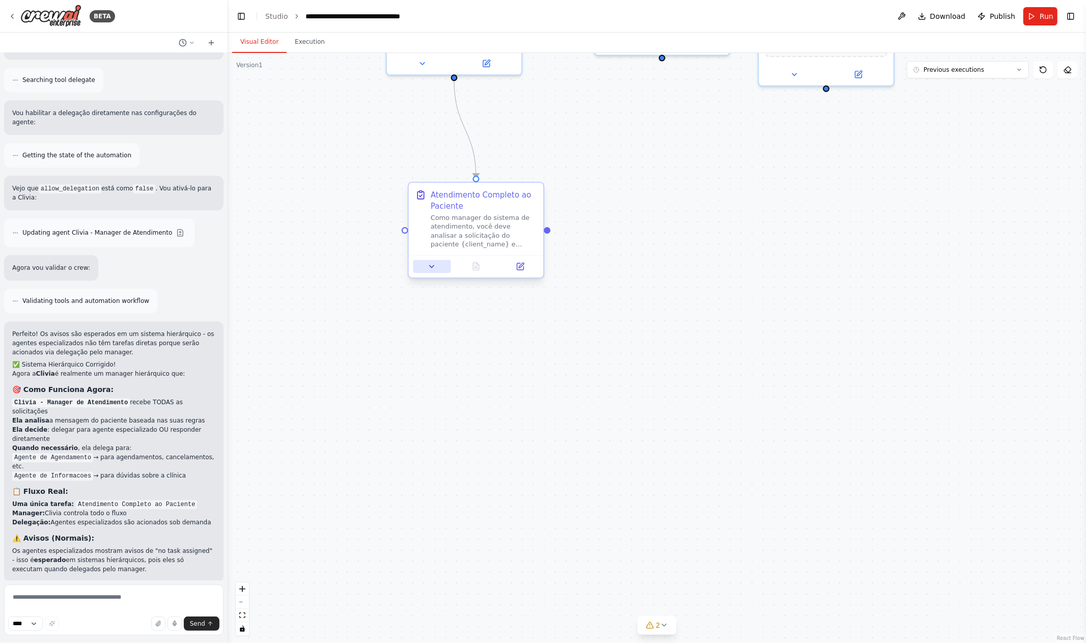
click at [432, 269] on icon at bounding box center [431, 266] width 9 height 9
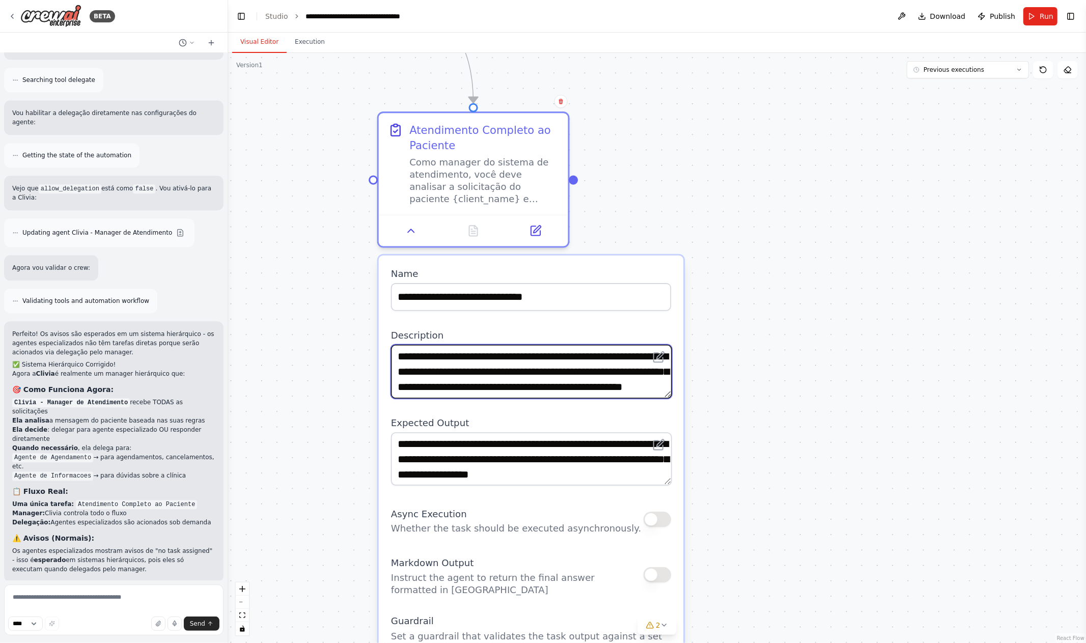
click at [563, 376] on textarea "**********" at bounding box center [531, 371] width 280 height 53
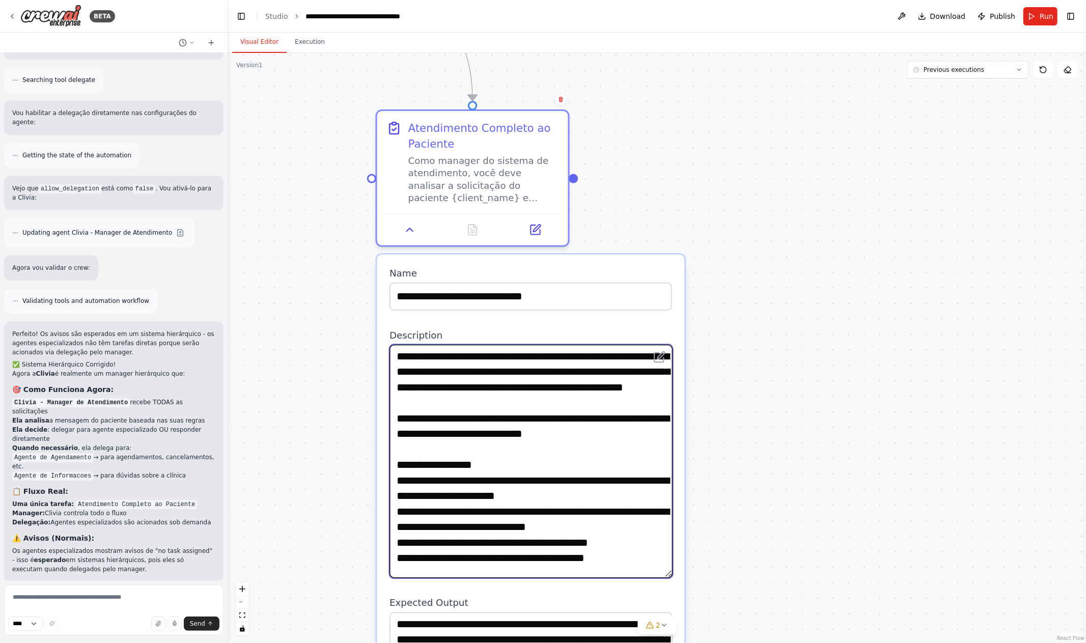
drag, startPoint x: 671, startPoint y: 395, endPoint x: 644, endPoint y: 577, distance: 183.6
click at [644, 577] on textarea "**********" at bounding box center [530, 462] width 283 height 234
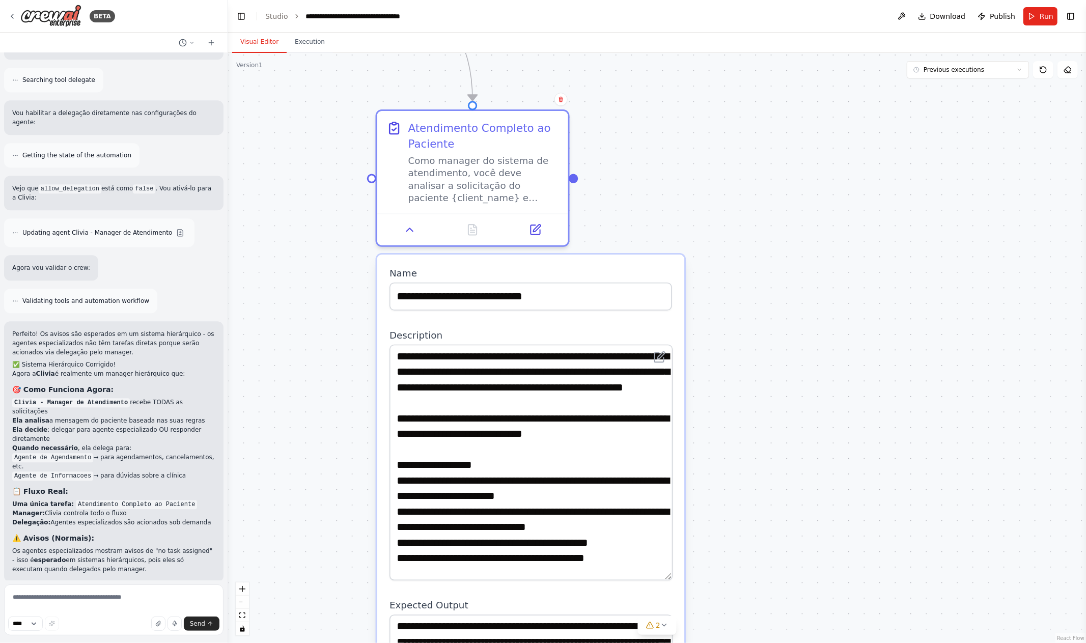
click at [749, 289] on div ".deletable-edge-delete-btn { width: 20px; height: 20px; border: 0px solid #ffff…" at bounding box center [657, 348] width 858 height 590
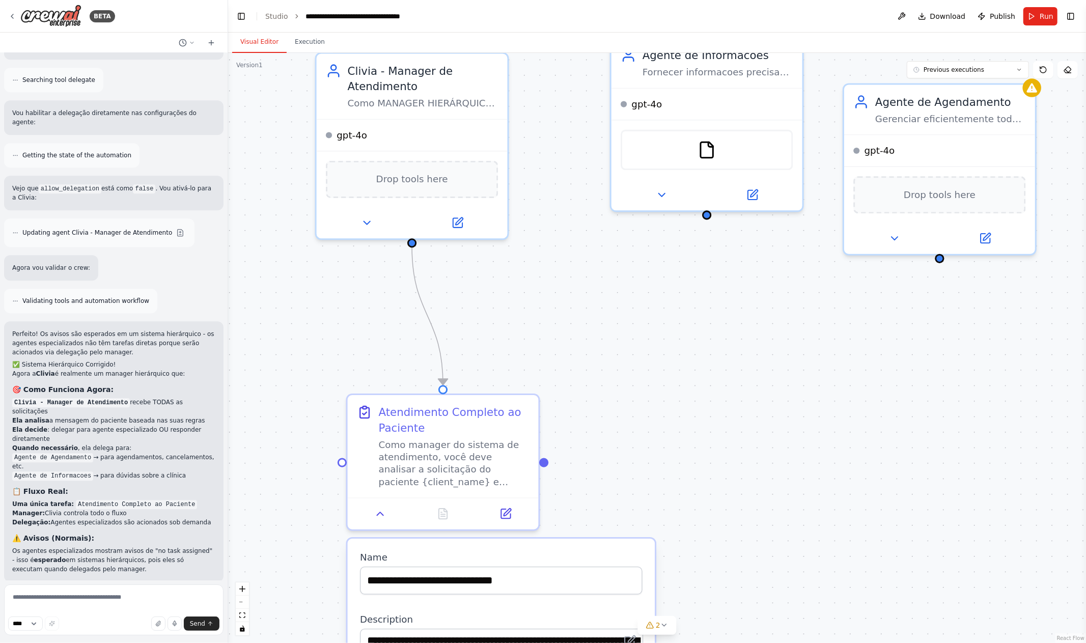
drag, startPoint x: 730, startPoint y: 177, endPoint x: 702, endPoint y: 538, distance: 362.4
click at [702, 538] on div ".deletable-edge-delete-btn { width: 20px; height: 20px; border: 0px solid #ffff…" at bounding box center [657, 348] width 858 height 590
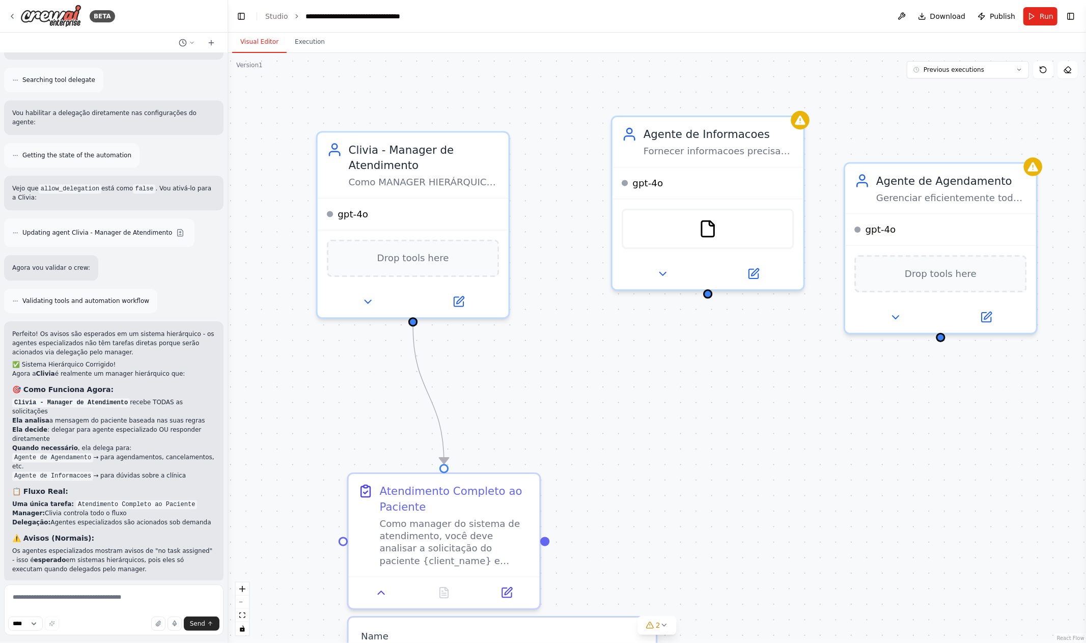
click at [516, 365] on div ".deletable-edge-delete-btn { width: 20px; height: 20px; border: 0px solid #ffff…" at bounding box center [657, 348] width 858 height 590
click at [278, 17] on link "Studio" at bounding box center [276, 16] width 23 height 8
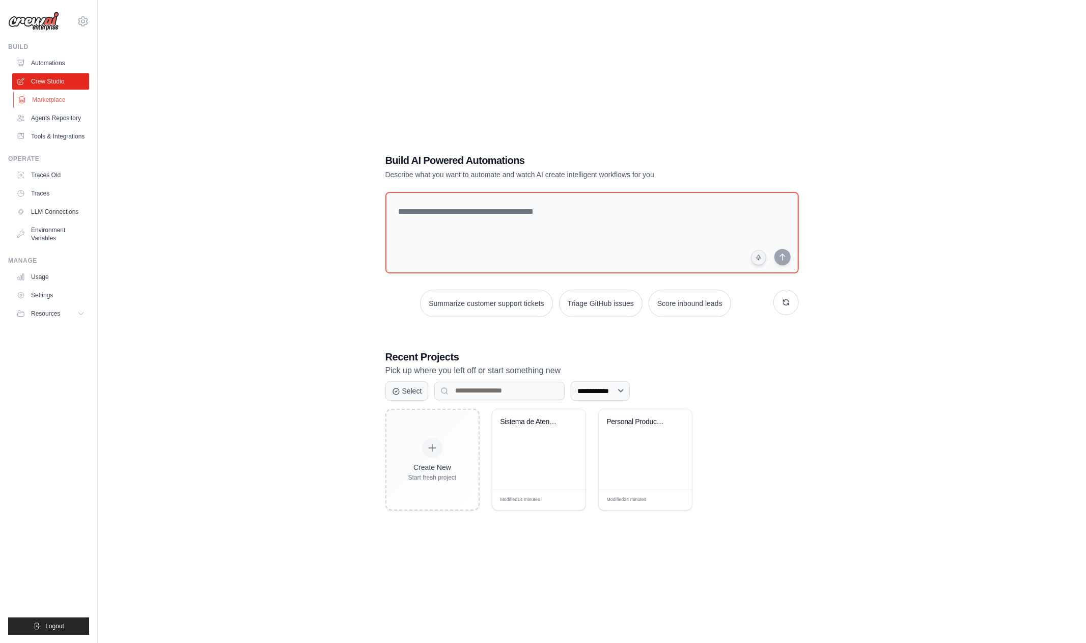
click at [42, 103] on link "Marketplace" at bounding box center [51, 100] width 77 height 16
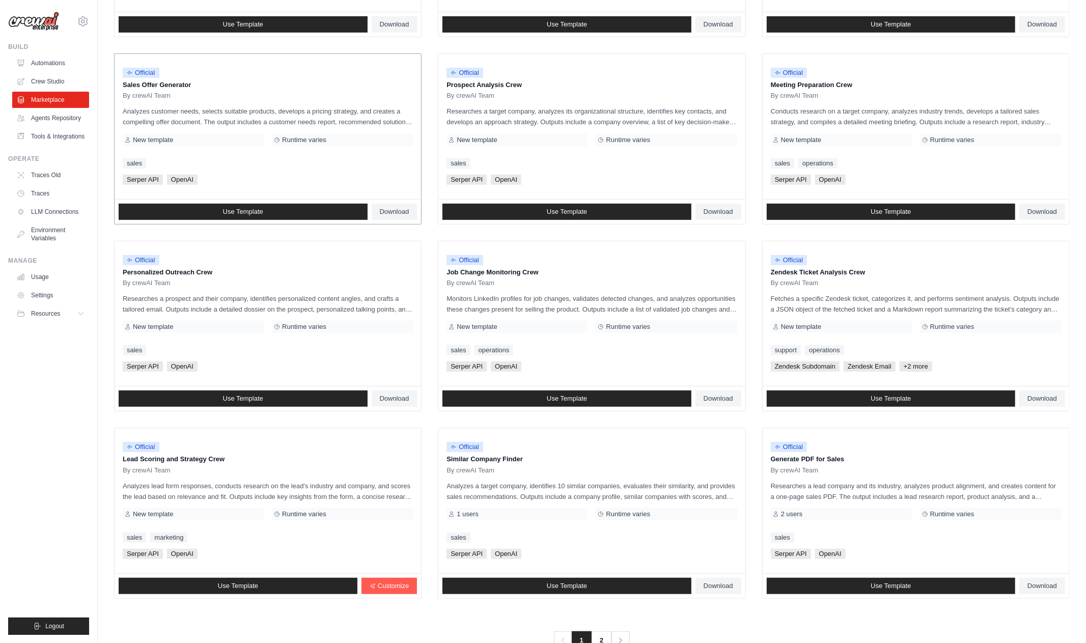
scroll to position [299, 0]
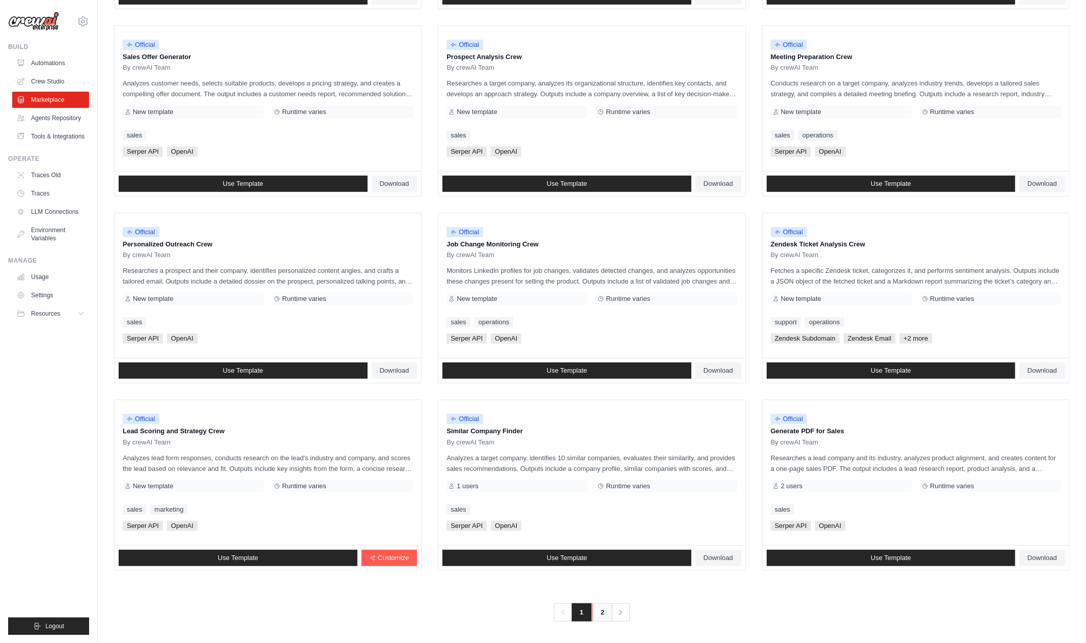
click at [603, 614] on link "2" at bounding box center [602, 612] width 20 height 18
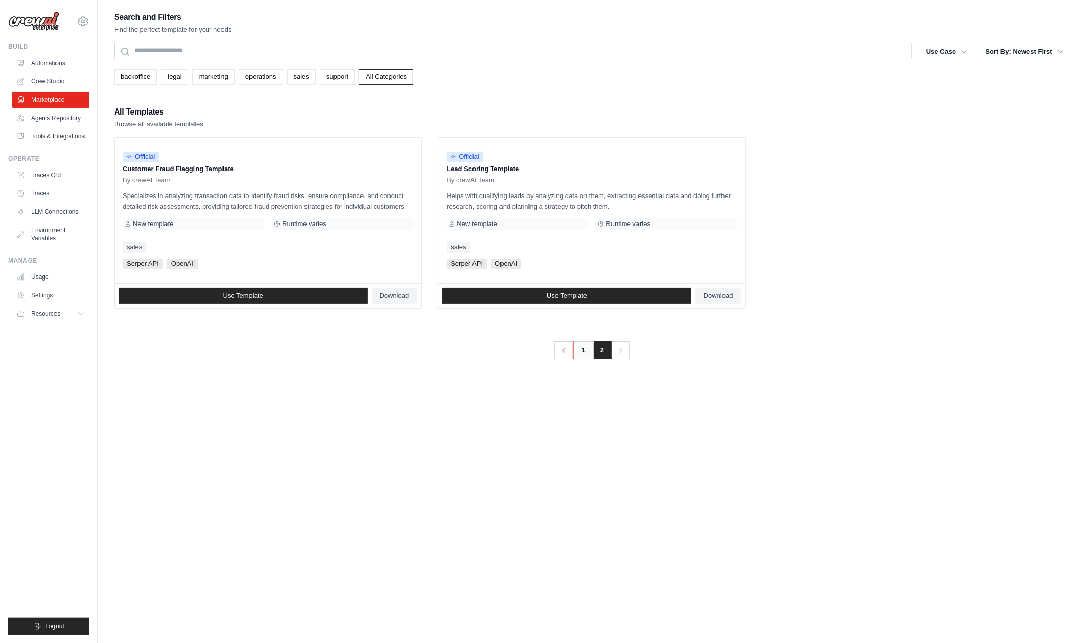
click at [584, 351] on link "1" at bounding box center [583, 350] width 20 height 18
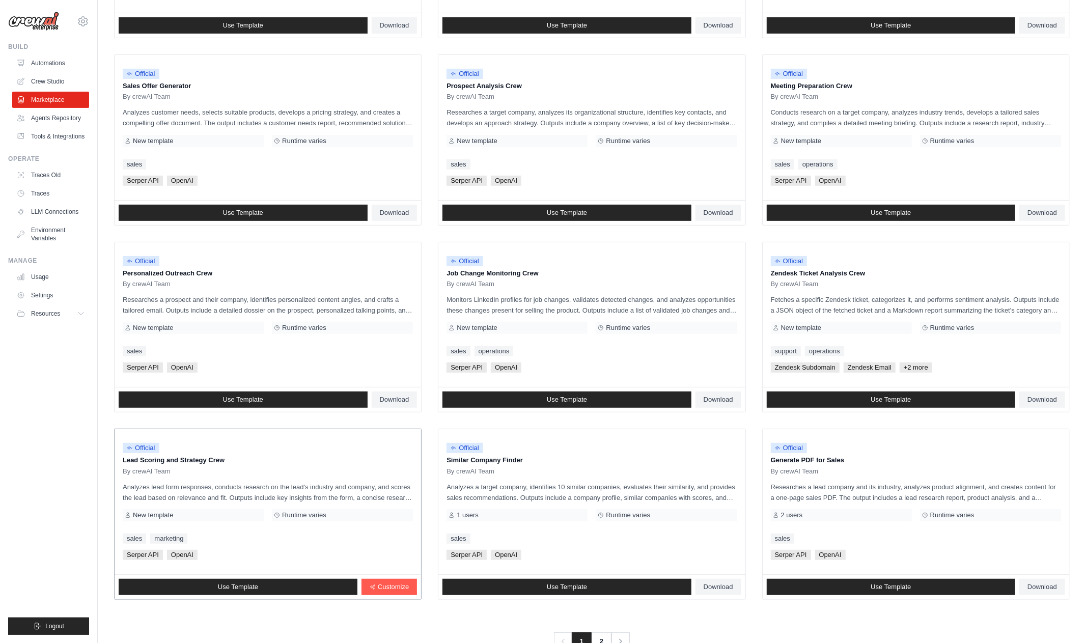
scroll to position [299, 0]
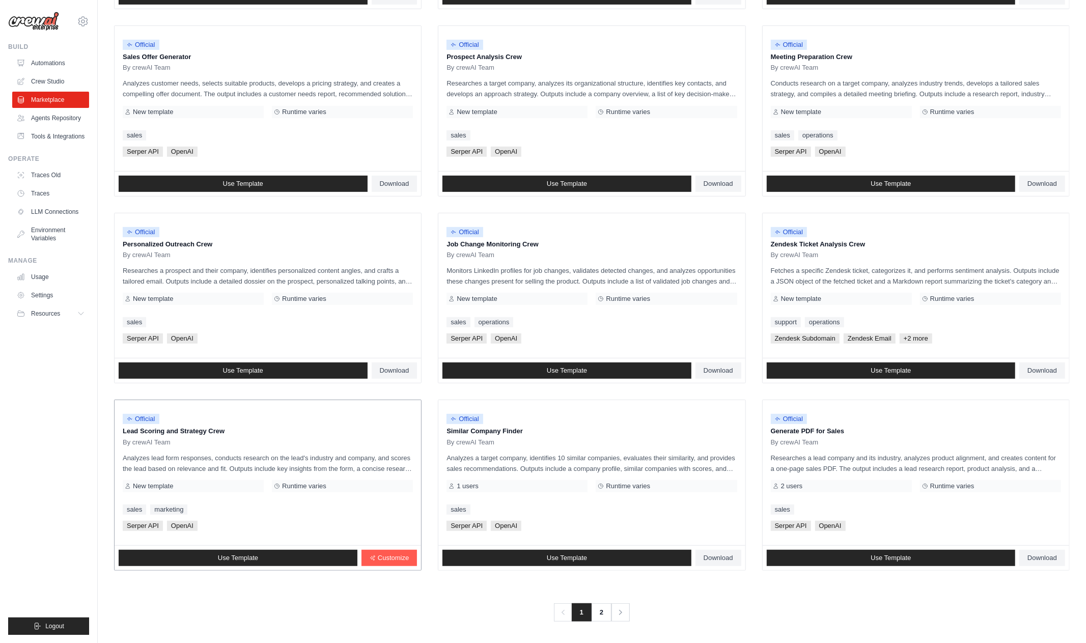
click at [335, 443] on div "By crewAI Team" at bounding box center [268, 442] width 290 height 8
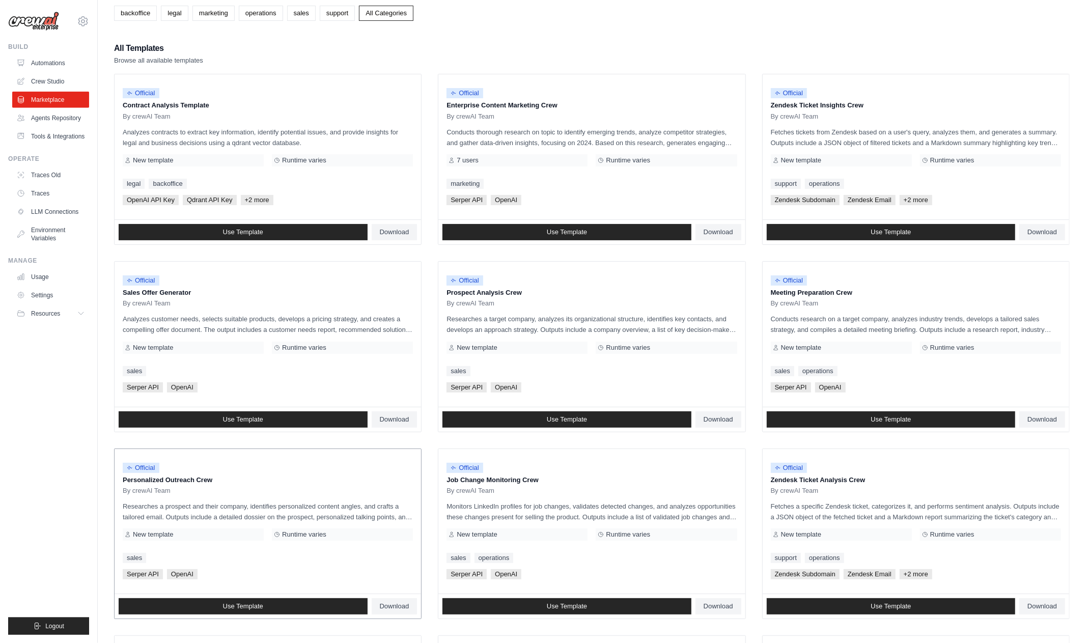
scroll to position [93, 0]
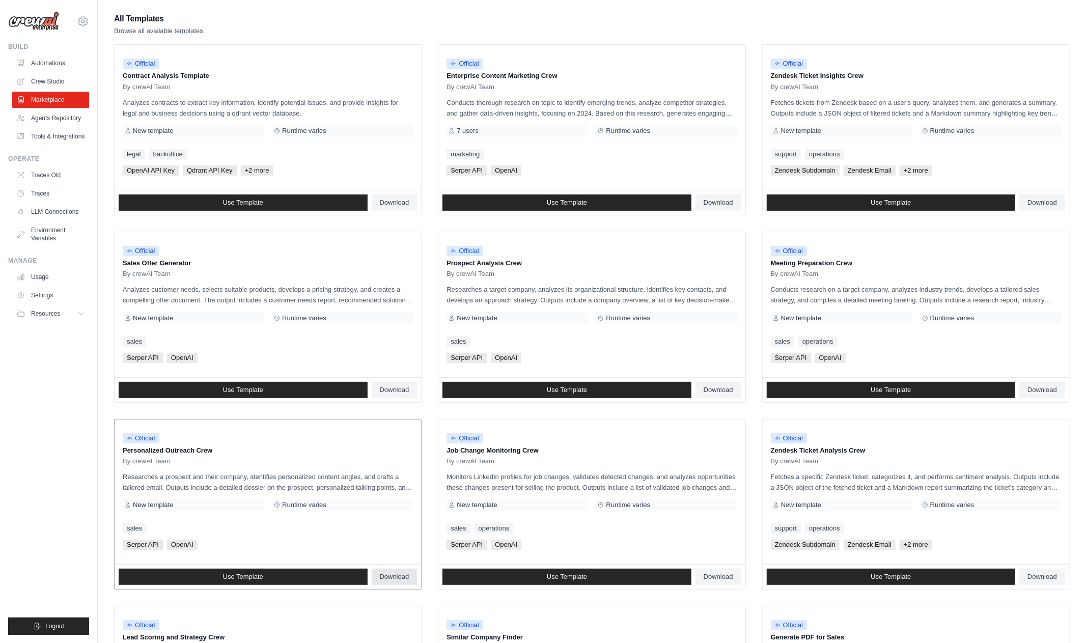
click at [407, 581] on link "Download" at bounding box center [395, 576] width 46 height 16
click at [574, 26] on div "All Templates Browse all available templates" at bounding box center [591, 24] width 955 height 24
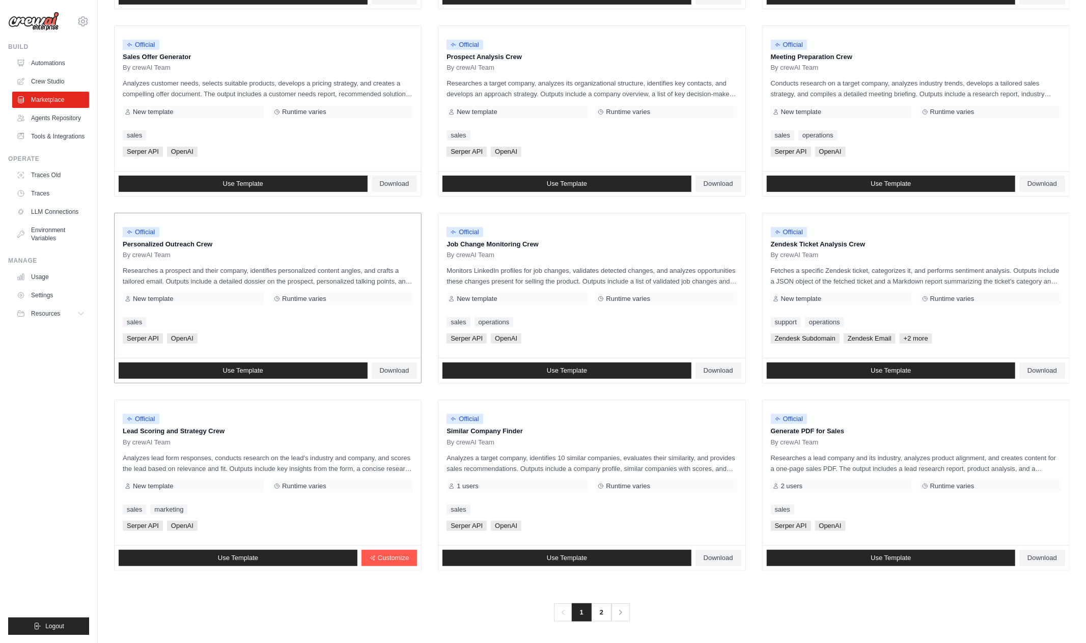
scroll to position [0, 0]
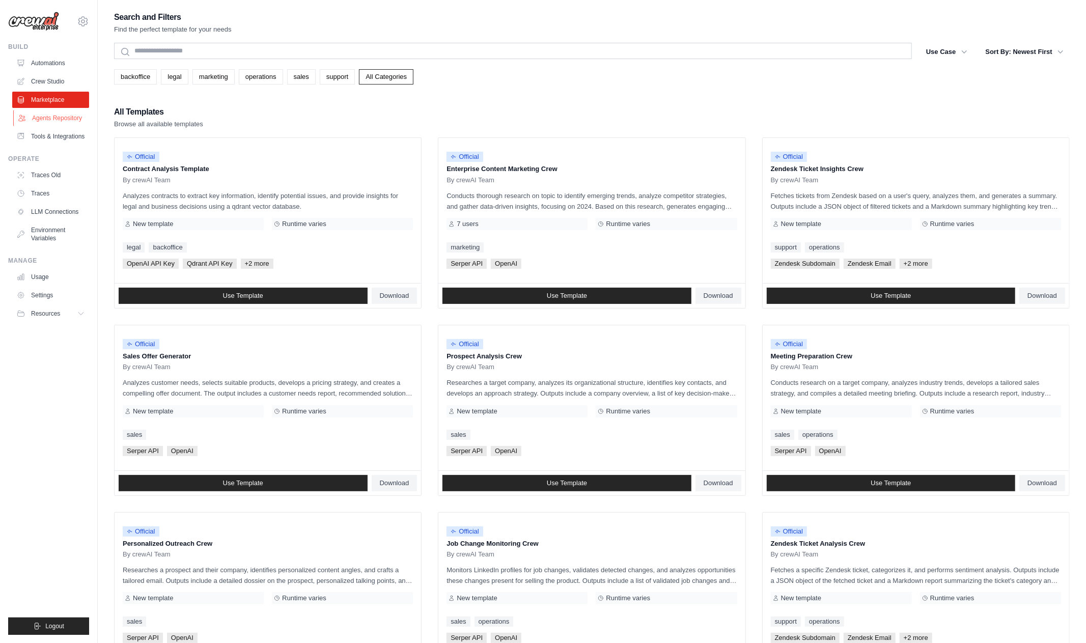
click at [42, 112] on link "Agents Repository" at bounding box center [51, 118] width 77 height 16
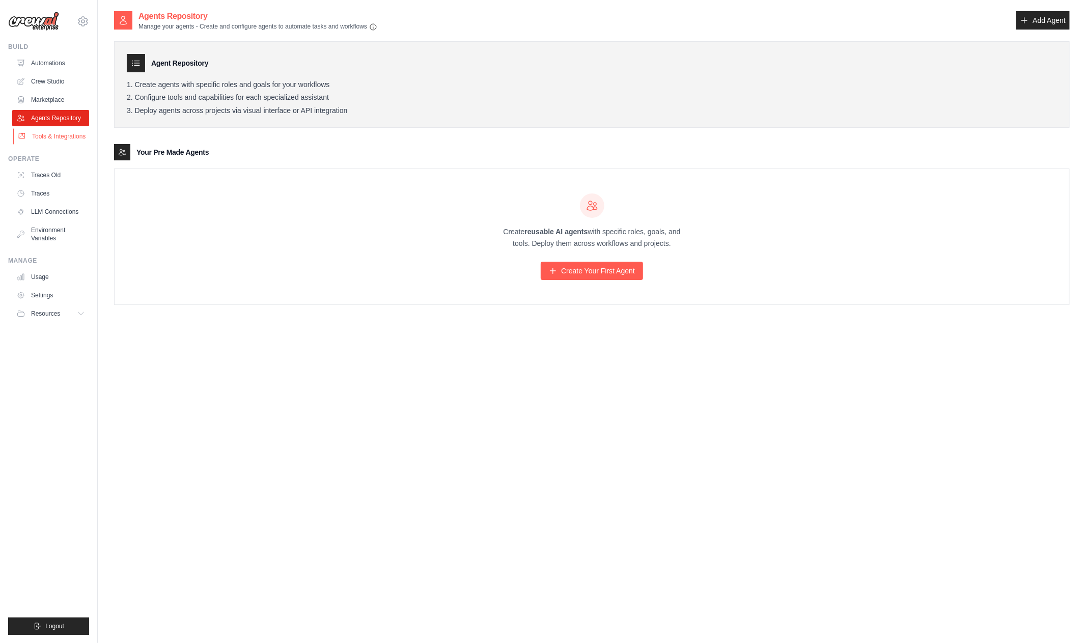
click at [48, 141] on link "Tools & Integrations" at bounding box center [51, 136] width 77 height 16
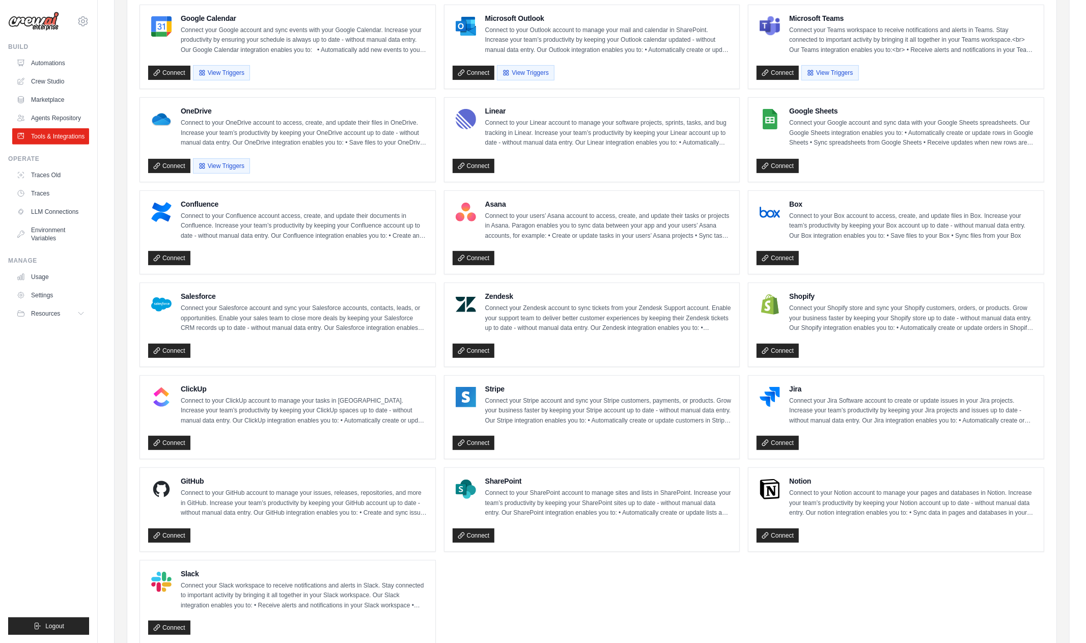
scroll to position [269, 0]
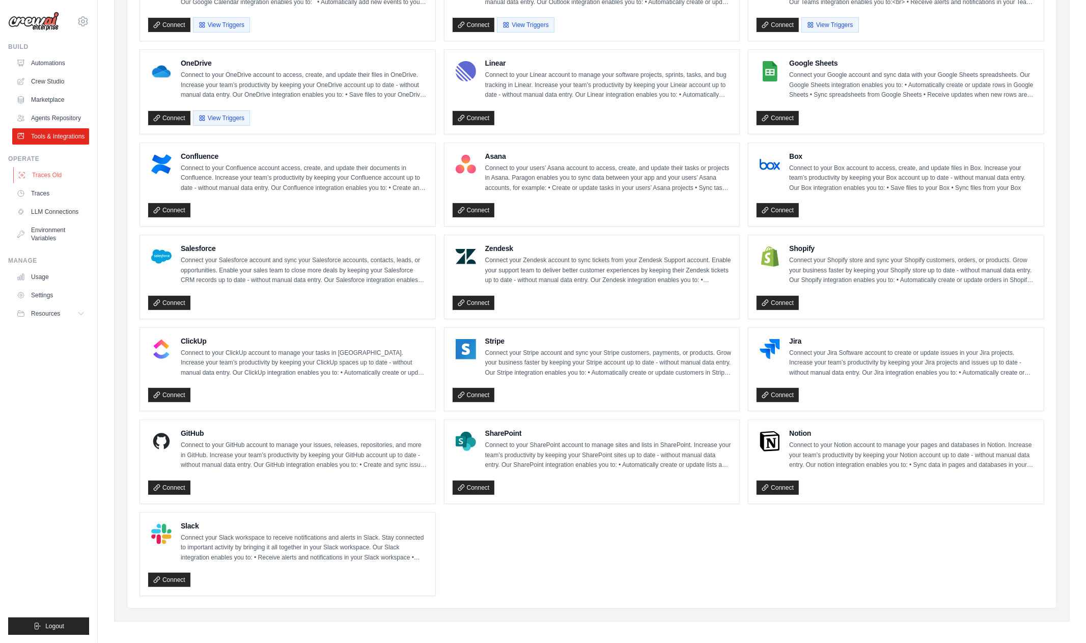
click at [43, 183] on link "Traces Old" at bounding box center [51, 175] width 77 height 16
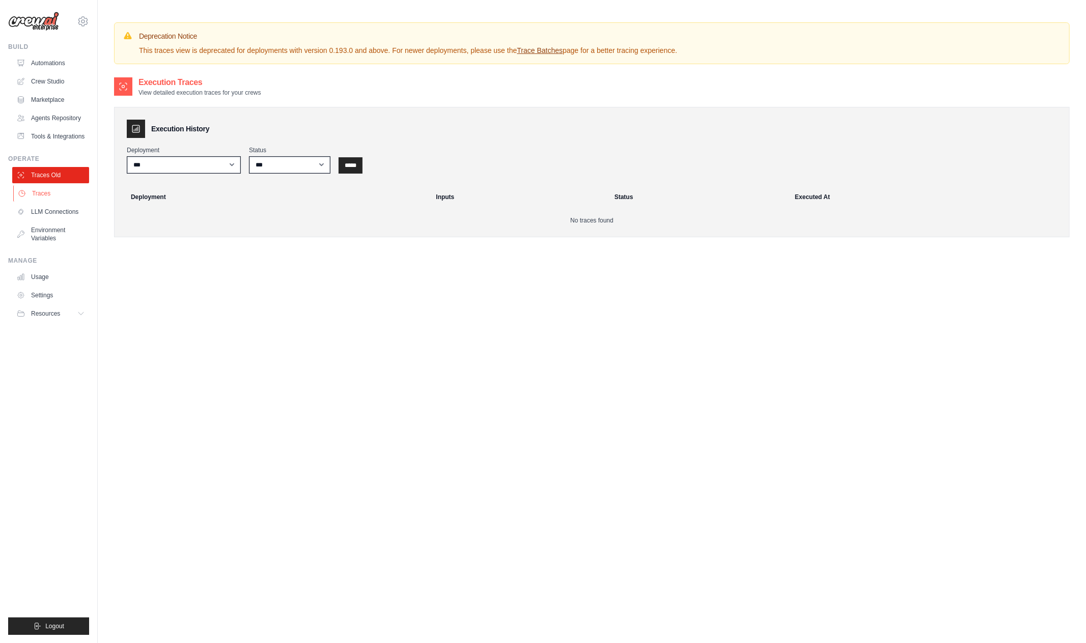
click at [47, 198] on link "Traces" at bounding box center [51, 193] width 77 height 16
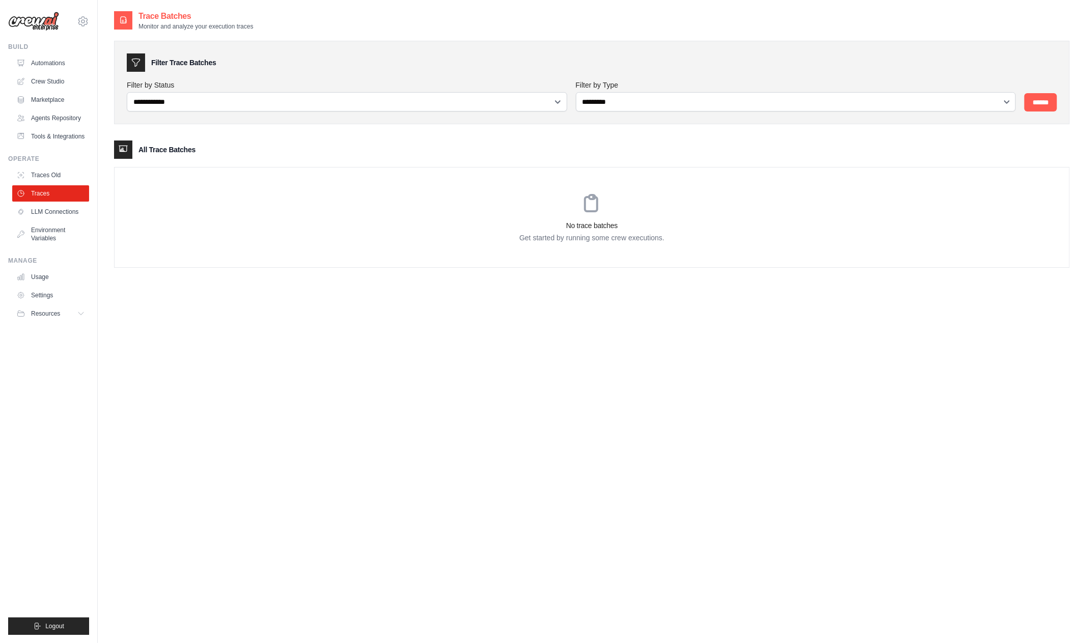
click at [47, 212] on ul "Traces Old Traces LLM Connections Environment Variables" at bounding box center [50, 206] width 77 height 79
click at [47, 217] on link "LLM Connections" at bounding box center [51, 212] width 77 height 16
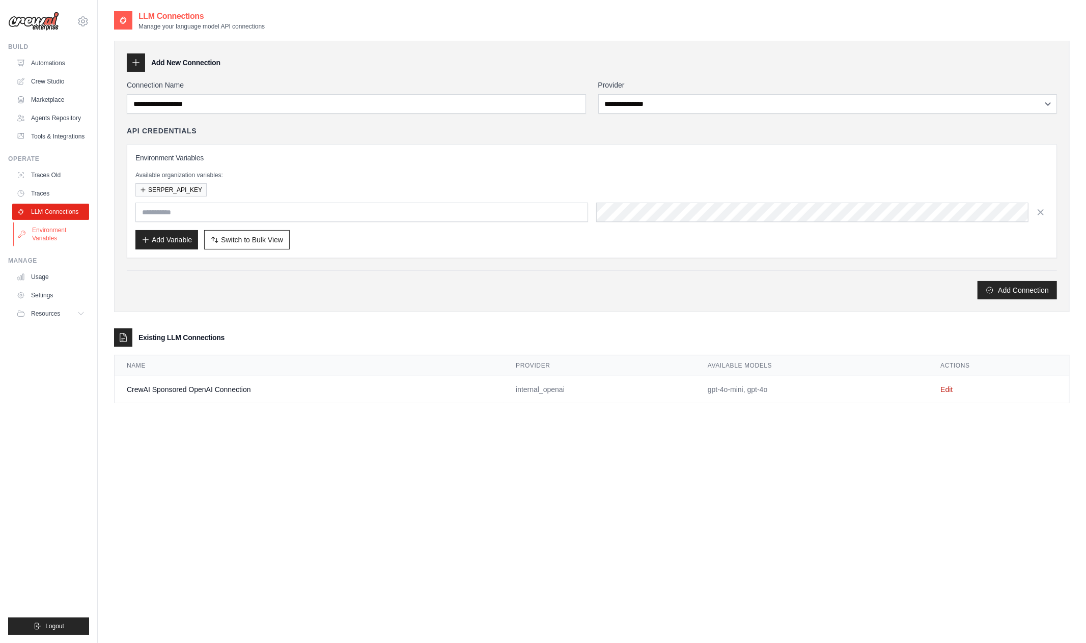
click at [45, 240] on link "Environment Variables" at bounding box center [51, 234] width 77 height 24
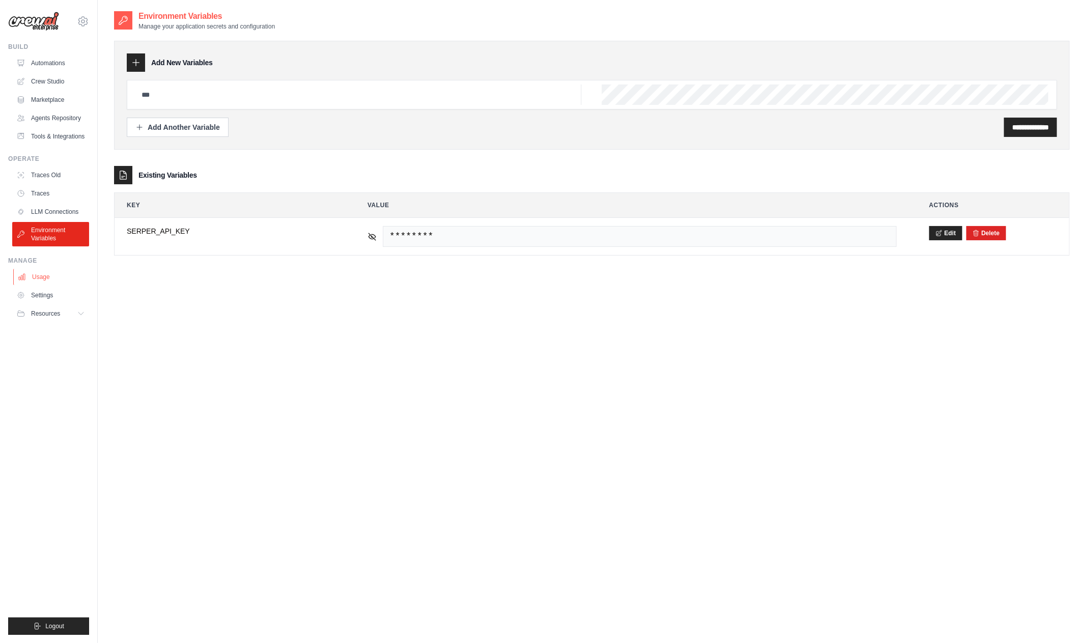
click at [42, 285] on link "Usage" at bounding box center [51, 277] width 77 height 16
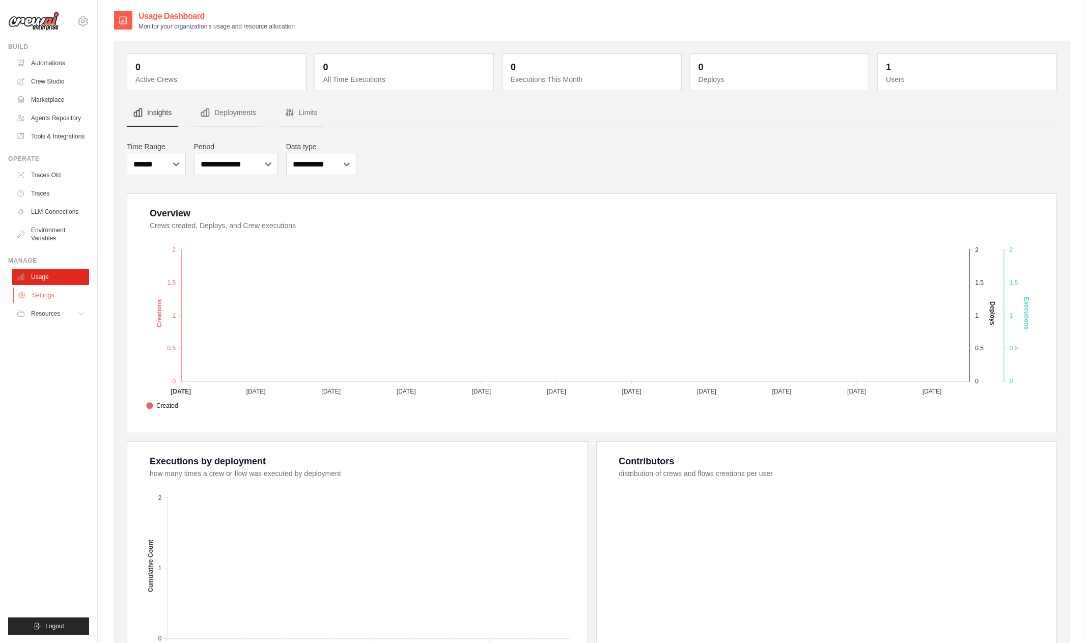
click at [40, 303] on link "Settings" at bounding box center [51, 295] width 77 height 16
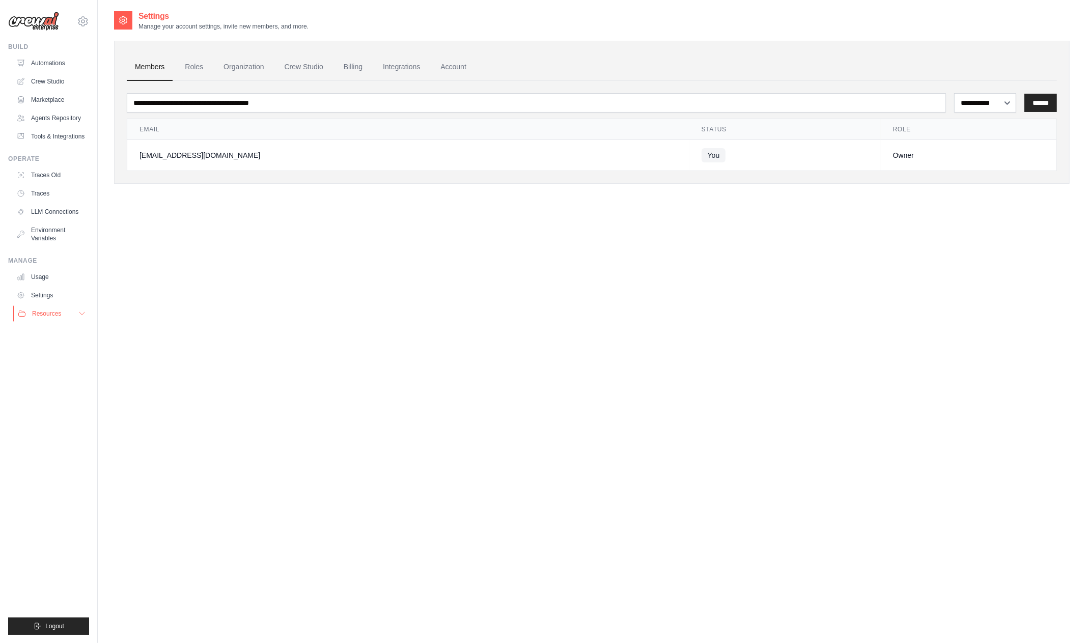
click at [44, 318] on span "Resources" at bounding box center [46, 313] width 29 height 8
click at [47, 335] on span "Documentation" at bounding box center [56, 331] width 41 height 8
